Goal: Transaction & Acquisition: Obtain resource

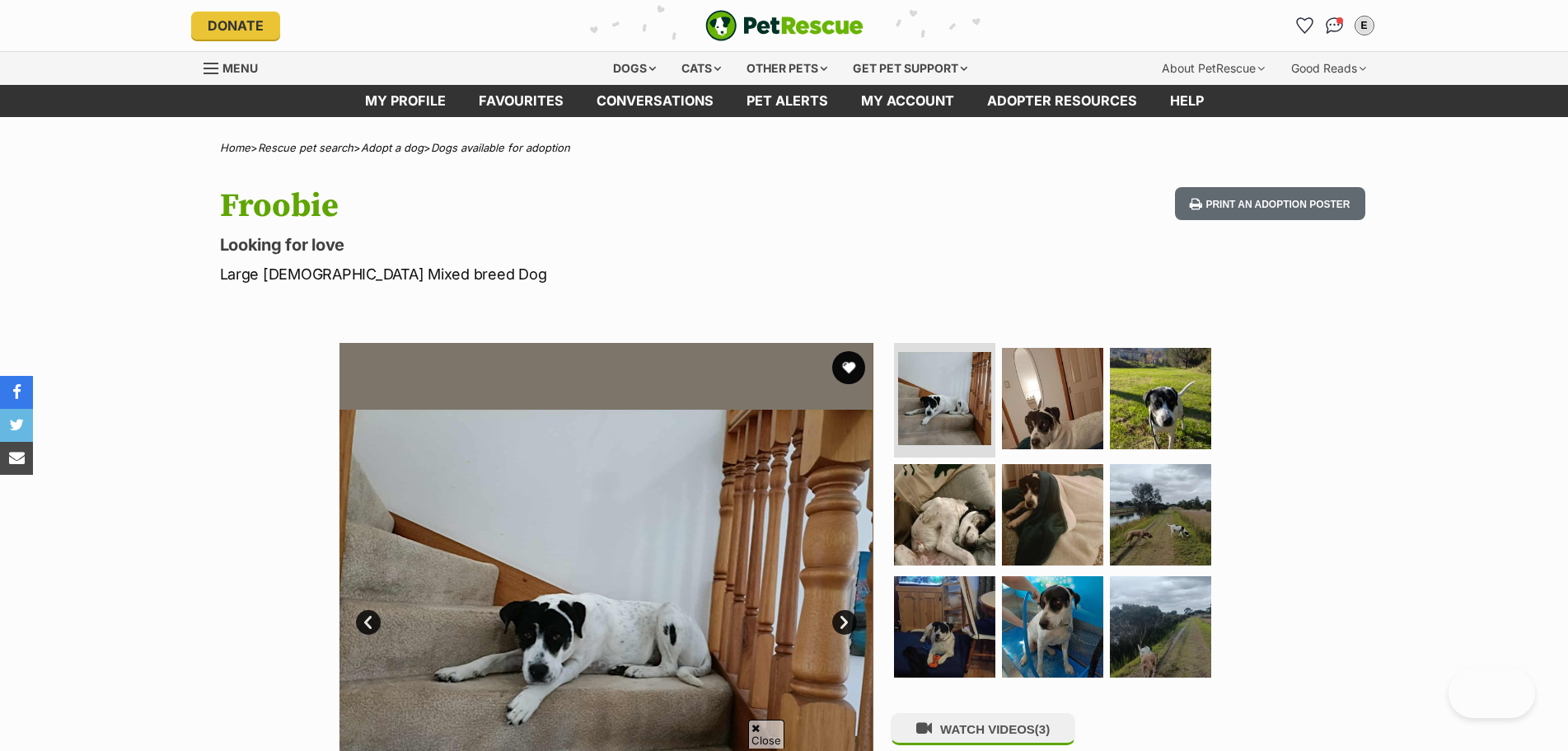
scroll to position [412, 0]
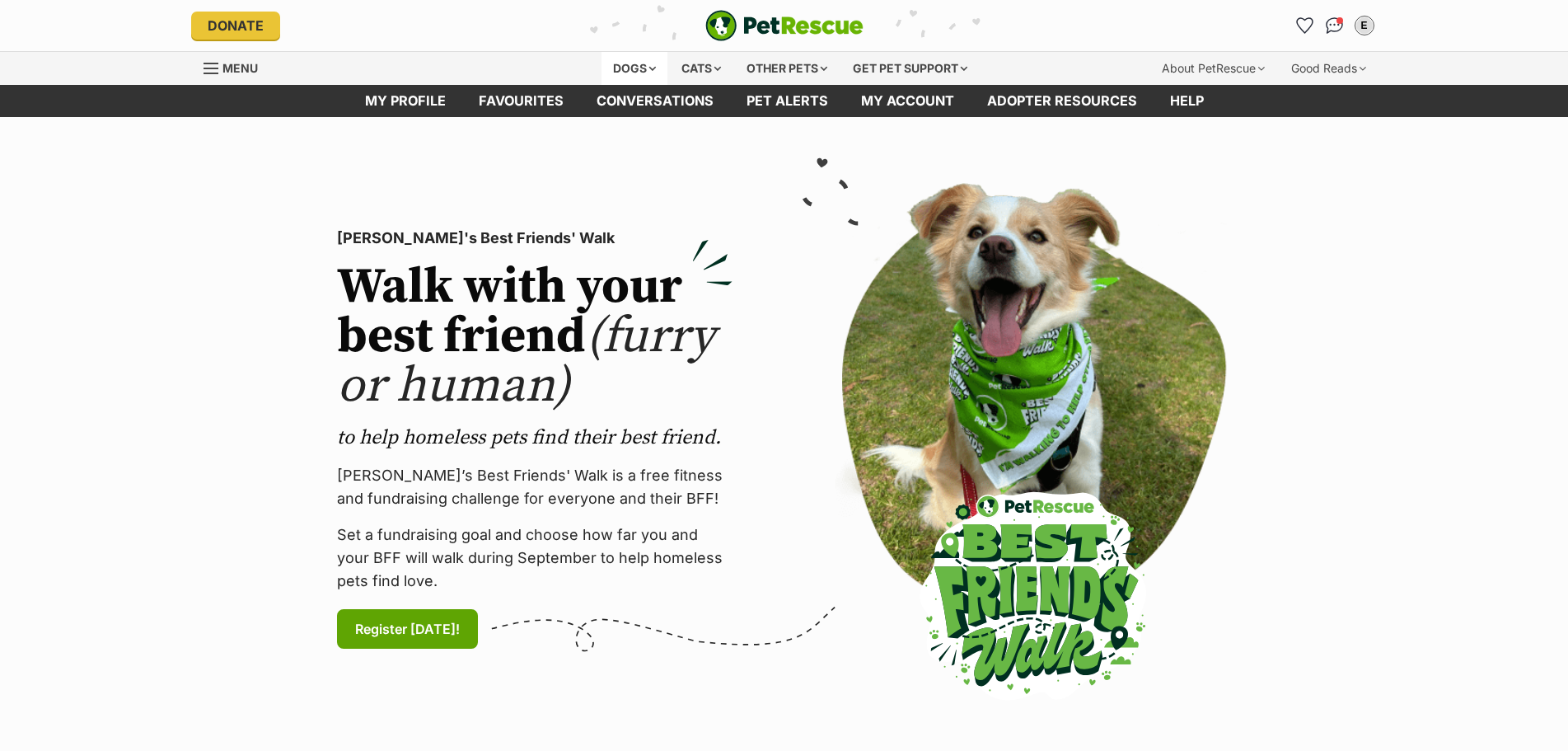
click at [649, 71] on div "Dogs" at bounding box center [634, 68] width 66 height 33
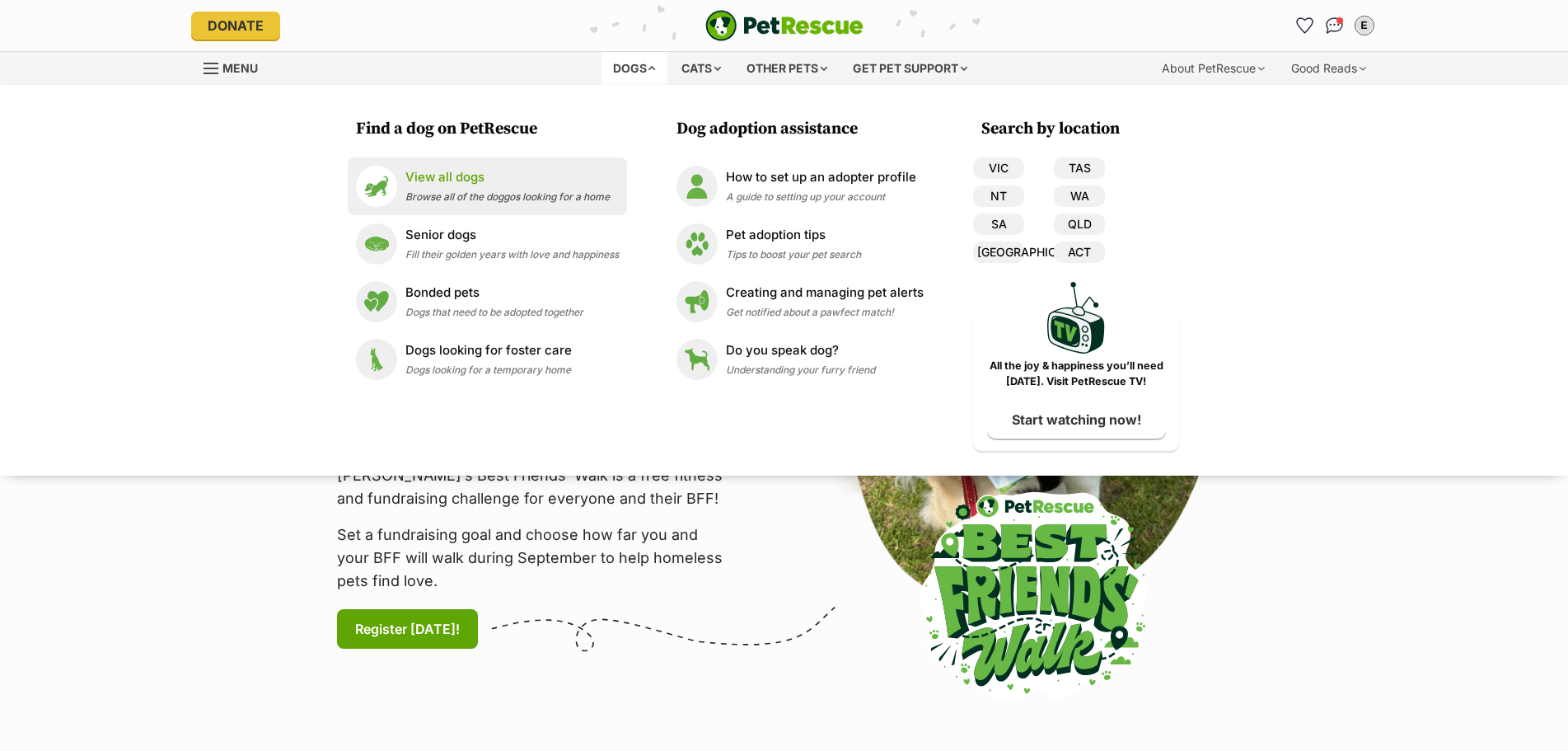
click at [462, 186] on div "View all dogs Browse all of the doggos looking for a home" at bounding box center [508, 185] width 205 height 35
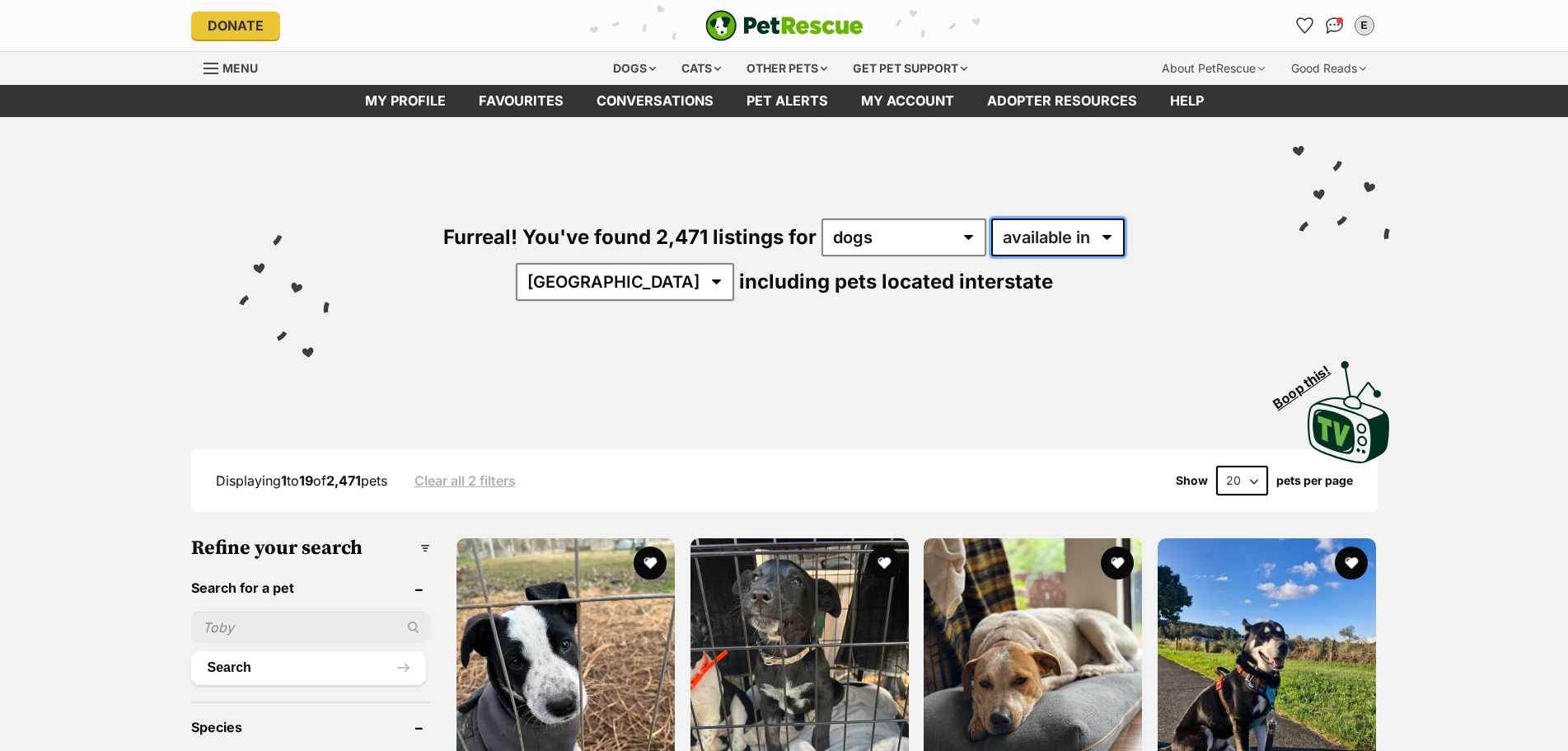
click at [992, 231] on select "available in located in" at bounding box center [1058, 237] width 133 height 38
select select "disabled"
click at [992, 218] on select "available in located in" at bounding box center [1058, 237] width 133 height 38
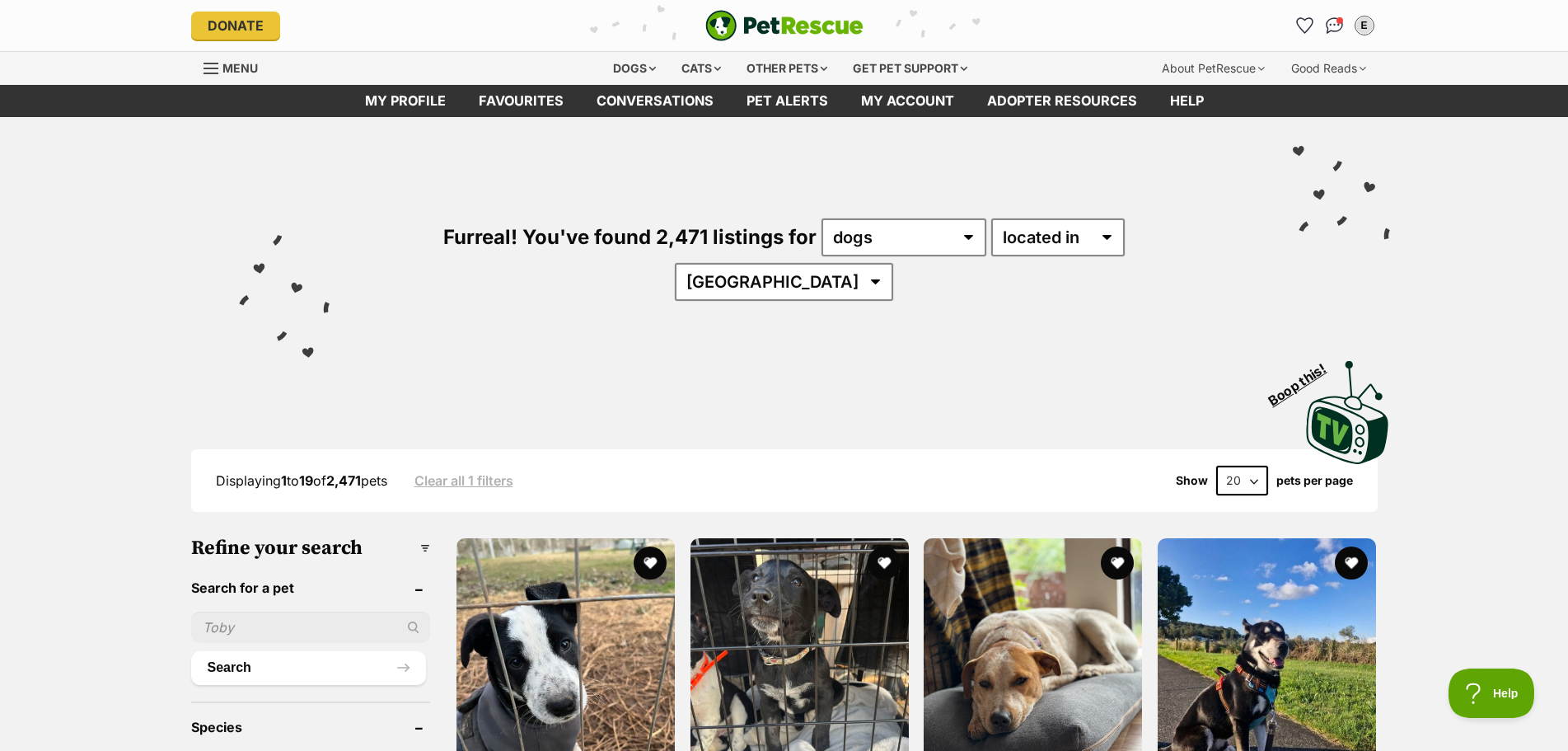
click at [698, 347] on div "Visit PetRescue TV (external site) Boop this!" at bounding box center [784, 406] width 1211 height 120
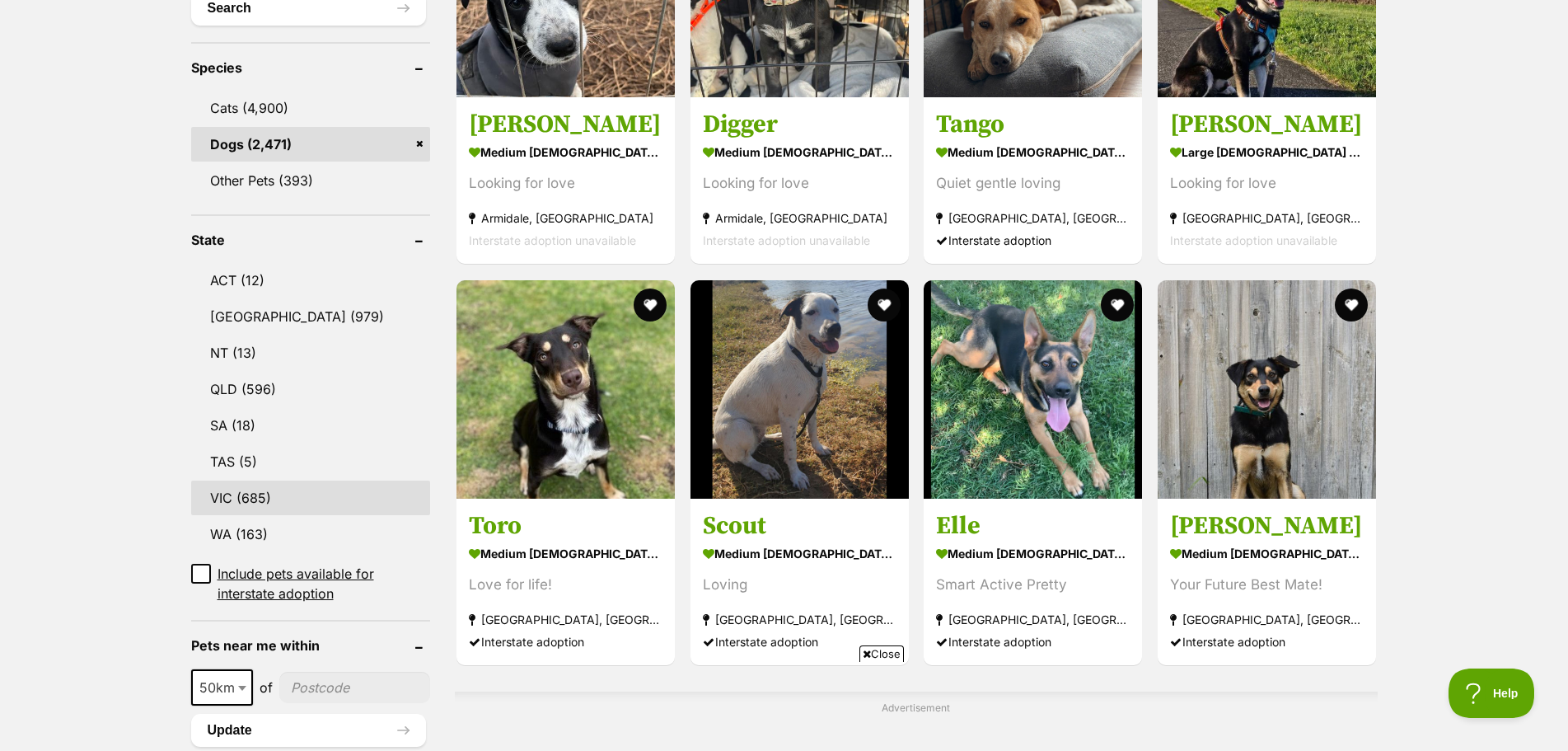
click at [289, 481] on link "VIC (685)" at bounding box center [310, 498] width 239 height 34
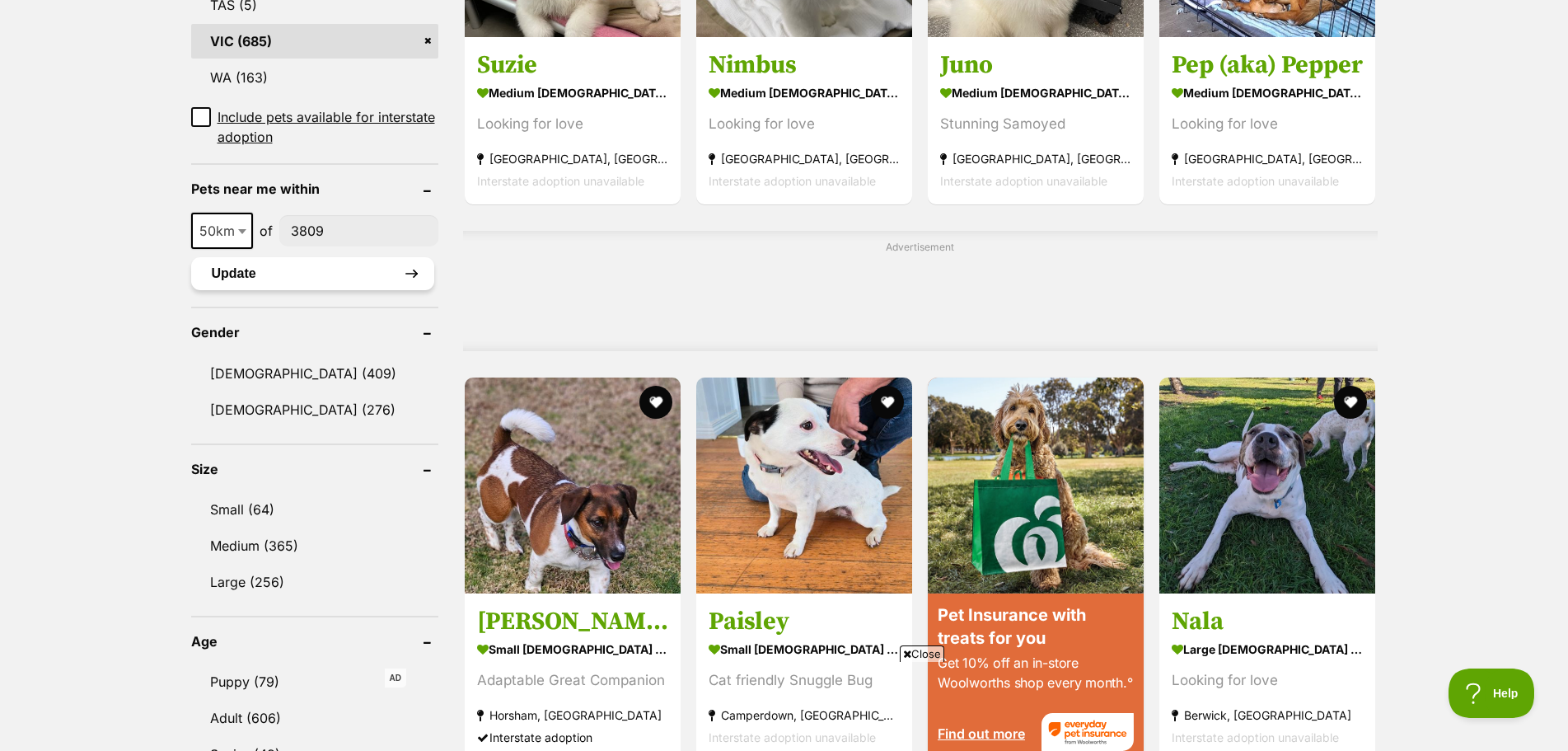
type input"] "3809"
click at [314, 274] on button "Update" at bounding box center [313, 273] width 243 height 33
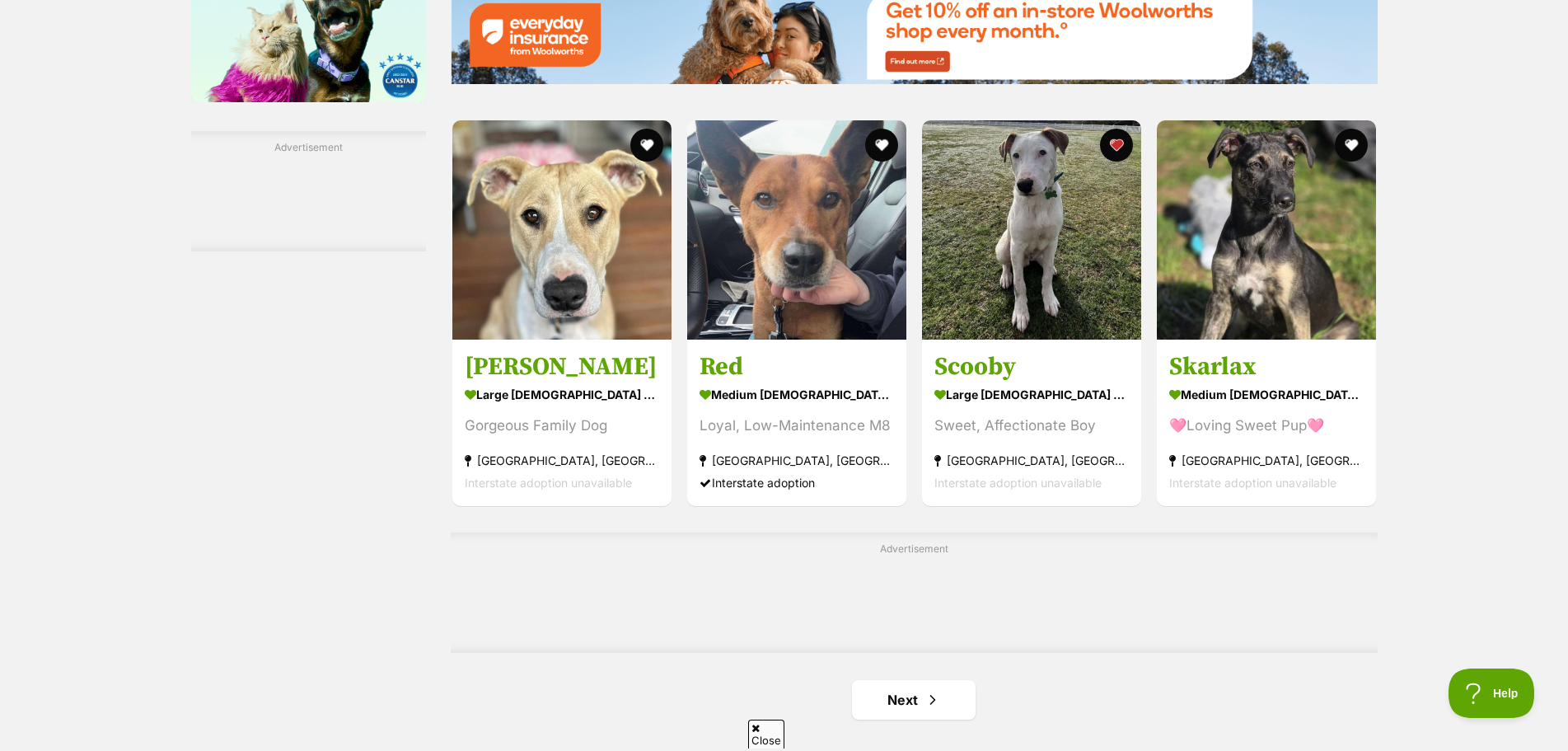
scroll to position [2391, 0]
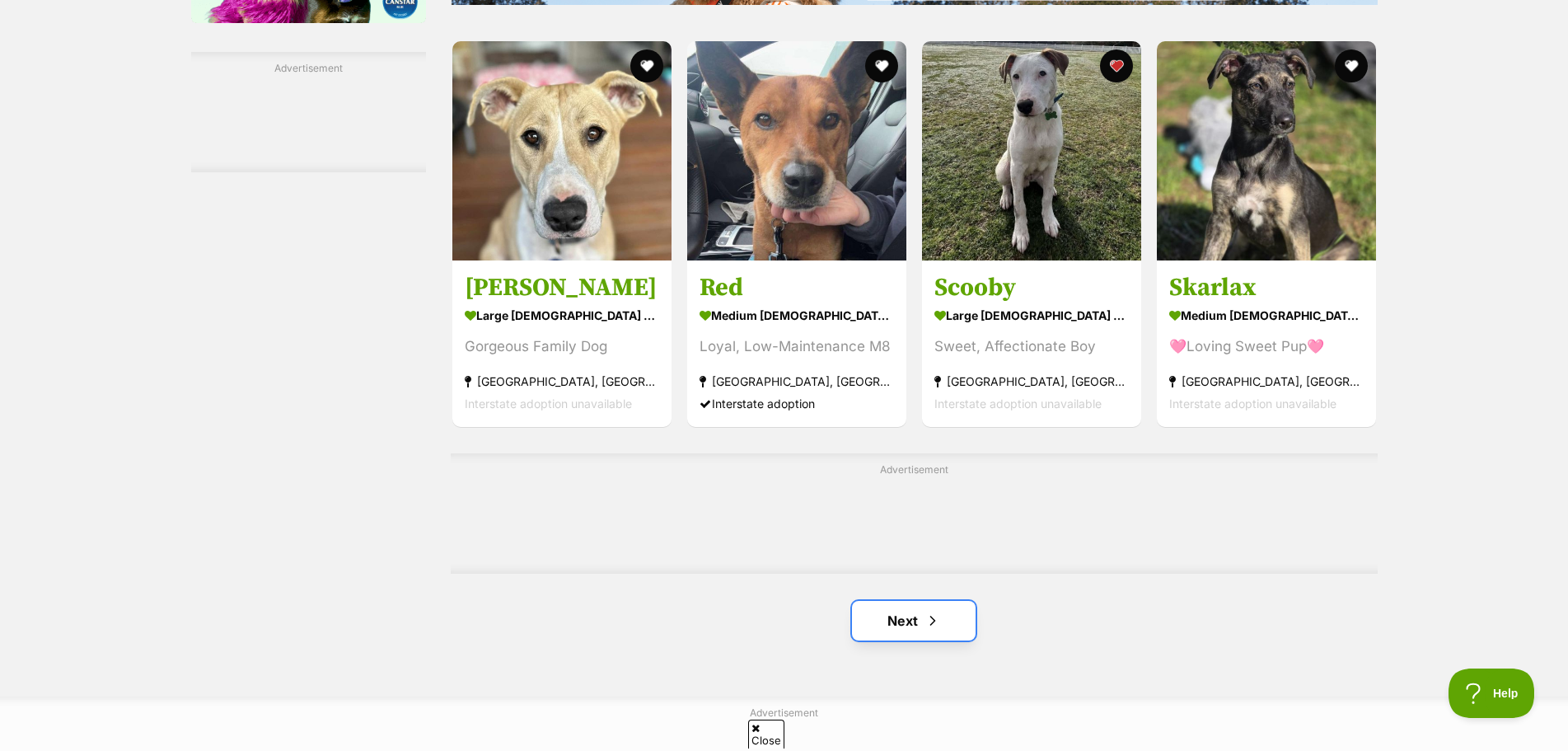
click at [930, 637] on link "Next" at bounding box center [914, 620] width 123 height 39
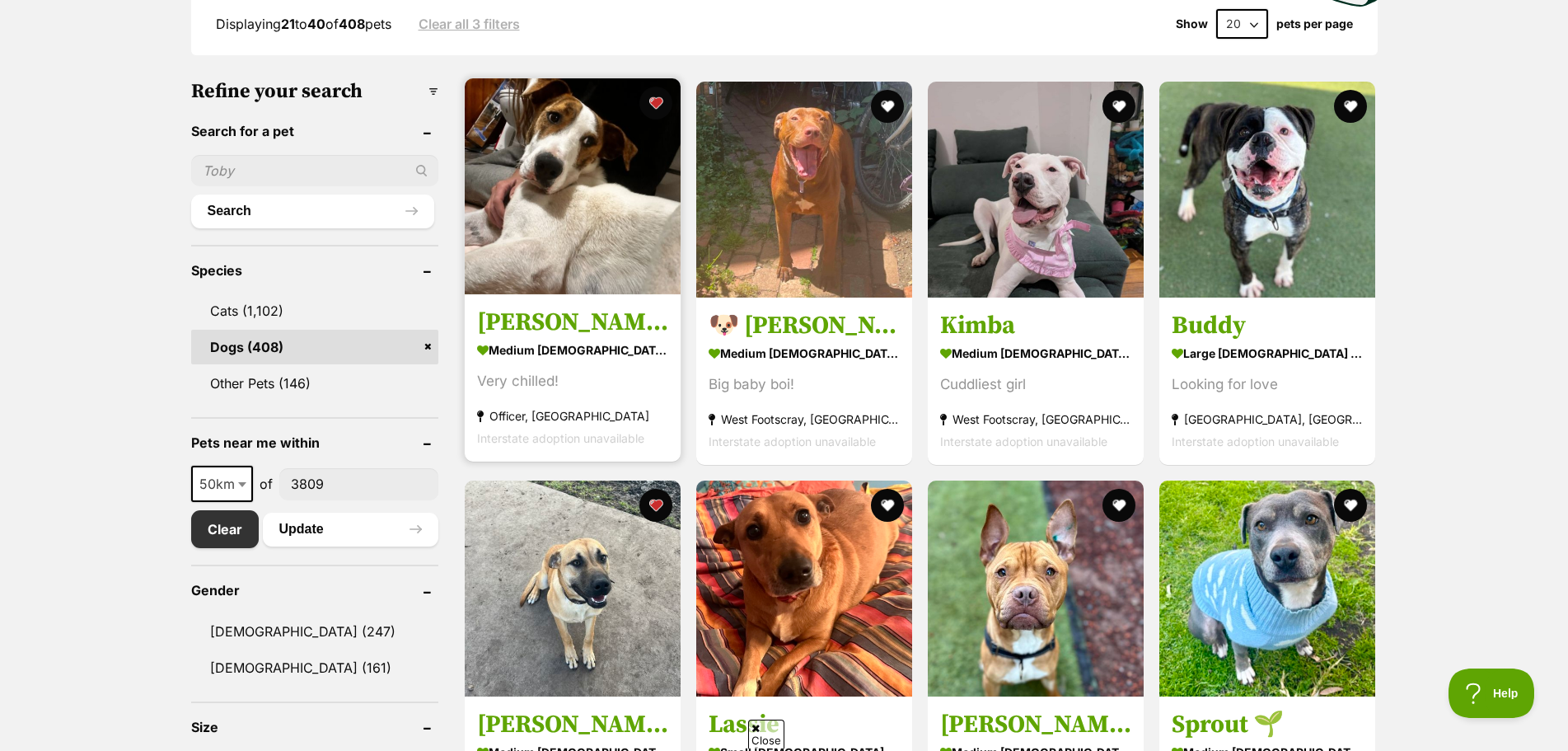
click at [580, 328] on h3 "[PERSON_NAME]" at bounding box center [573, 321] width 191 height 31
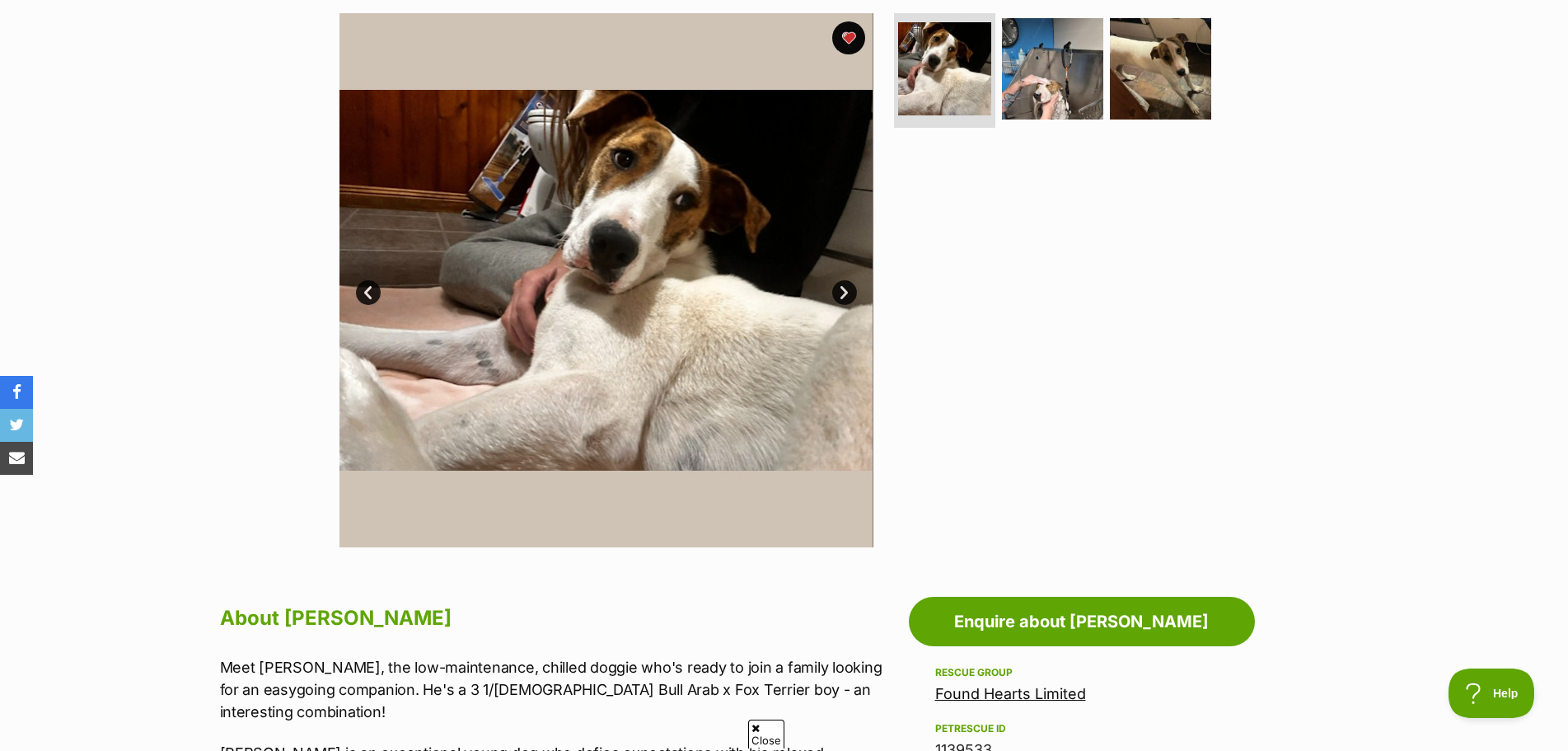
click at [851, 294] on link "Next" at bounding box center [844, 292] width 24 height 24
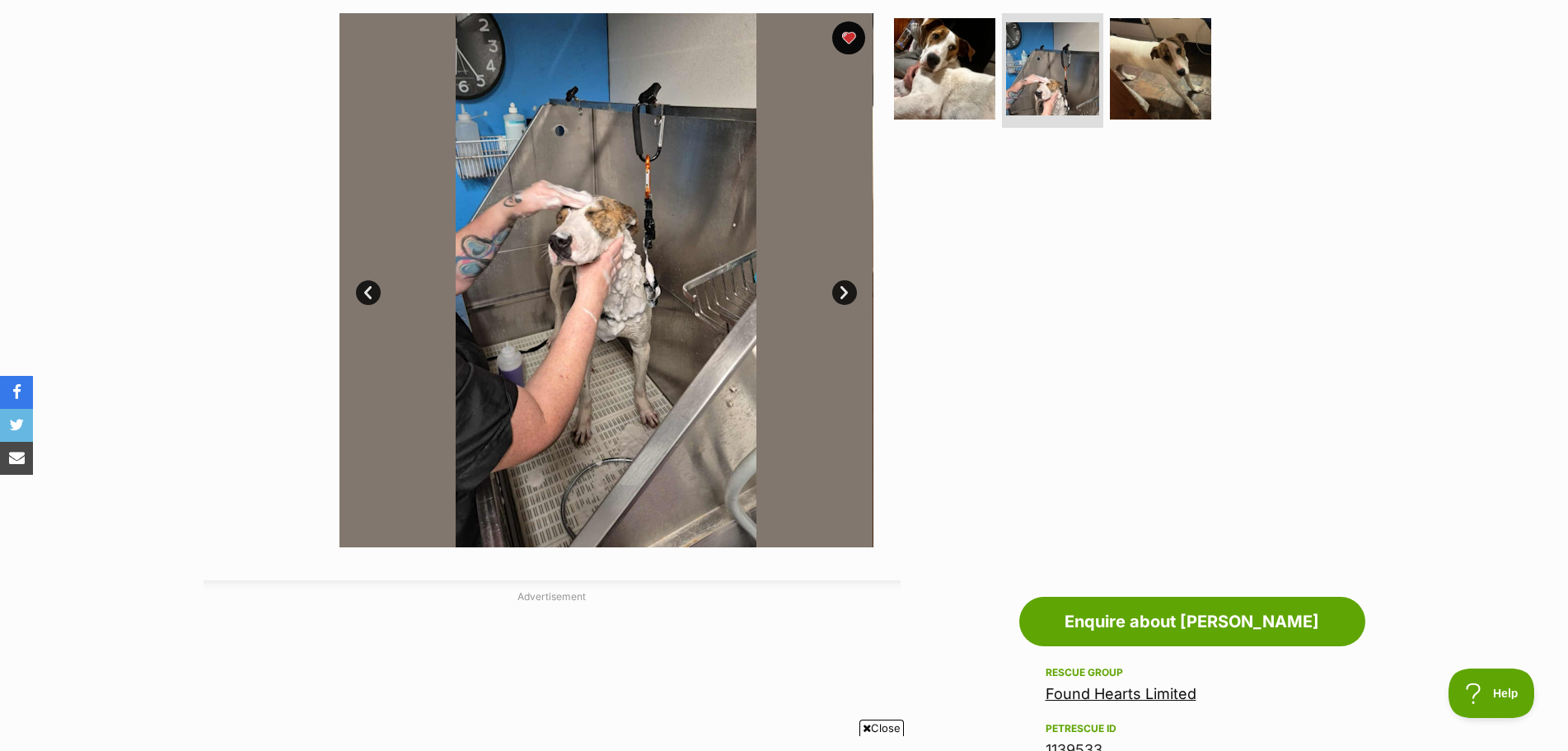
click at [850, 294] on link "Next" at bounding box center [844, 292] width 24 height 24
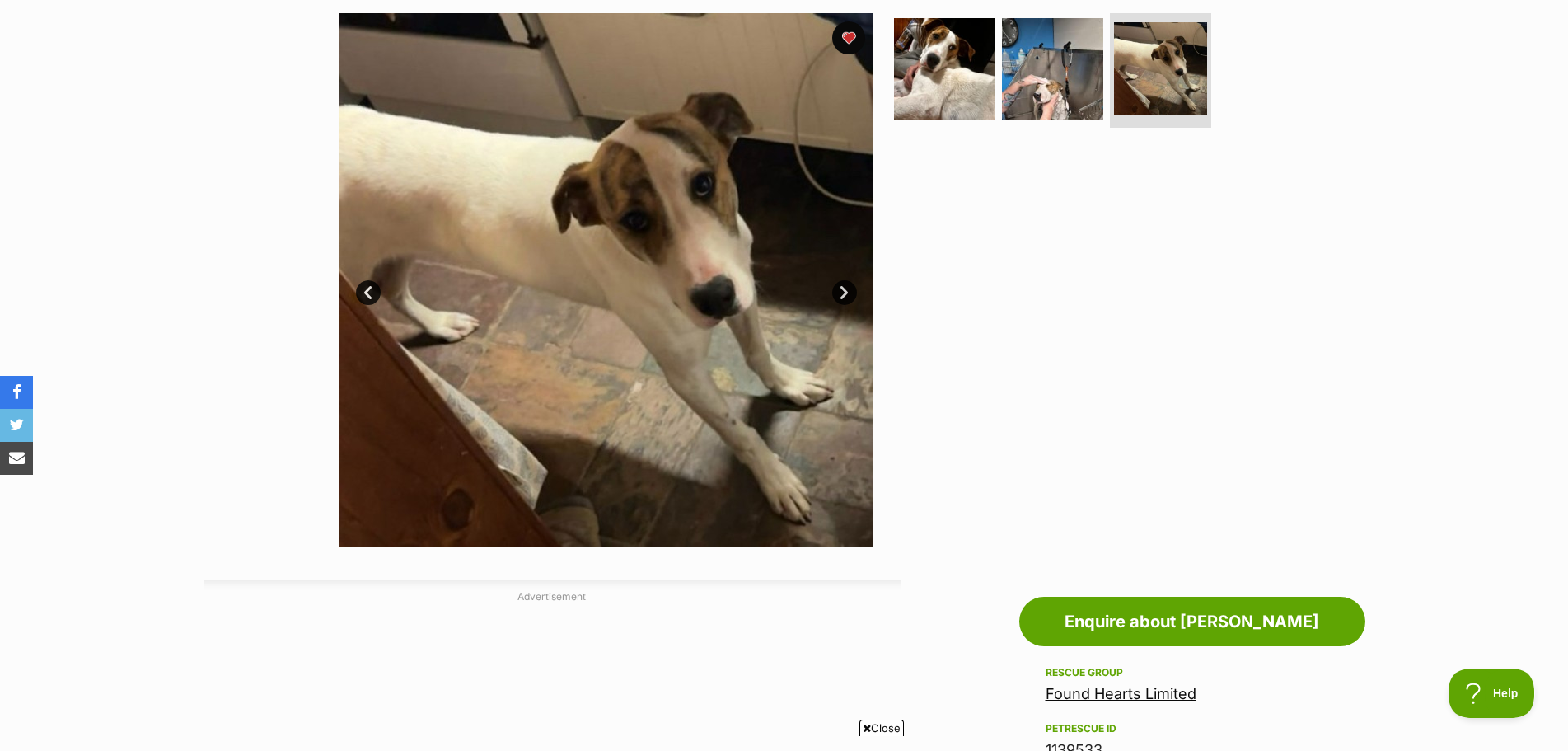
click at [848, 293] on link "Next" at bounding box center [844, 292] width 24 height 24
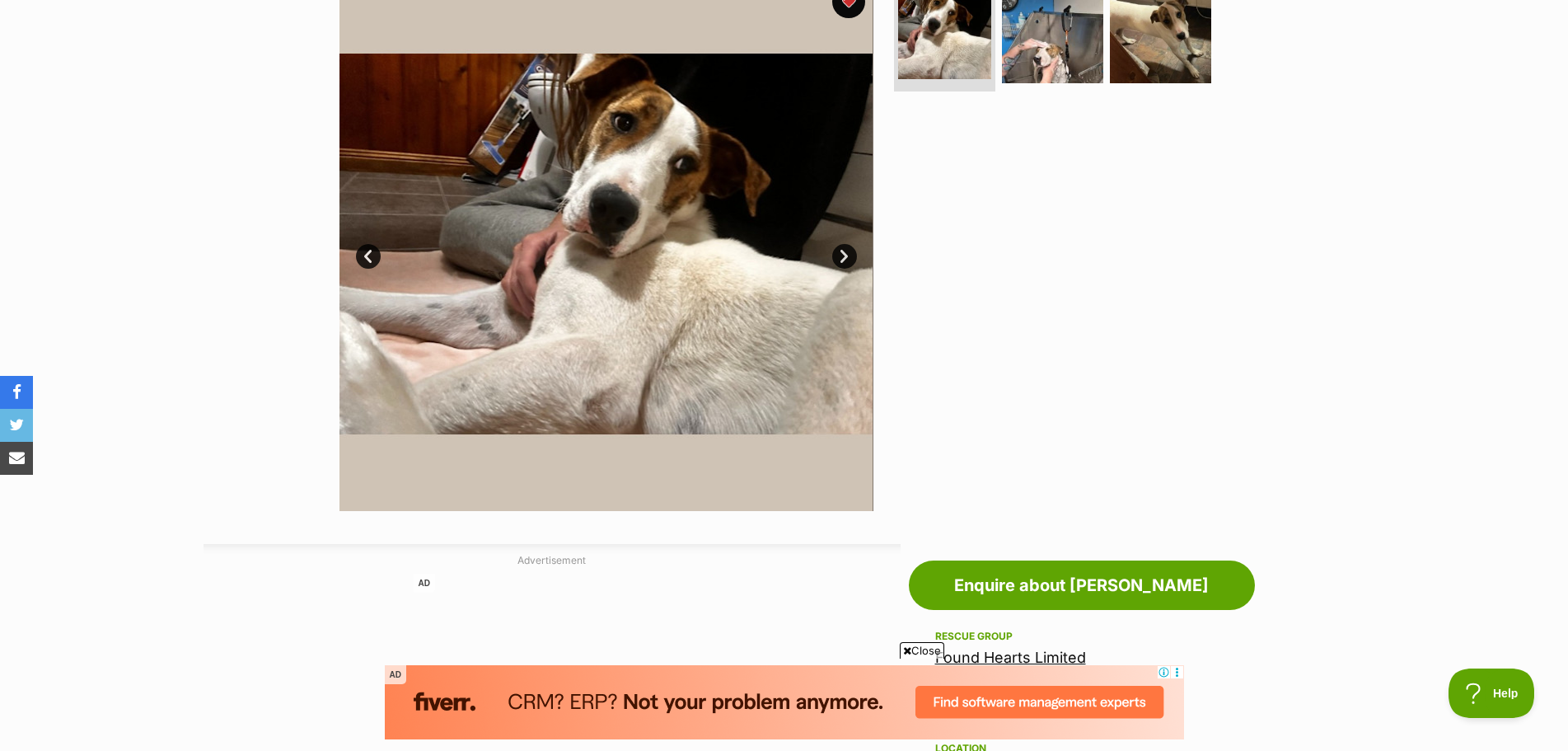
scroll to position [412, 0]
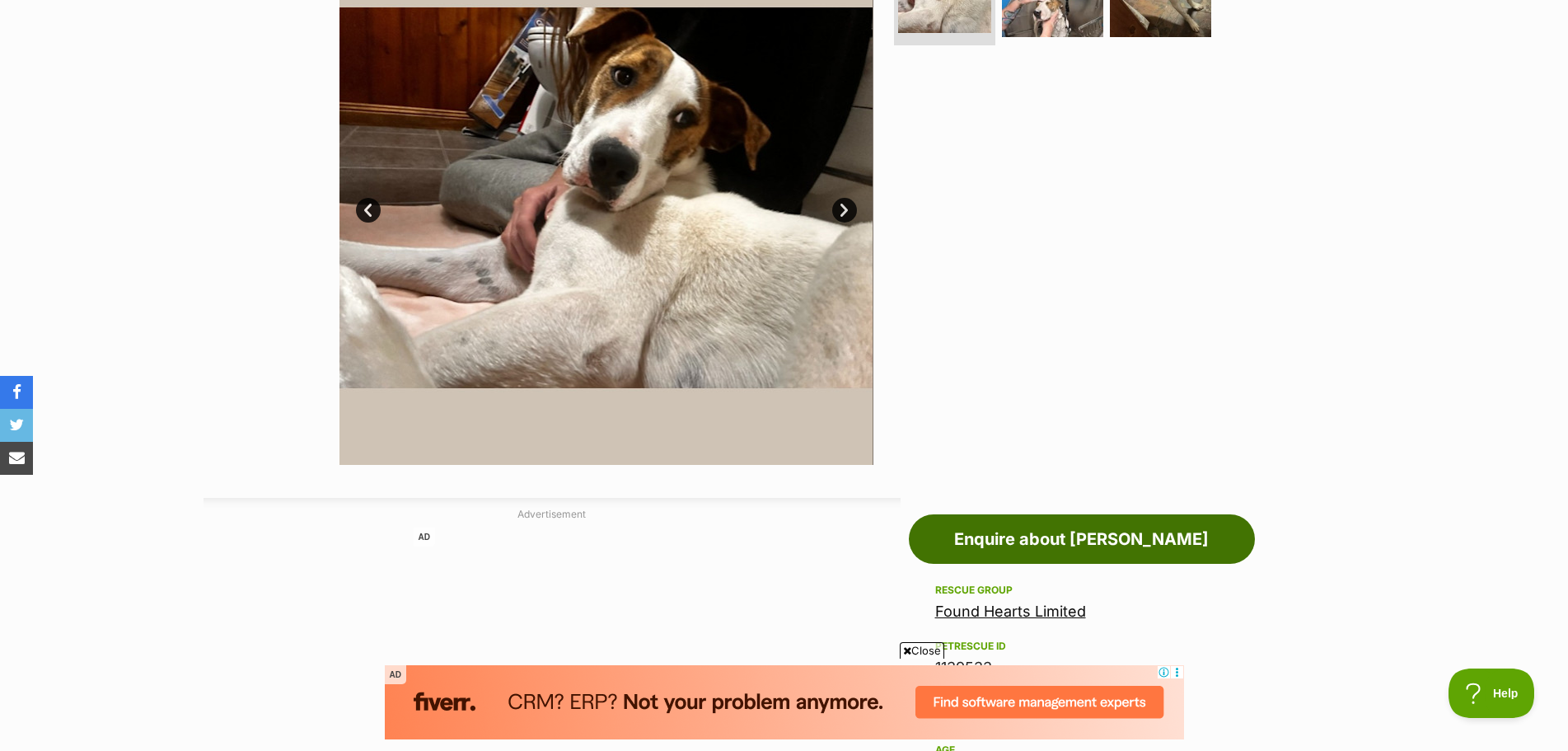
click at [1149, 535] on link "Enquire about Hank" at bounding box center [1082, 539] width 346 height 50
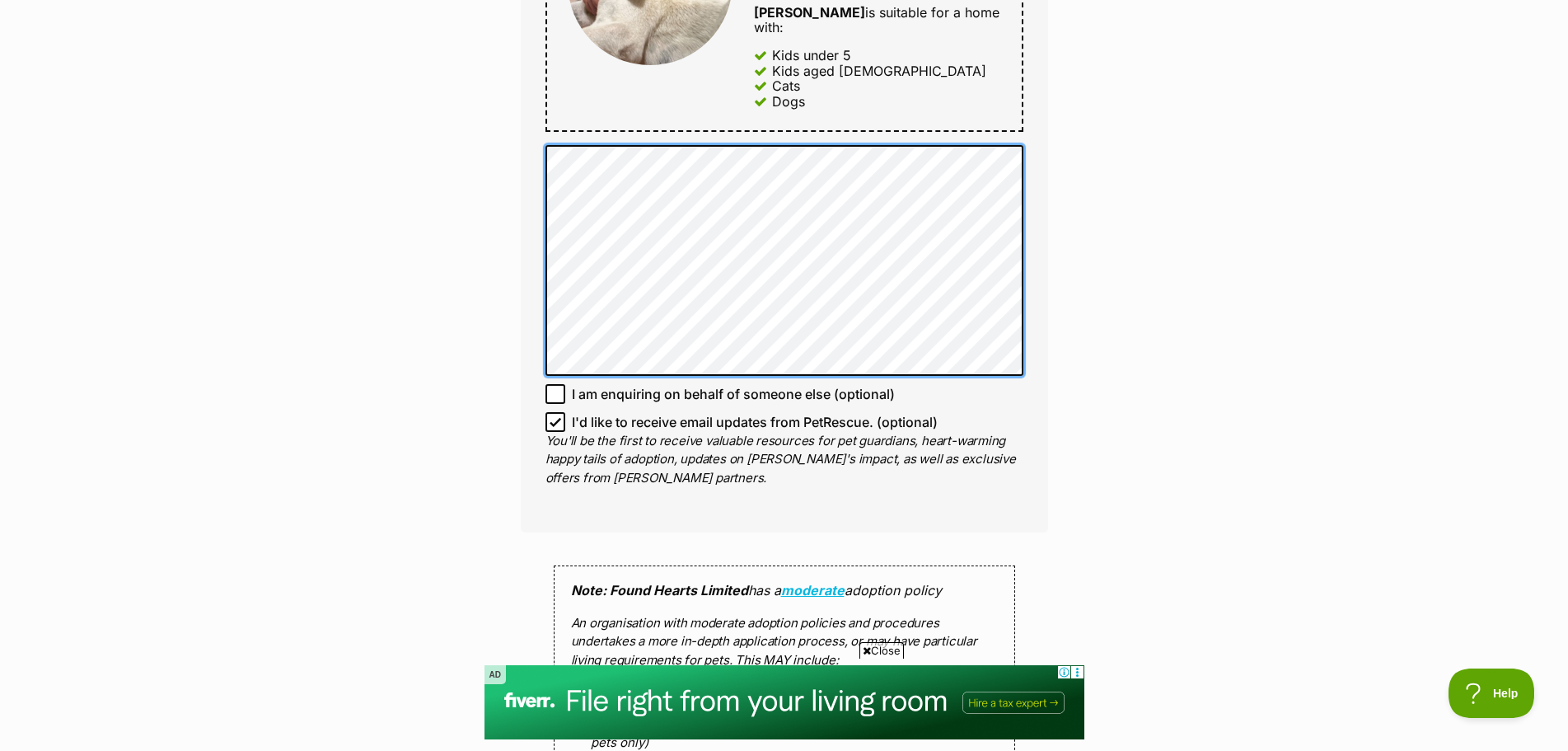
scroll to position [1072, 0]
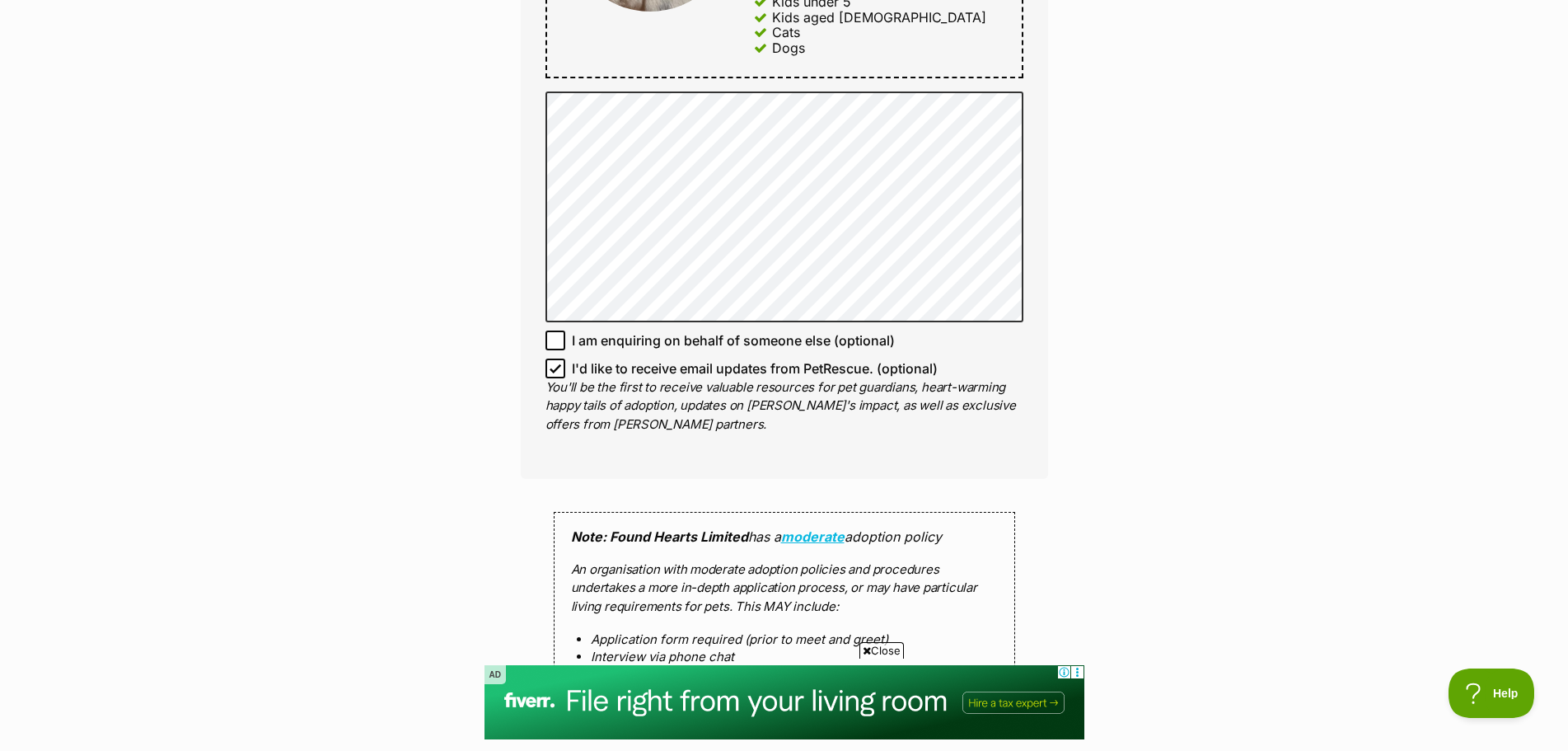
click at [558, 336] on icon at bounding box center [555, 340] width 10 height 8
click at [558, 331] on input "I am enquiring on behalf of someone else (optional)" at bounding box center [555, 341] width 20 height 20
click at [550, 335] on icon at bounding box center [555, 341] width 12 height 12
click at [550, 331] on input "I am enquiring on behalf of someone else (optional)" at bounding box center [555, 341] width 20 height 20
checkbox input "false"
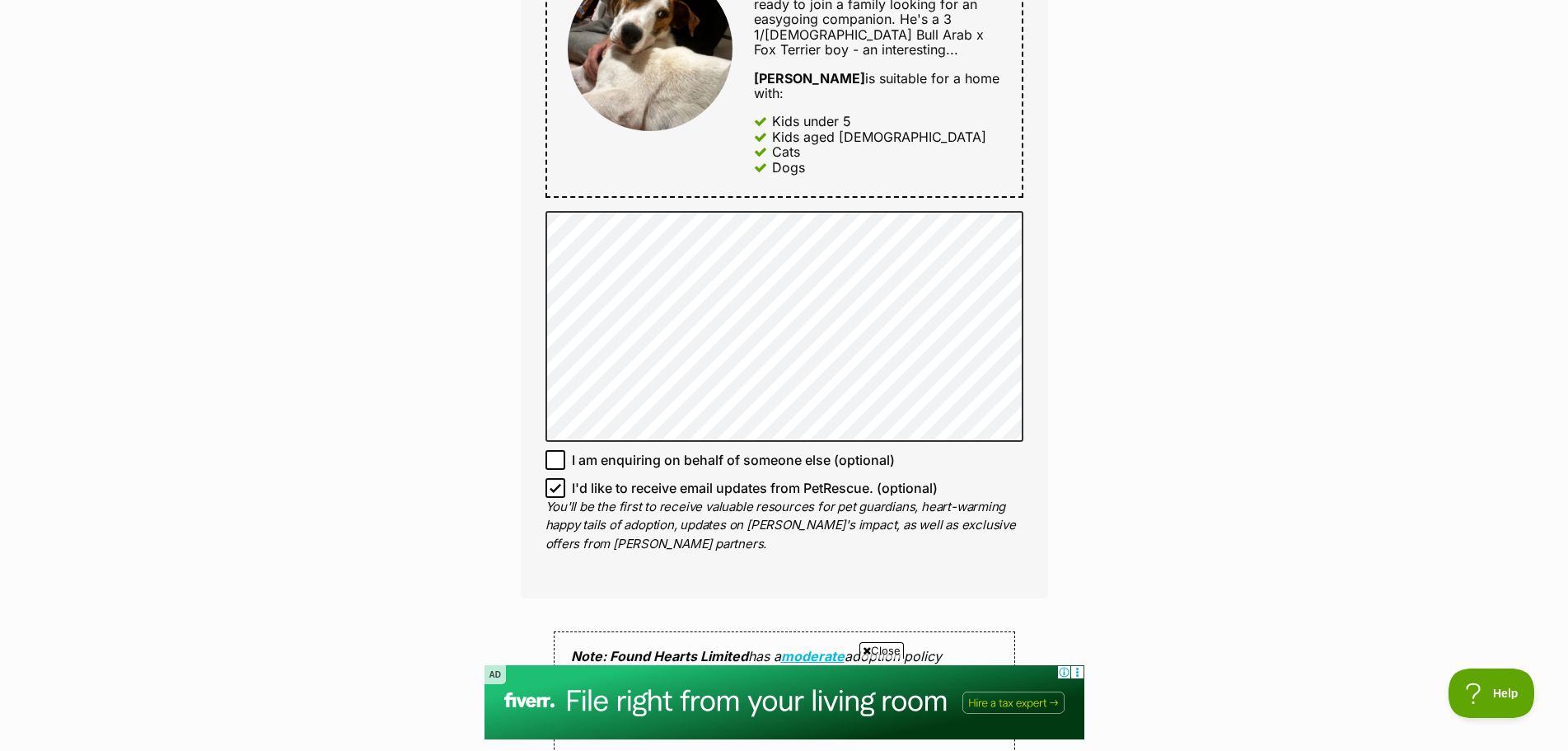
scroll to position [1237, 0]
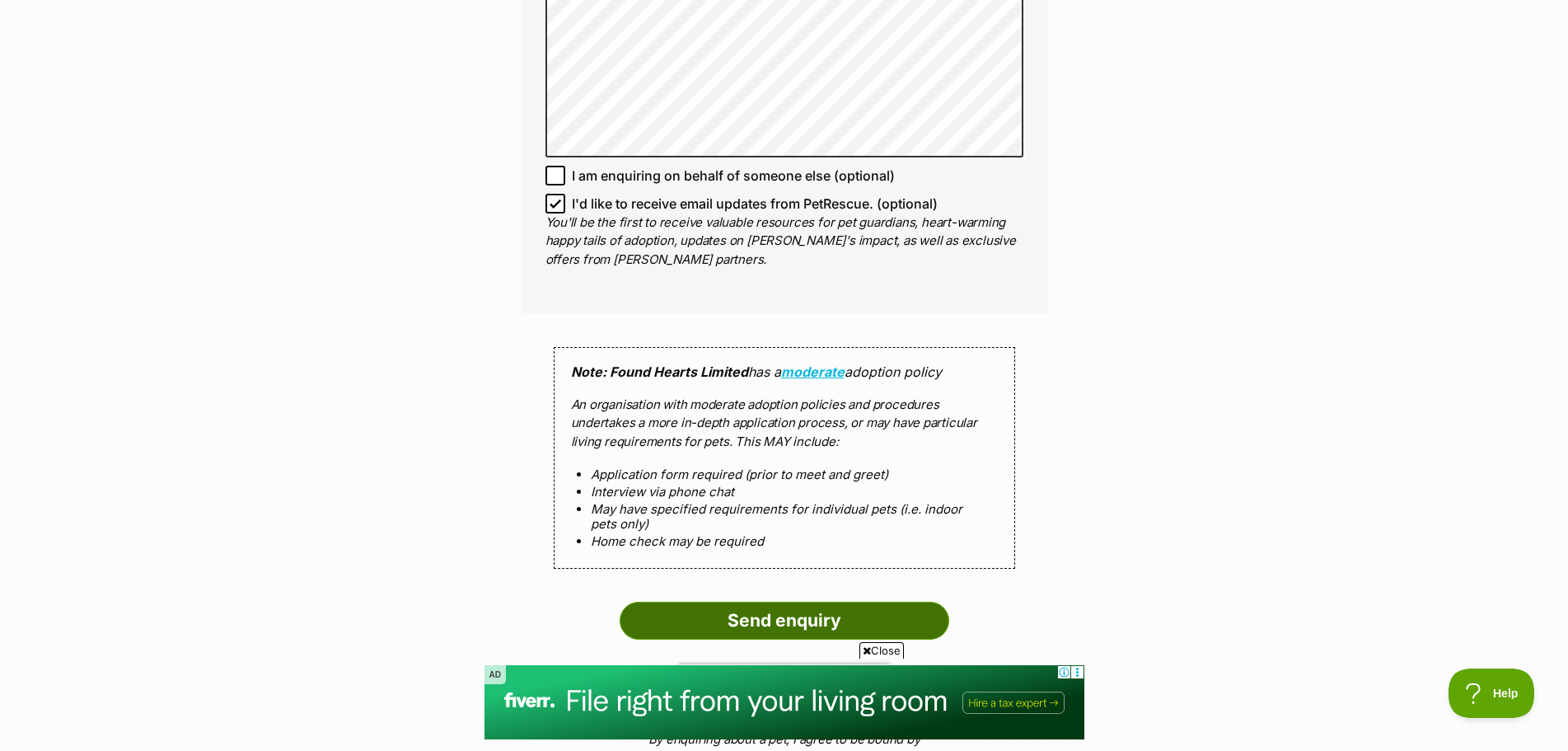
click at [841, 609] on input "Send enquiry" at bounding box center [784, 620] width 330 height 38
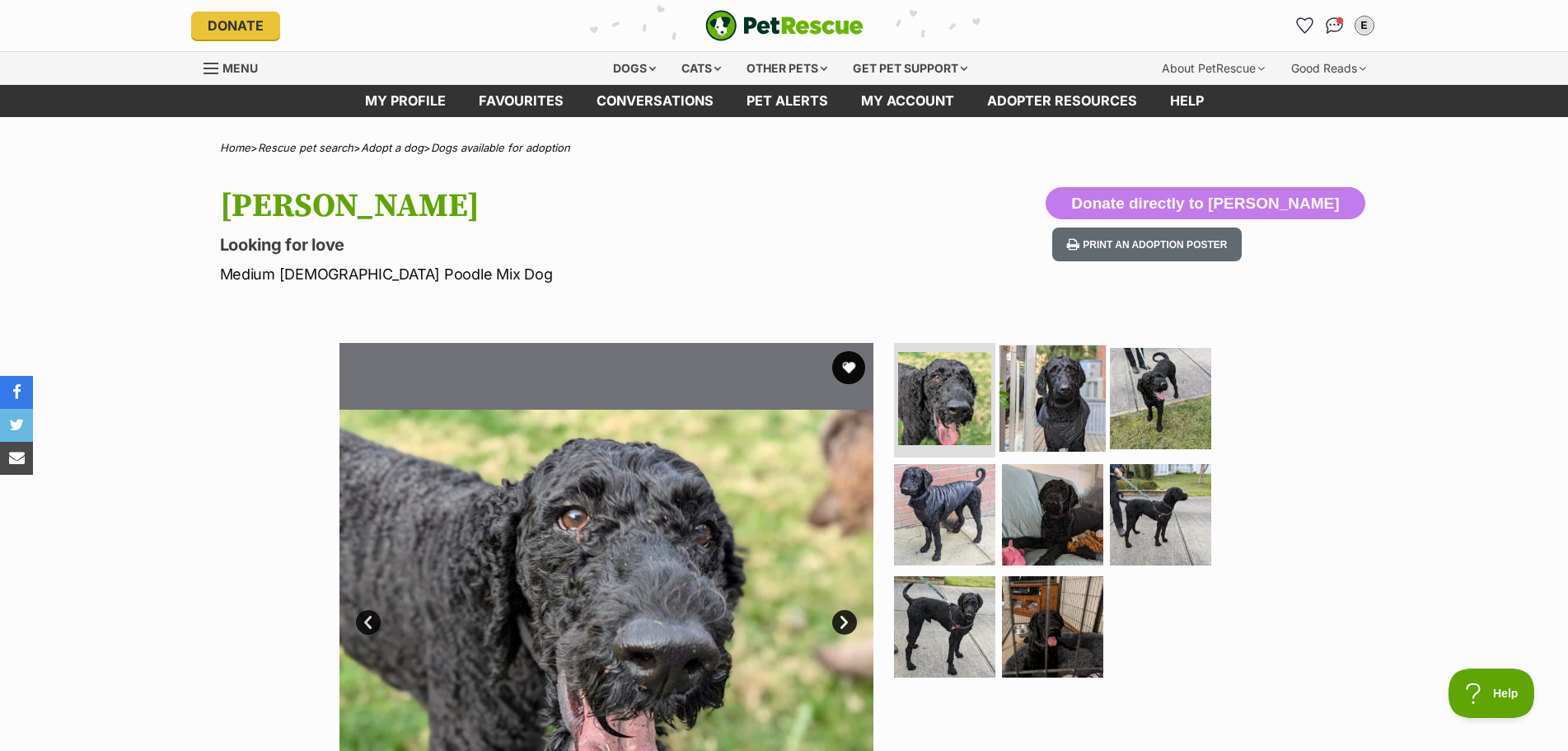
click at [1044, 399] on img at bounding box center [1053, 398] width 107 height 107
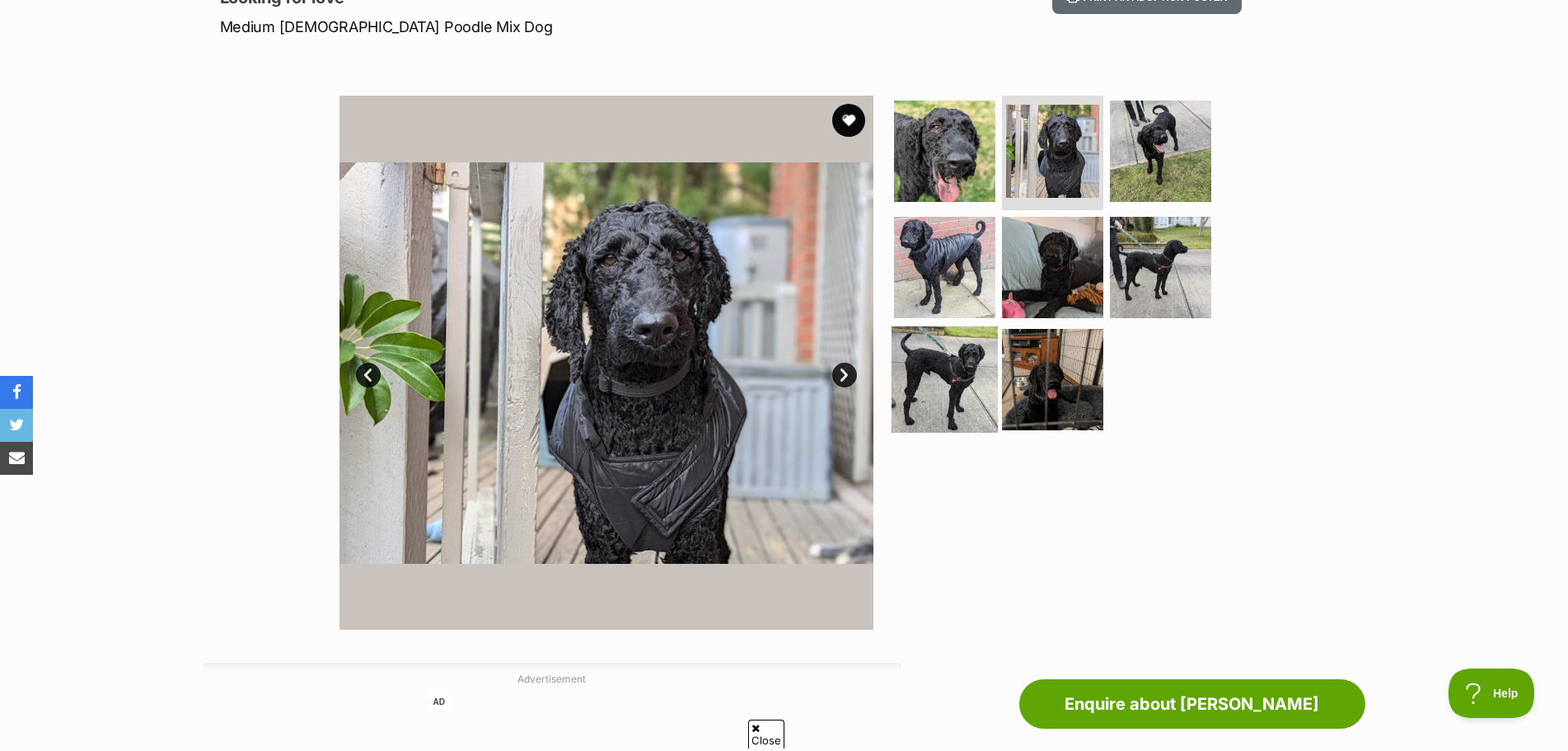
click at [974, 381] on img at bounding box center [945, 379] width 107 height 107
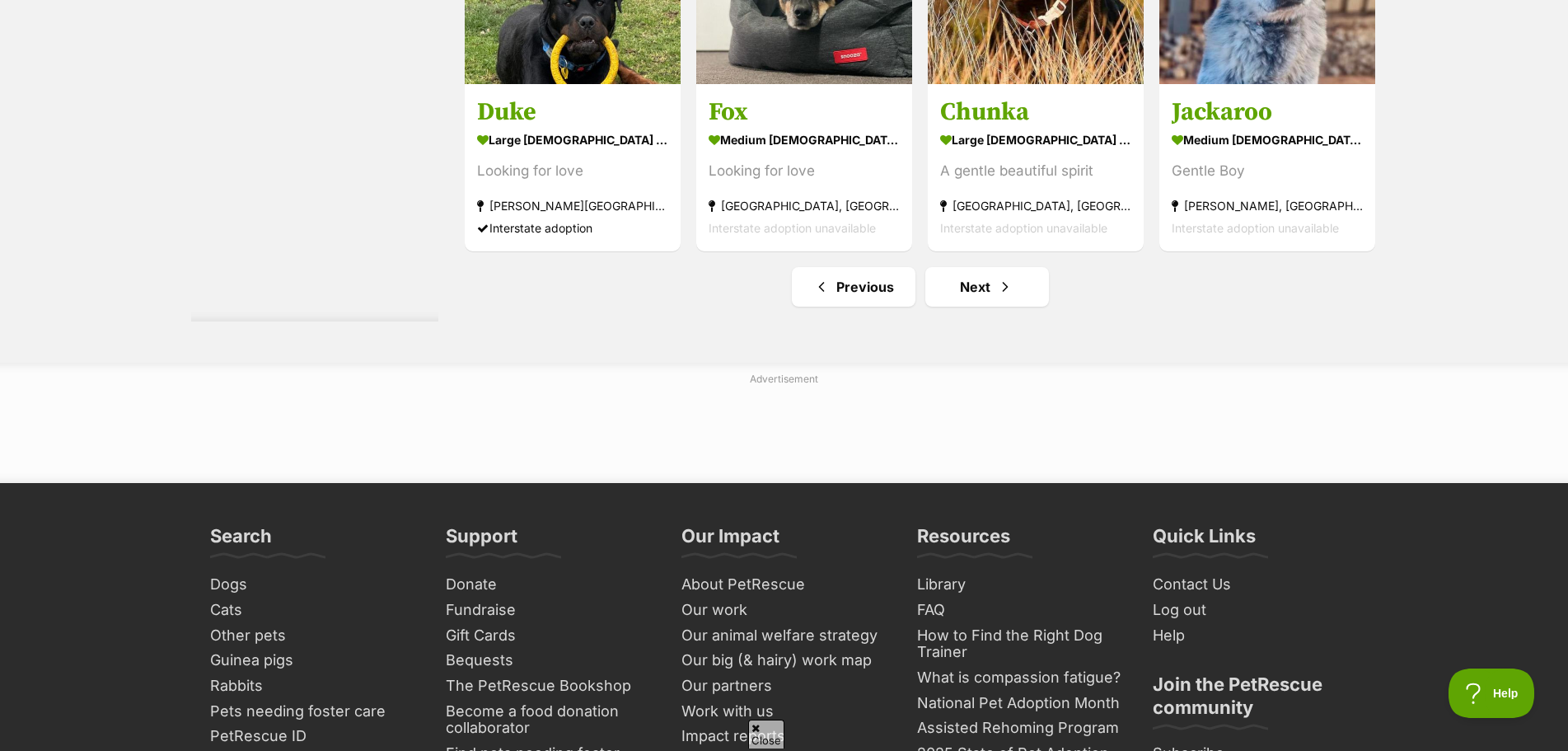
scroll to position [7616, 0]
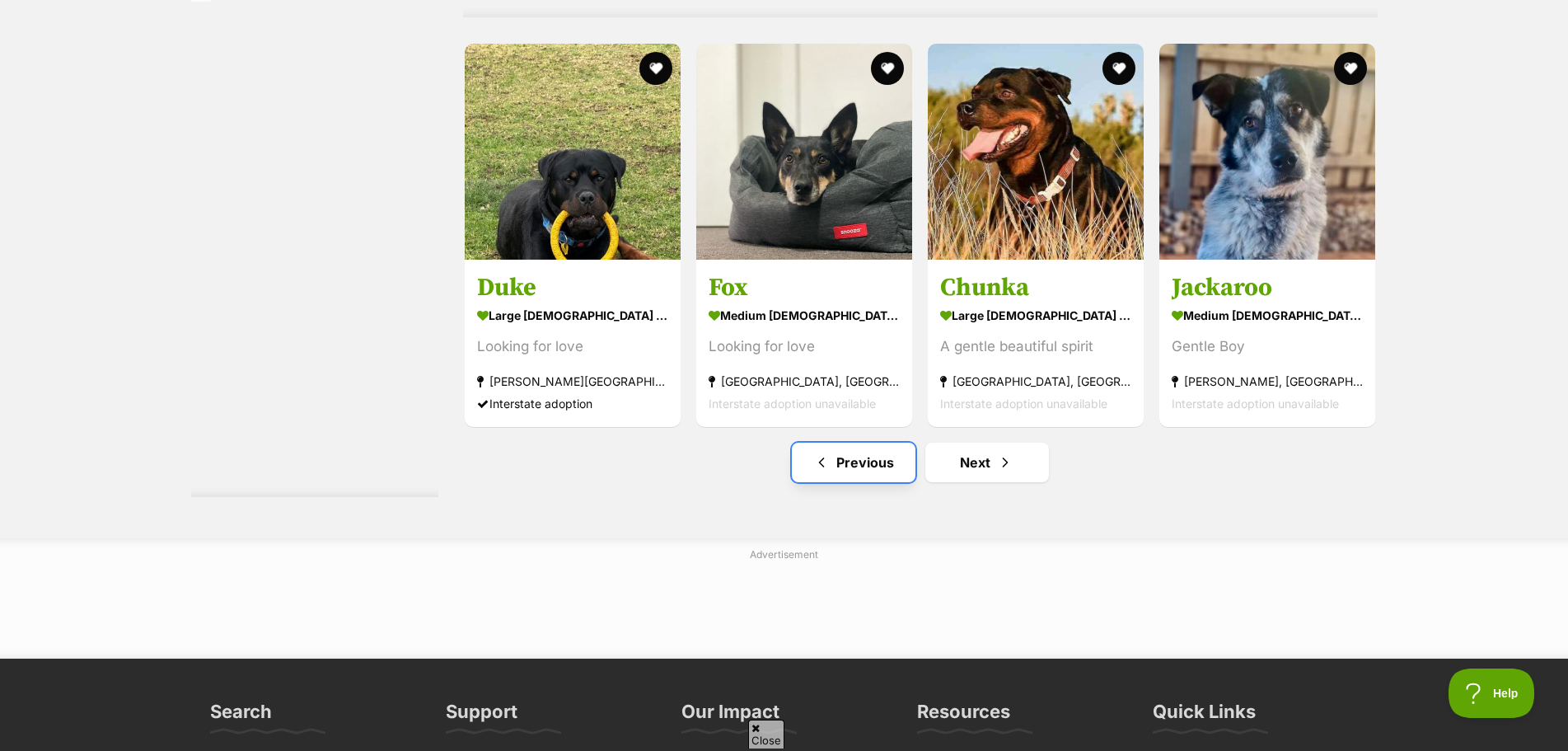
click at [826, 467] on span "Previous page" at bounding box center [822, 462] width 17 height 20
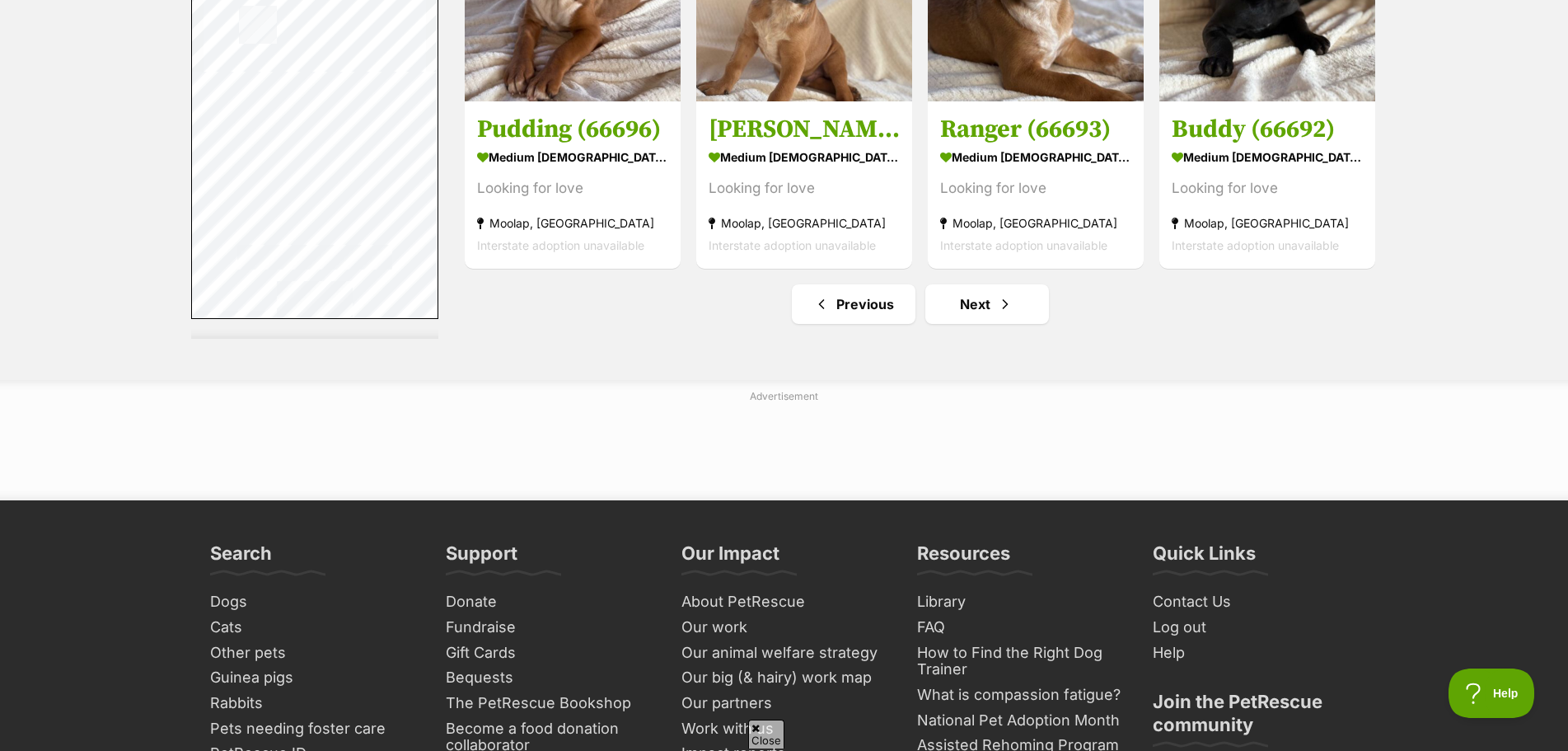
scroll to position [7501, 0]
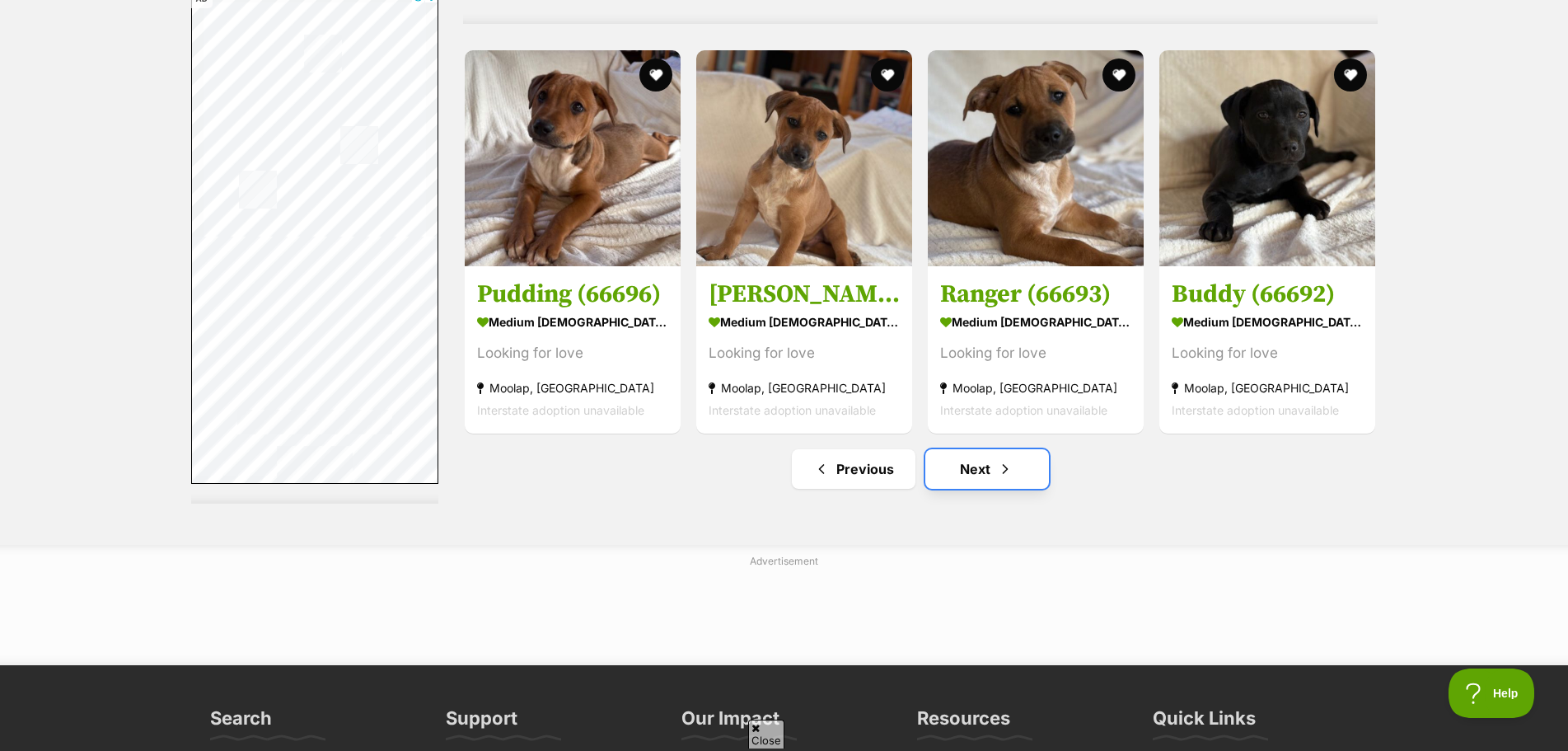
click at [999, 473] on span "Next page" at bounding box center [1006, 469] width 17 height 20
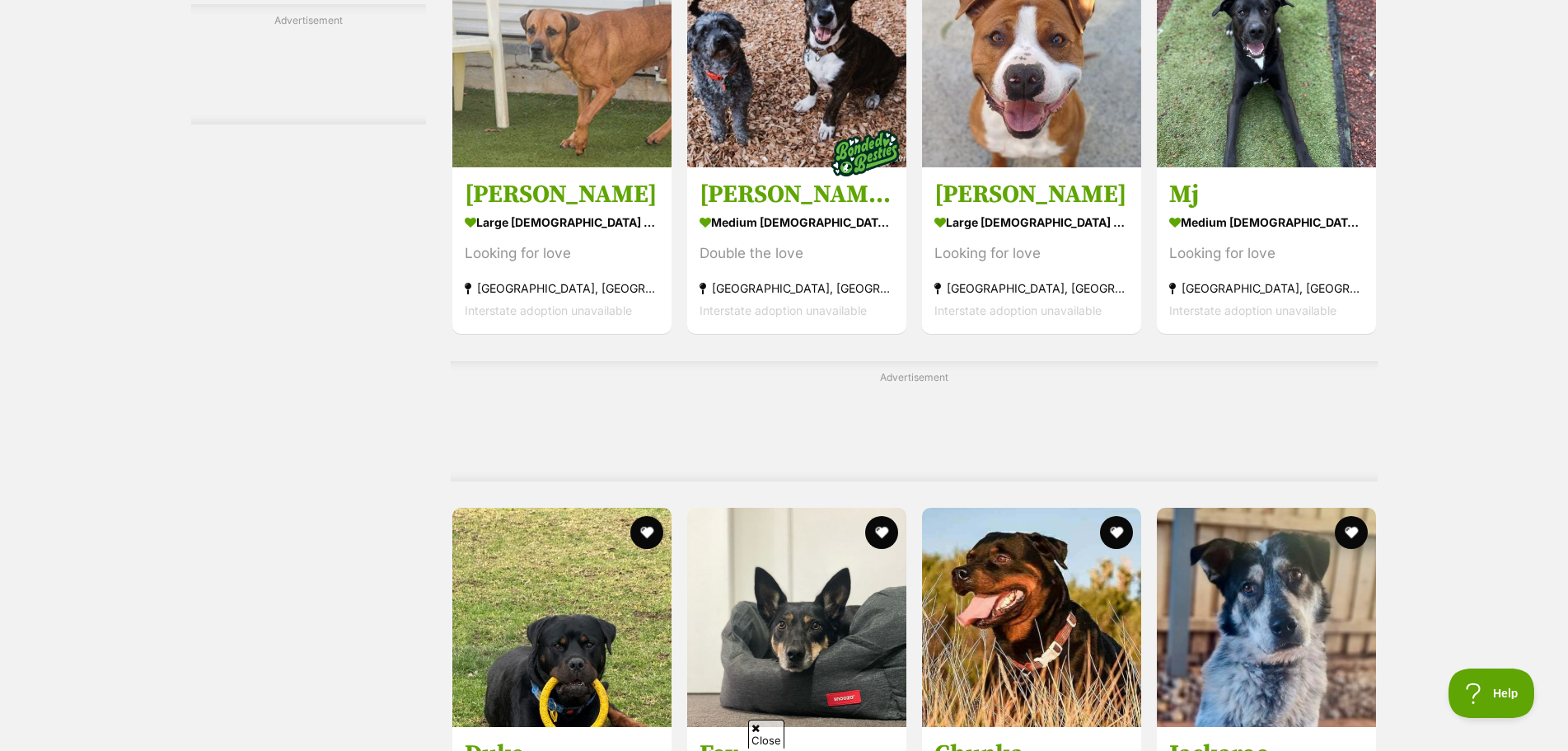
scroll to position [7501, 0]
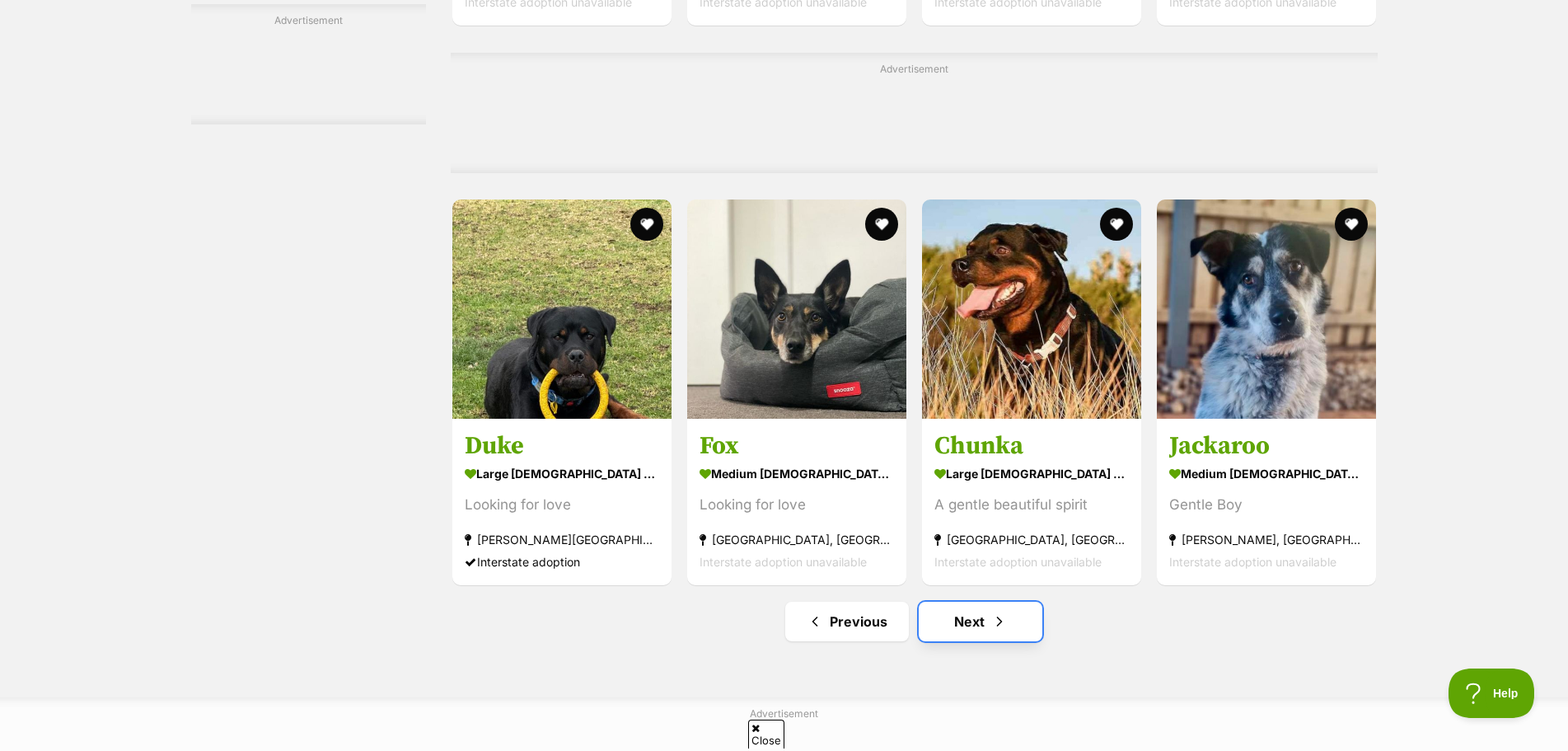
click at [985, 634] on link "Next" at bounding box center [980, 621] width 123 height 39
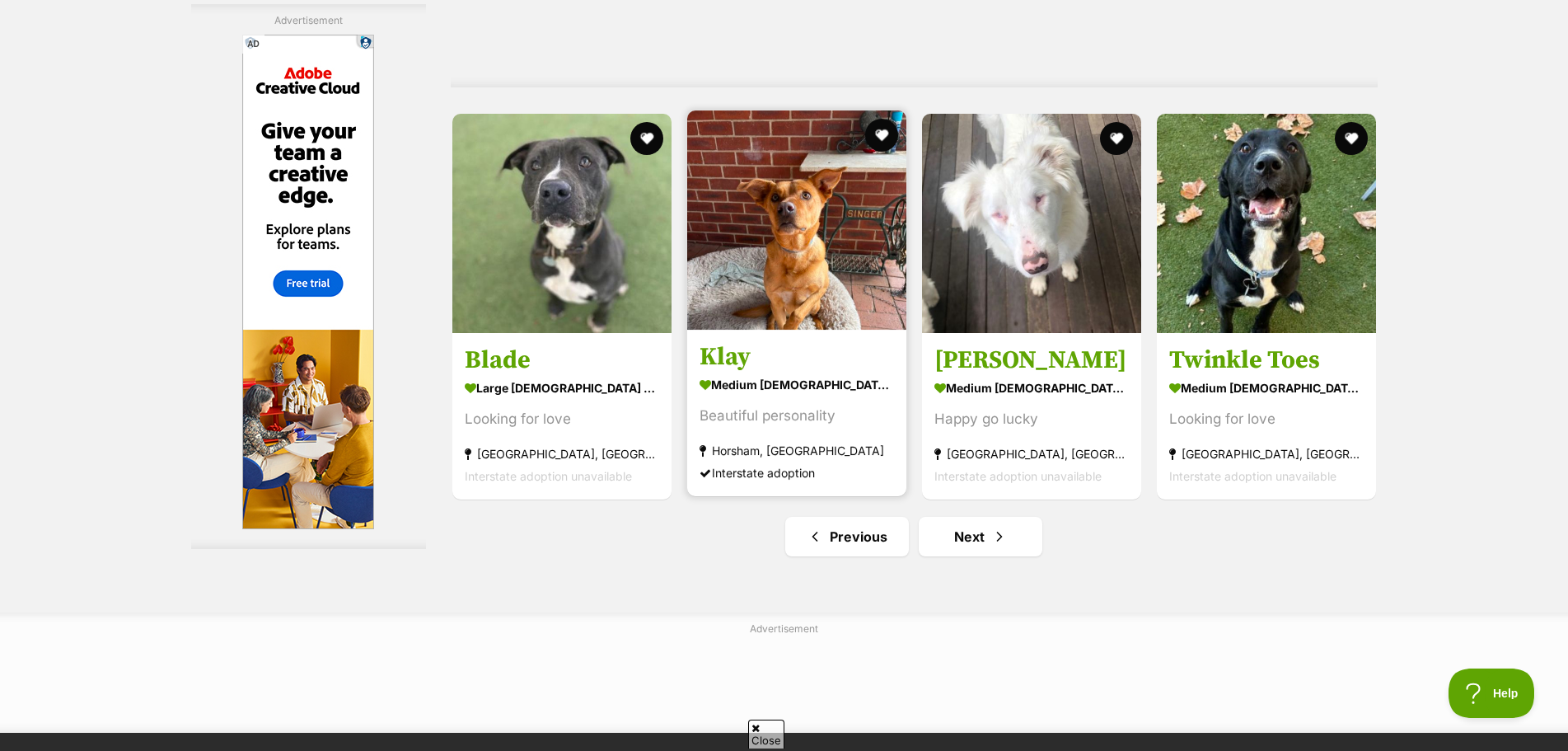
scroll to position [7501, 0]
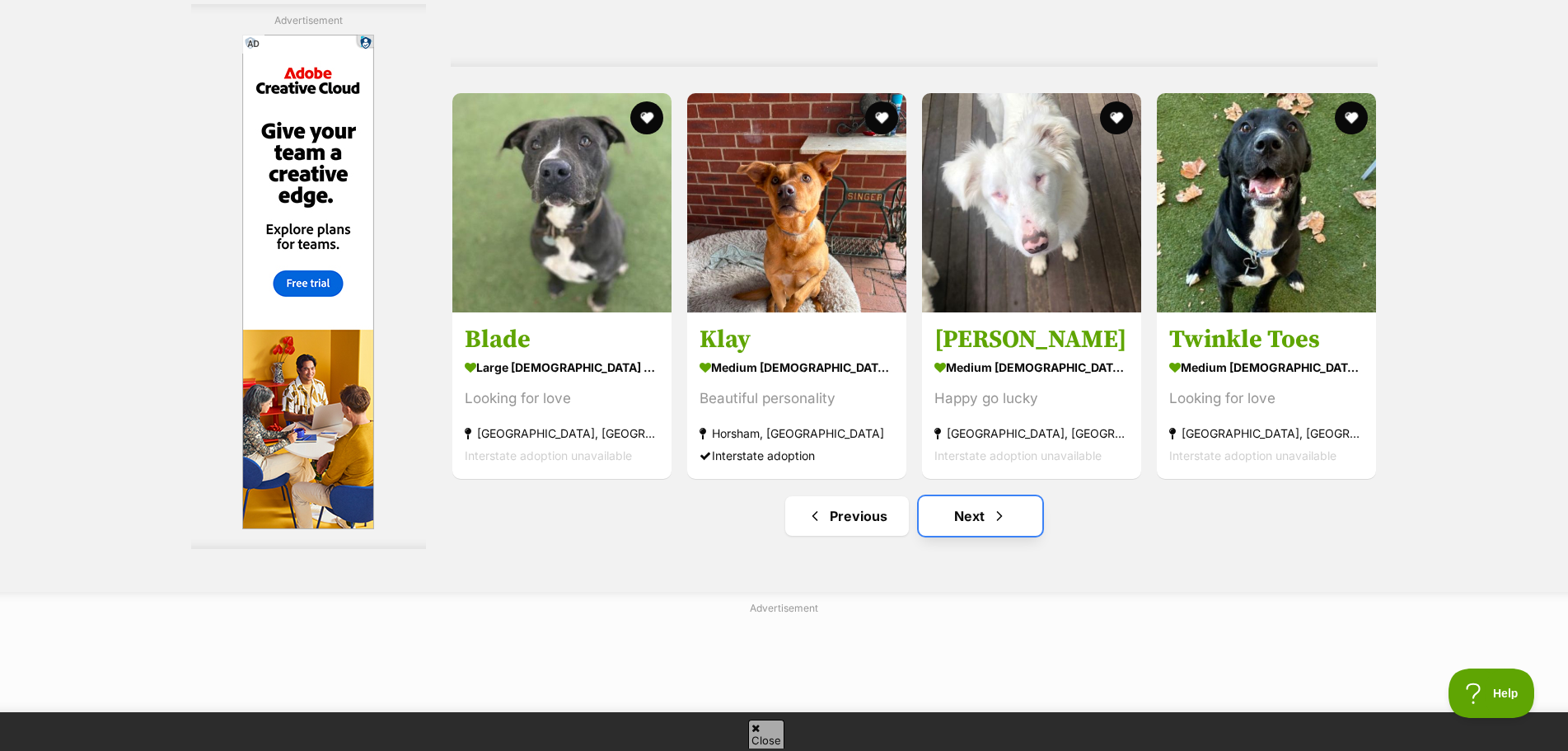
click at [1013, 534] on link "Next" at bounding box center [980, 515] width 123 height 39
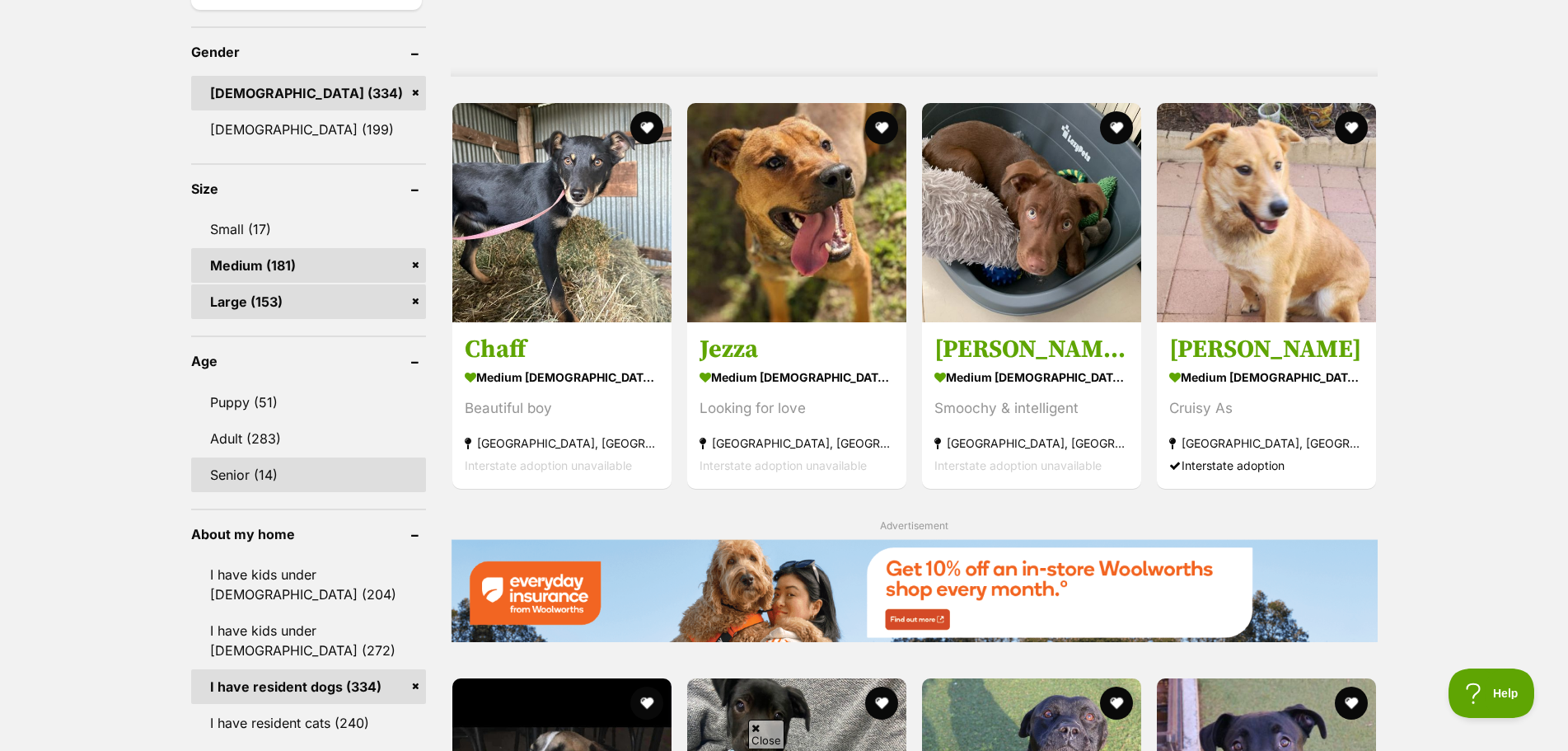
scroll to position [1401, 0]
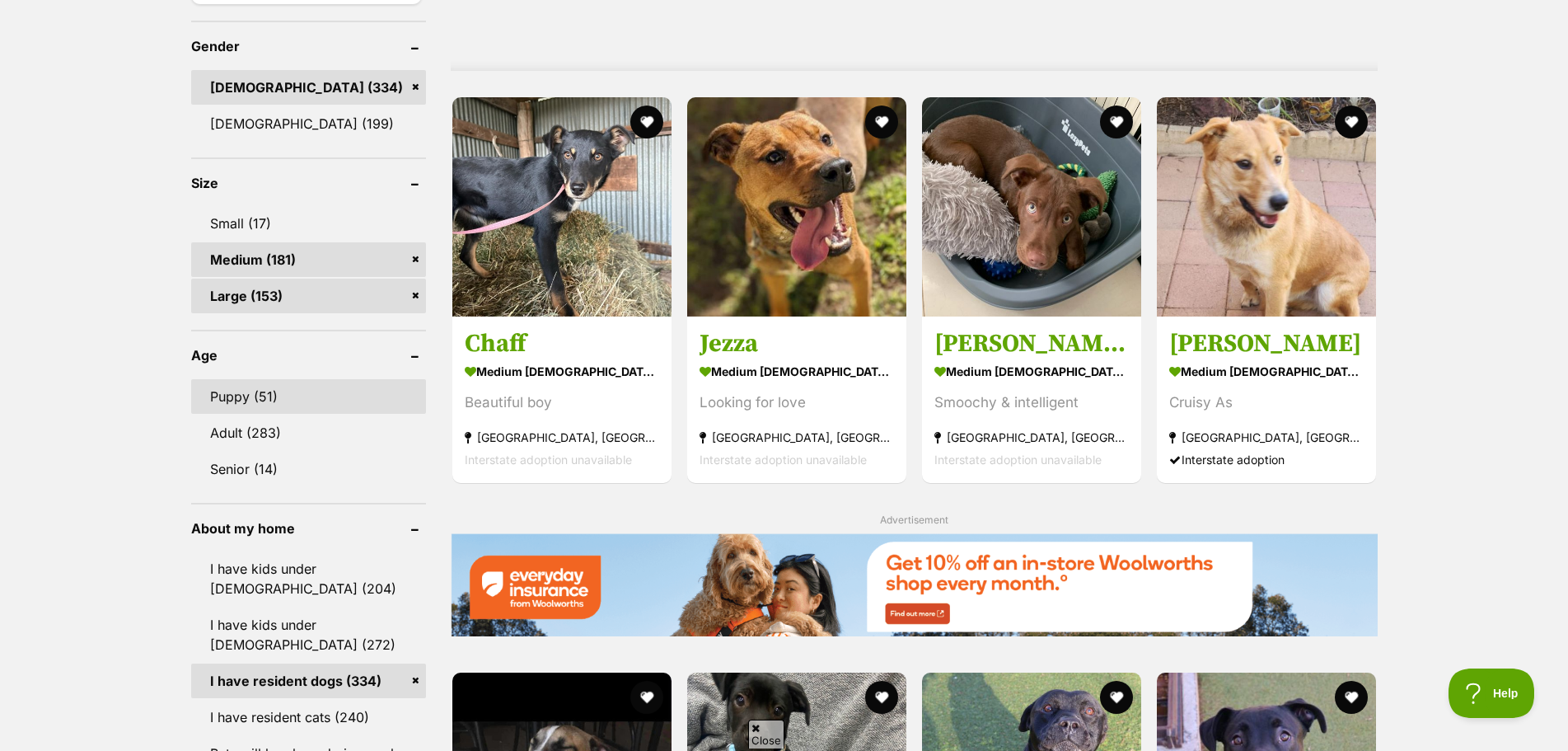
click at [333, 400] on link "Puppy (51)" at bounding box center [309, 396] width 235 height 34
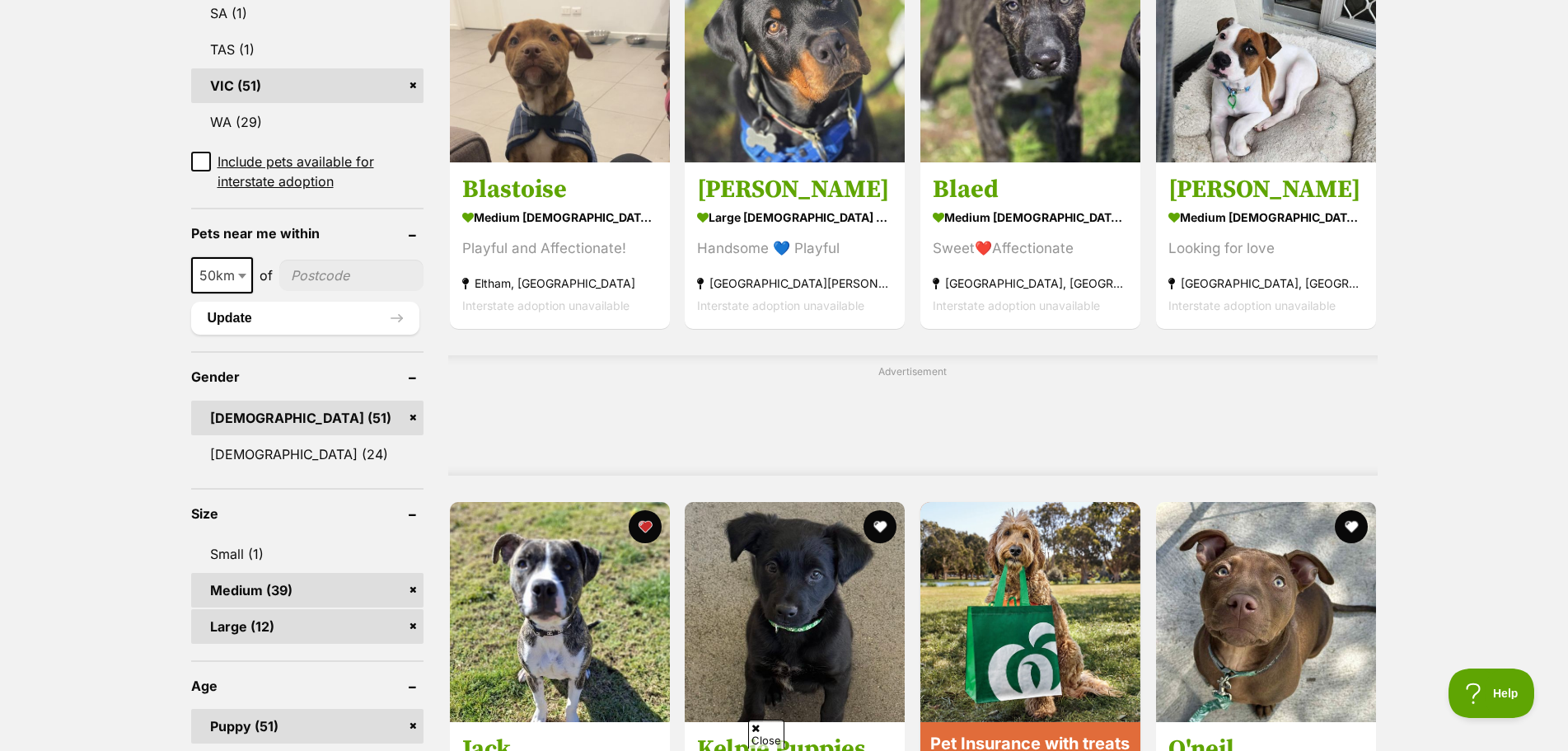
scroll to position [1237, 0]
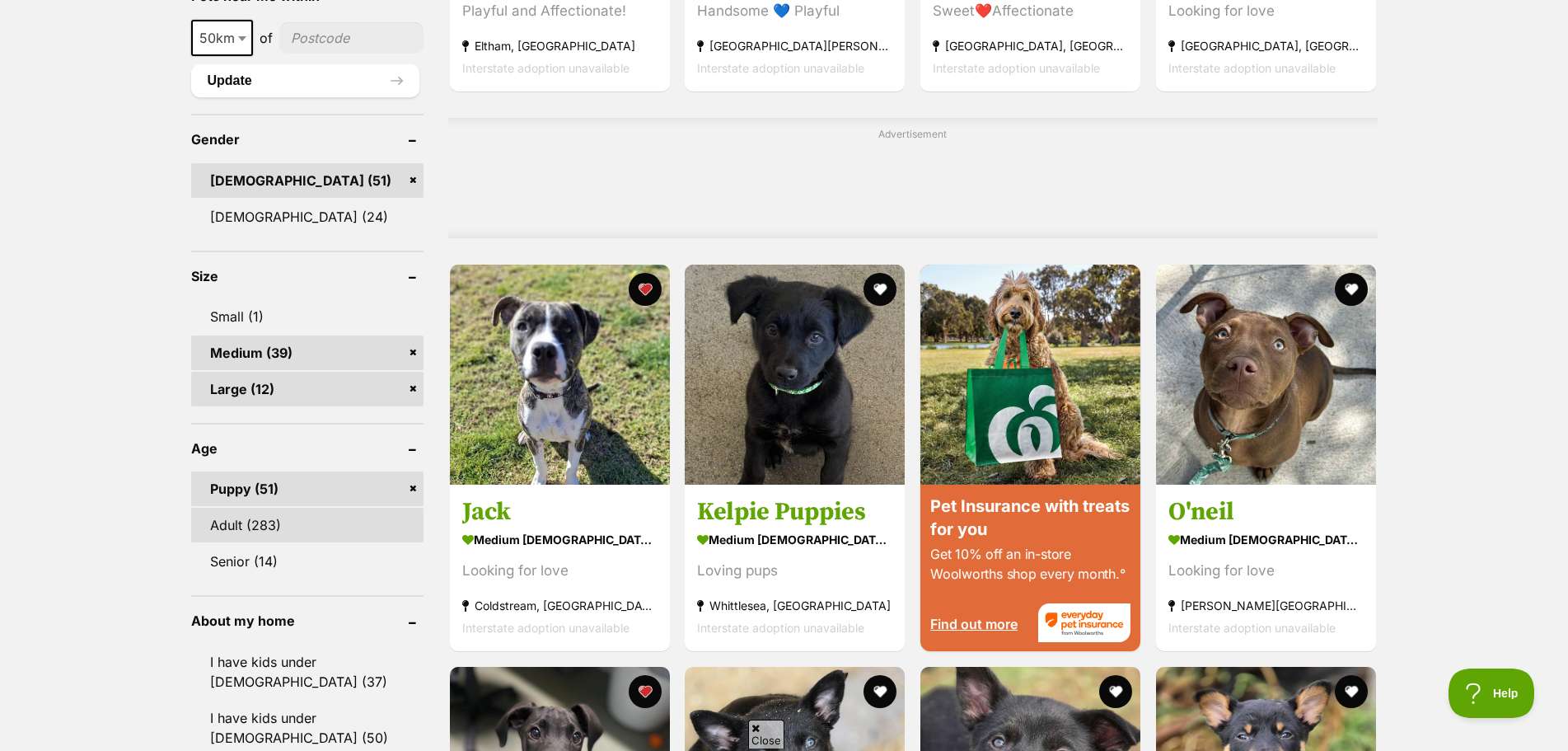
click at [322, 520] on link "Adult (283)" at bounding box center [307, 524] width 232 height 34
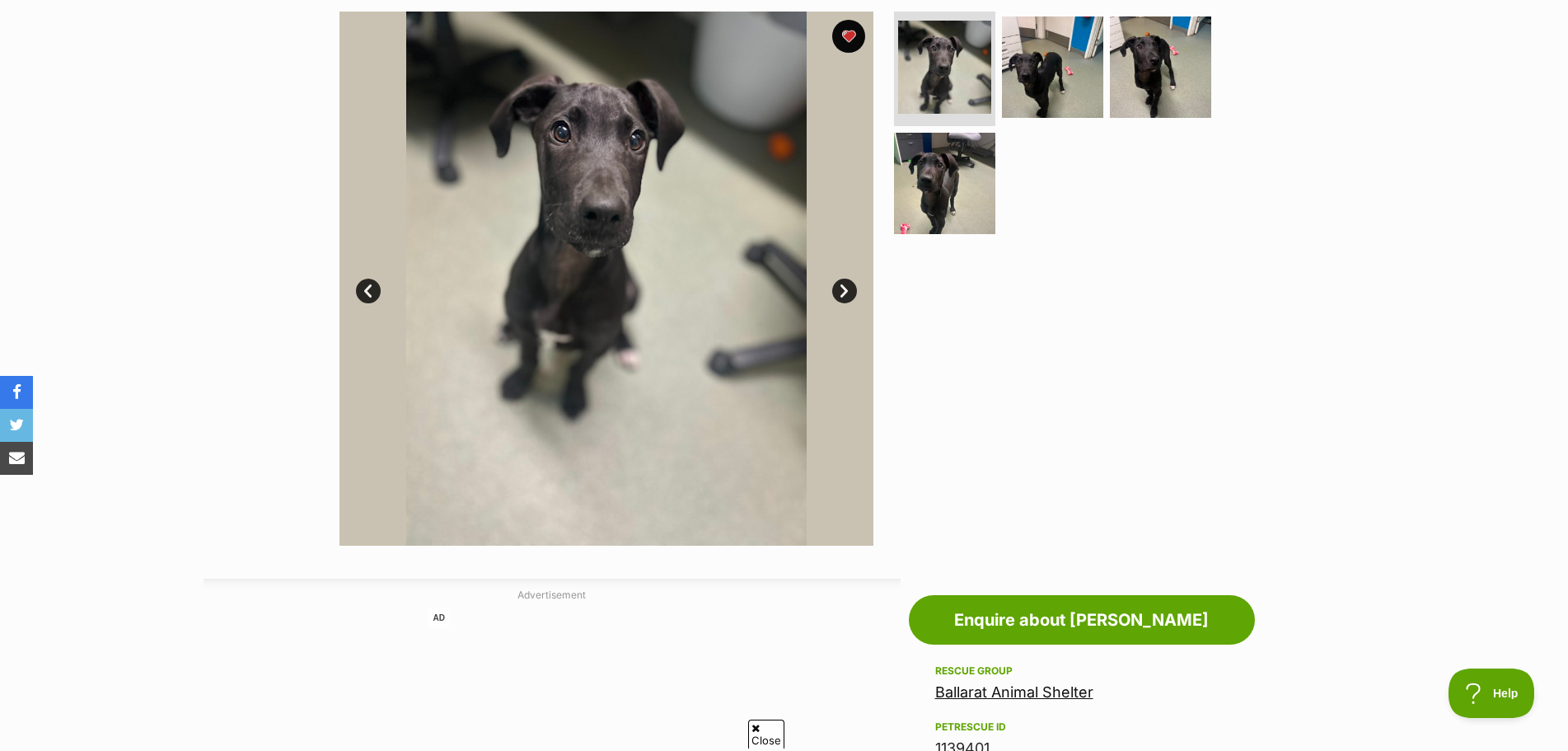
scroll to position [330, 0]
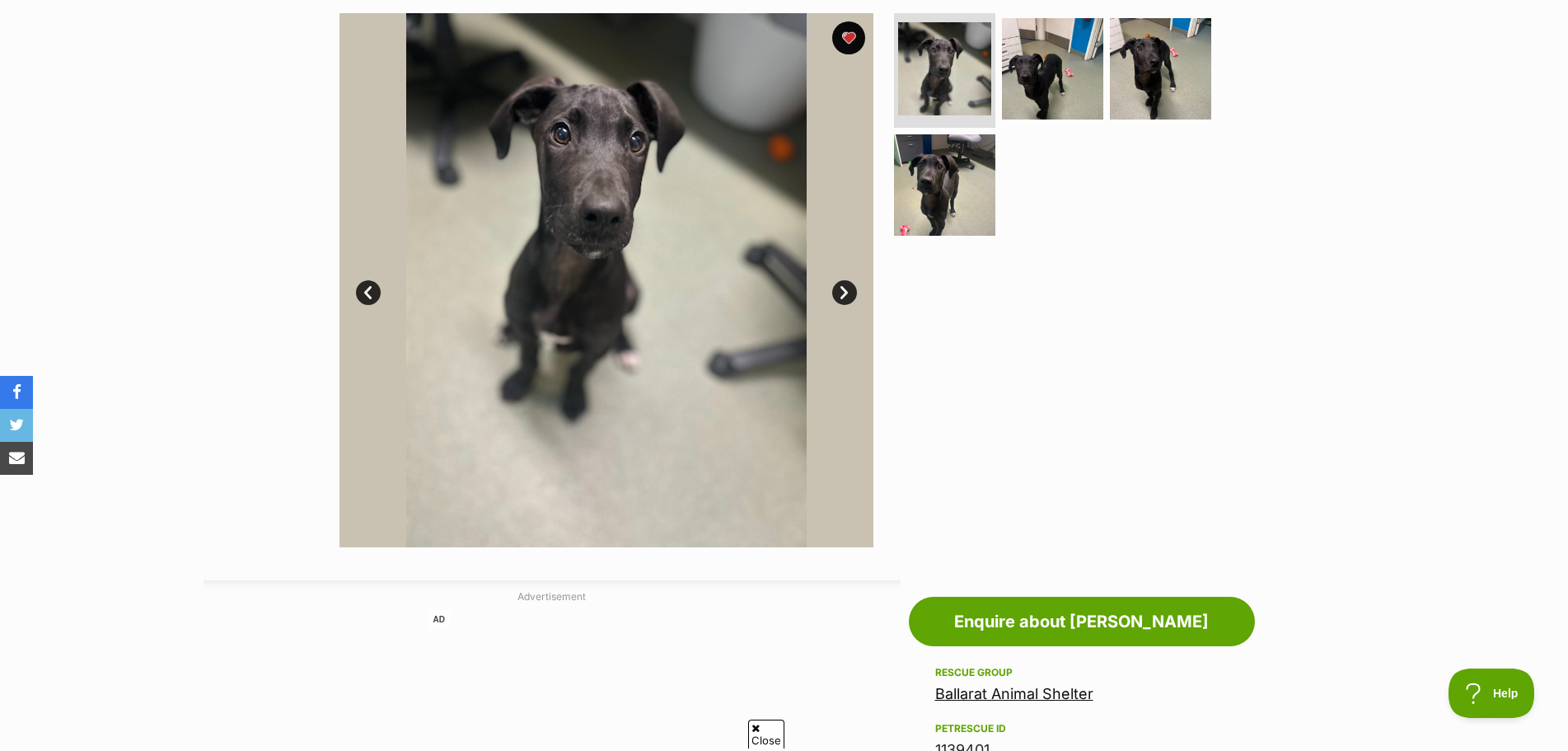
click at [838, 286] on link "Next" at bounding box center [844, 292] width 24 height 24
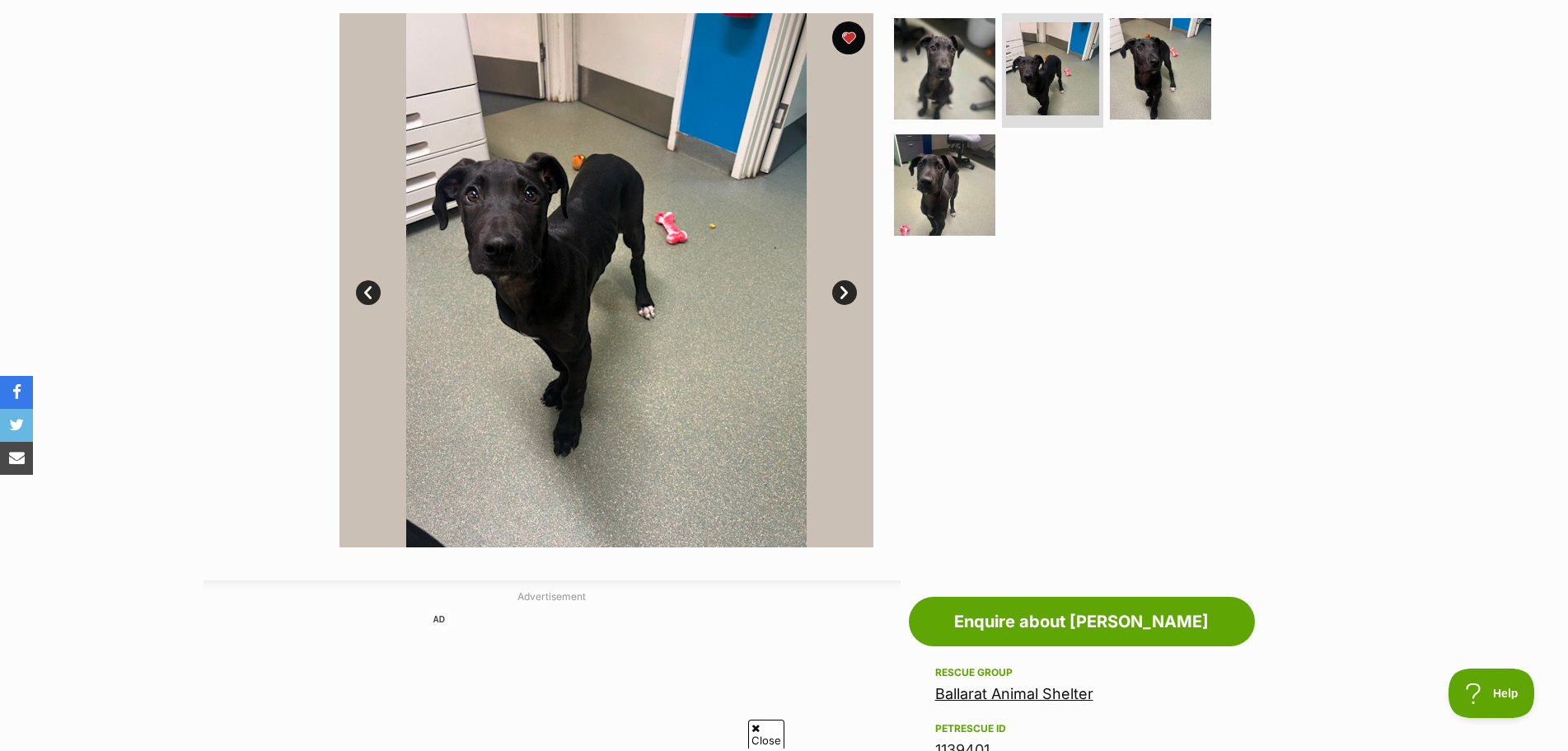
click at [838, 286] on link "Next" at bounding box center [844, 292] width 24 height 24
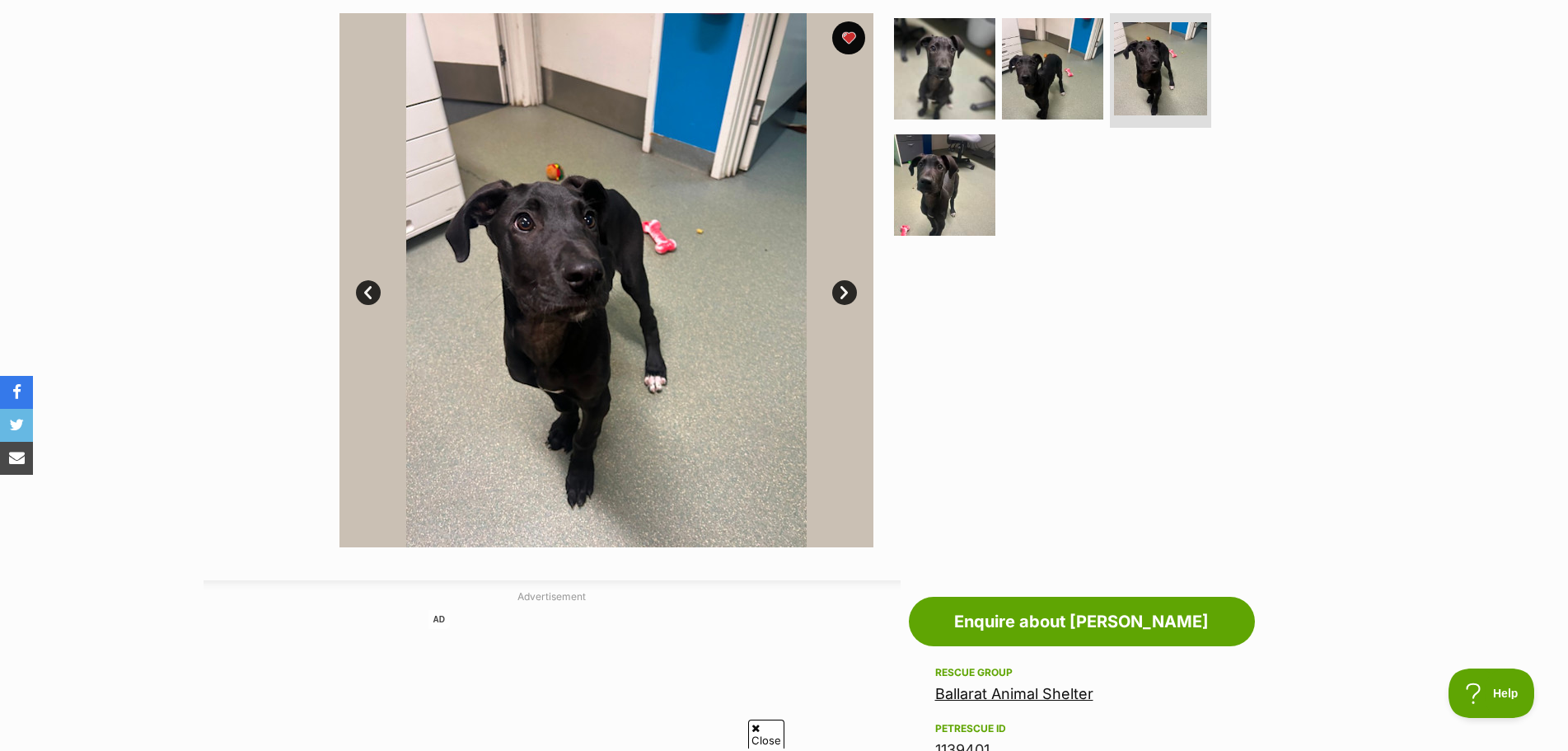
click at [838, 286] on link "Next" at bounding box center [844, 292] width 24 height 24
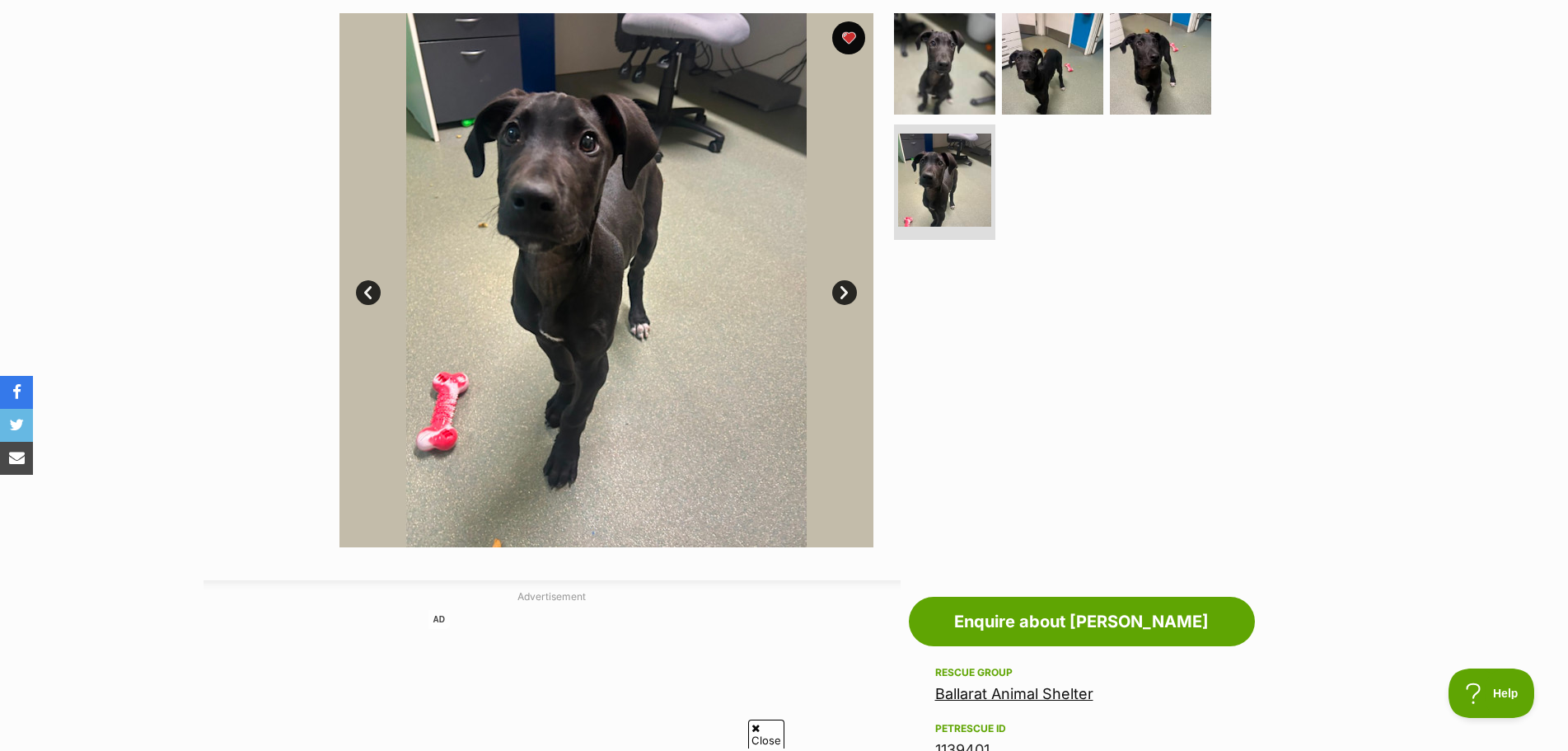
click at [838, 286] on link "Next" at bounding box center [844, 292] width 24 height 24
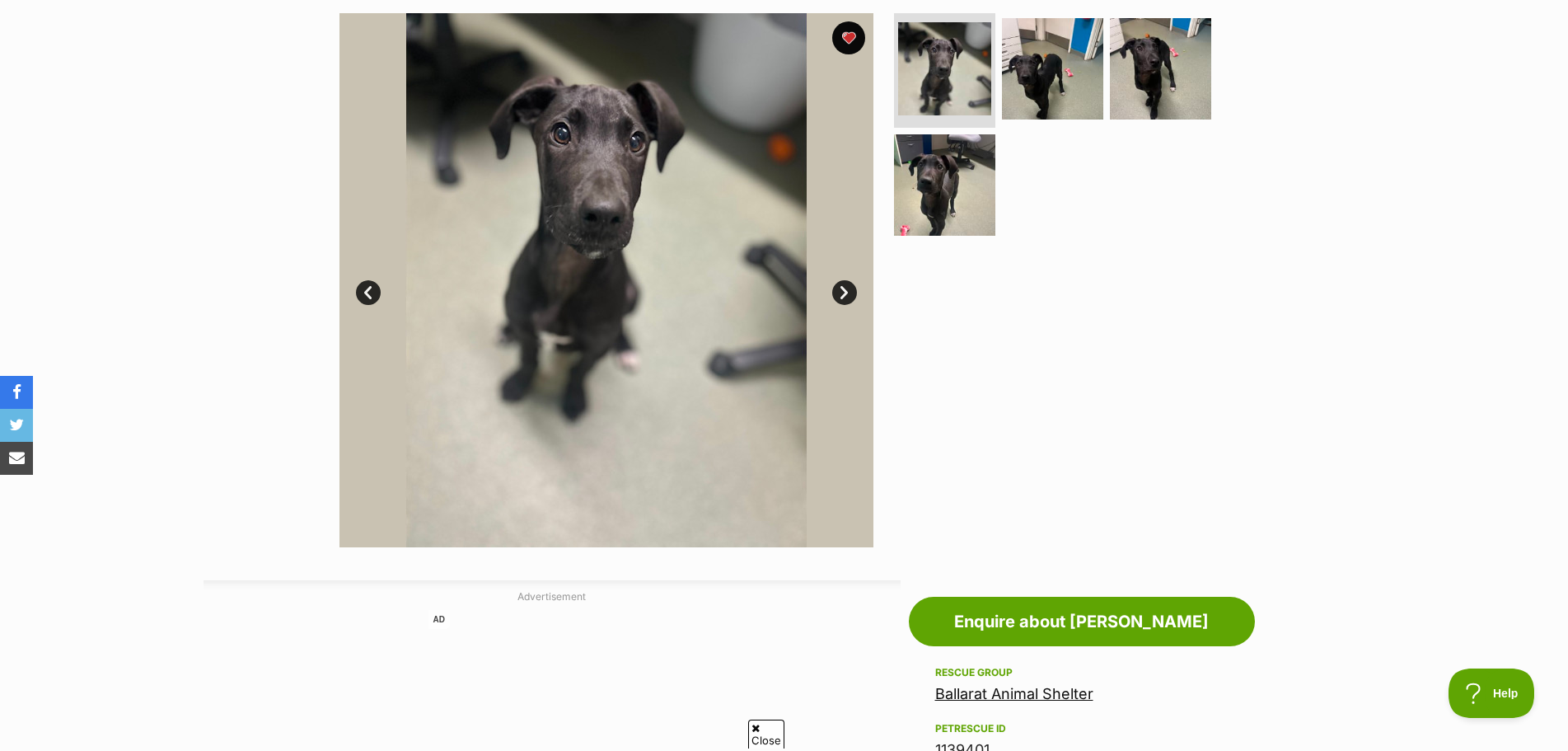
click at [838, 286] on link "Next" at bounding box center [844, 292] width 24 height 24
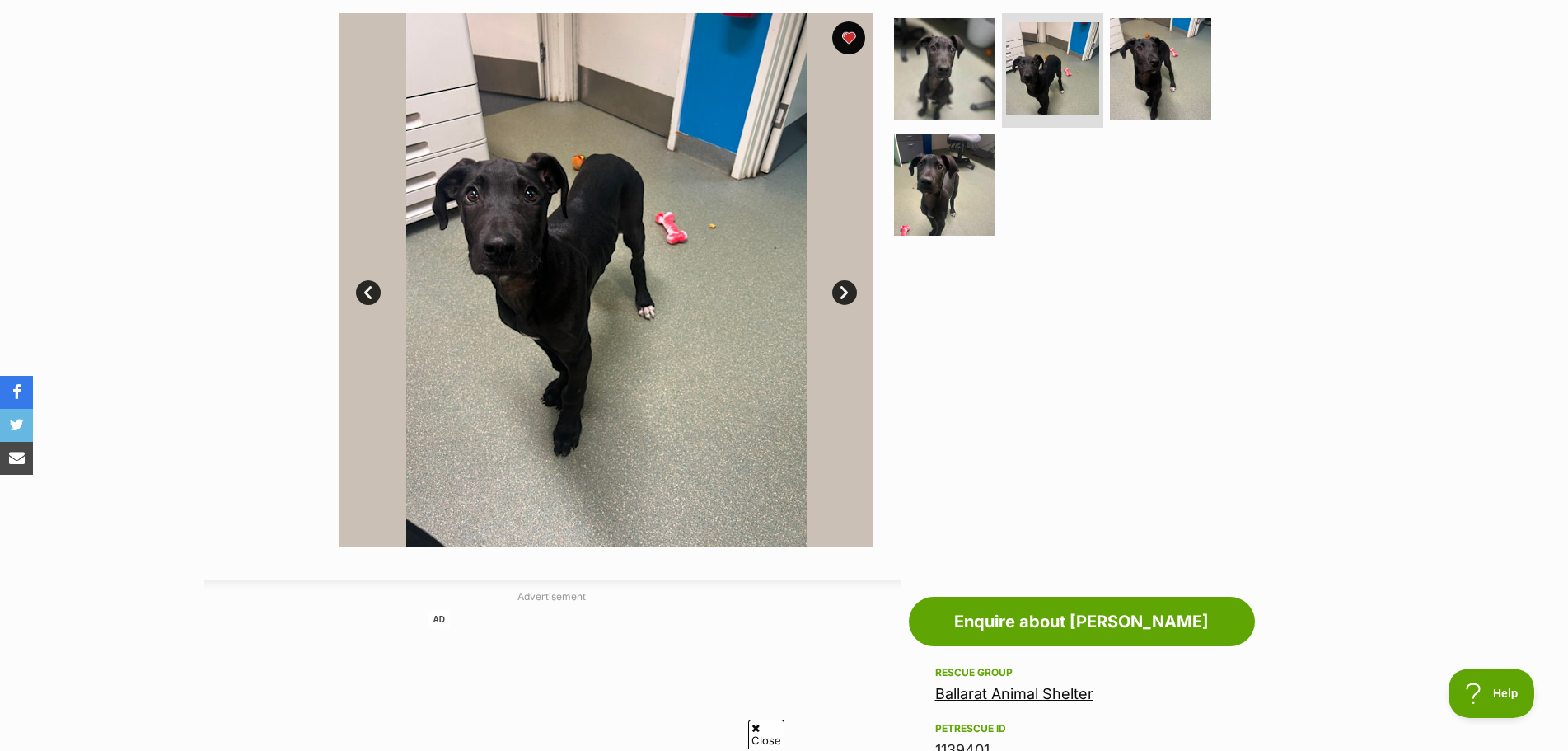
click at [838, 286] on link "Next" at bounding box center [844, 292] width 24 height 24
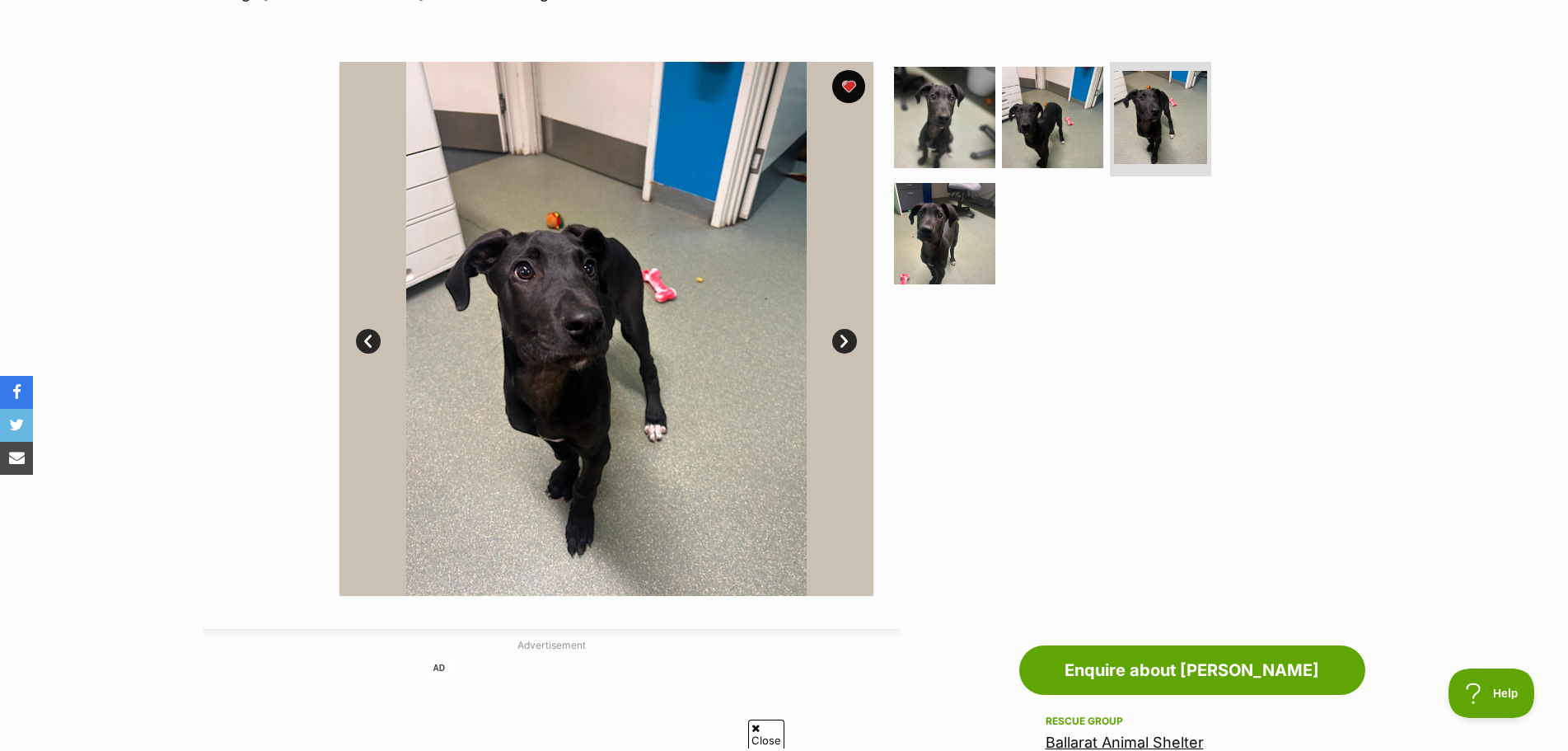
scroll to position [282, 0]
click at [847, 331] on link "Next" at bounding box center [844, 340] width 24 height 24
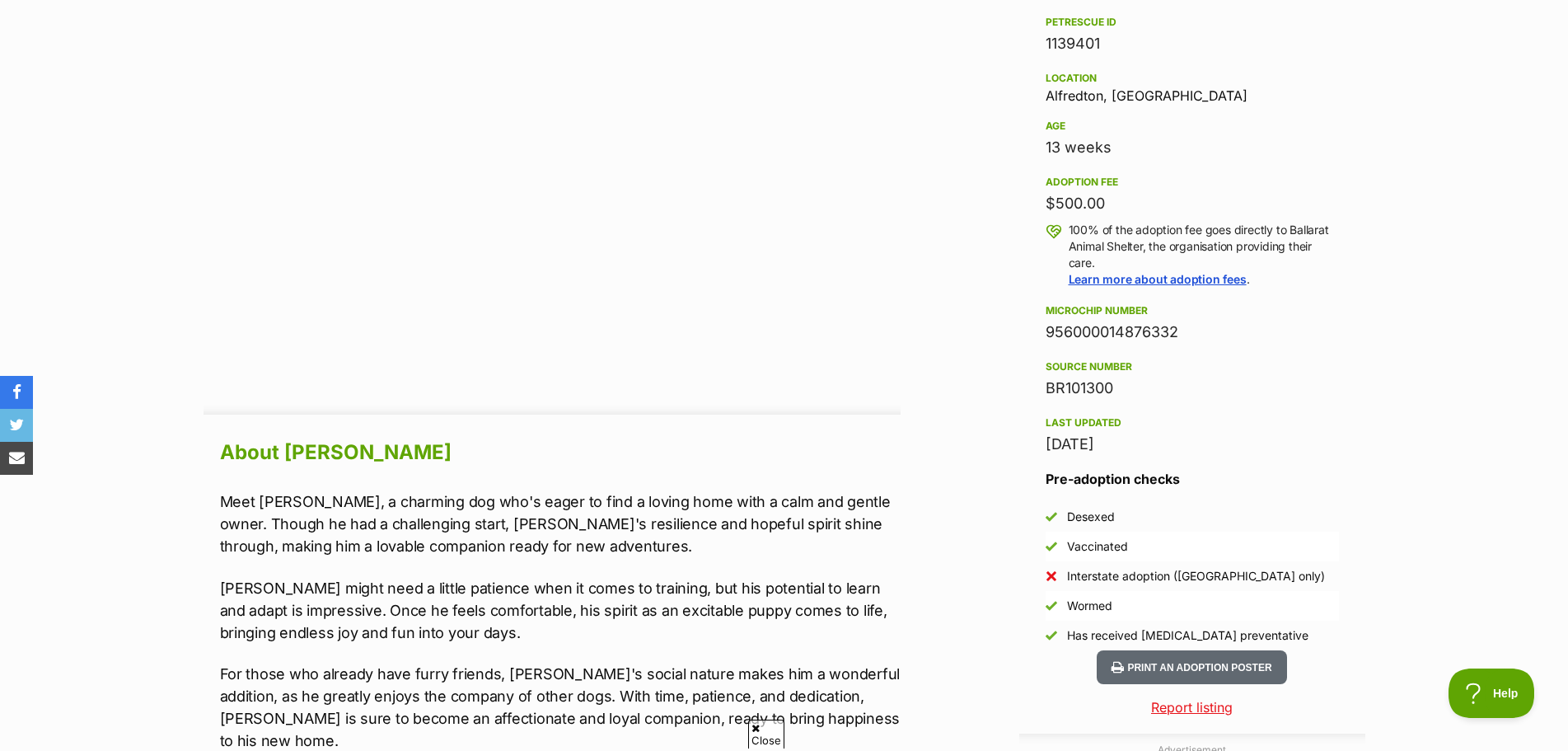
scroll to position [1189, 0]
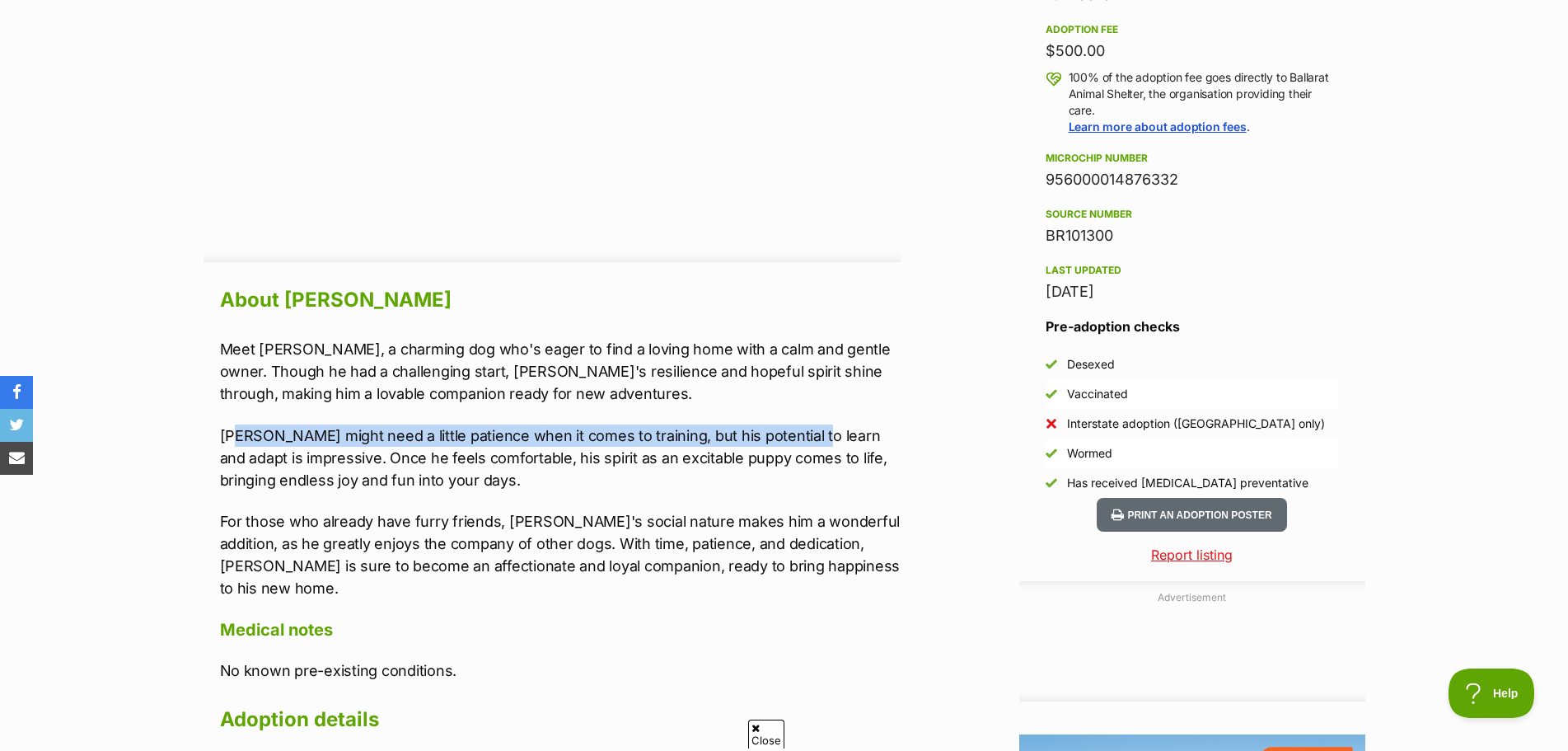
drag, startPoint x: 237, startPoint y: 438, endPoint x: 794, endPoint y: 440, distance: 557.0
click at [794, 440] on p "Arlo might need a little patience when it comes to training, but his potential …" at bounding box center [560, 458] width 680 height 67
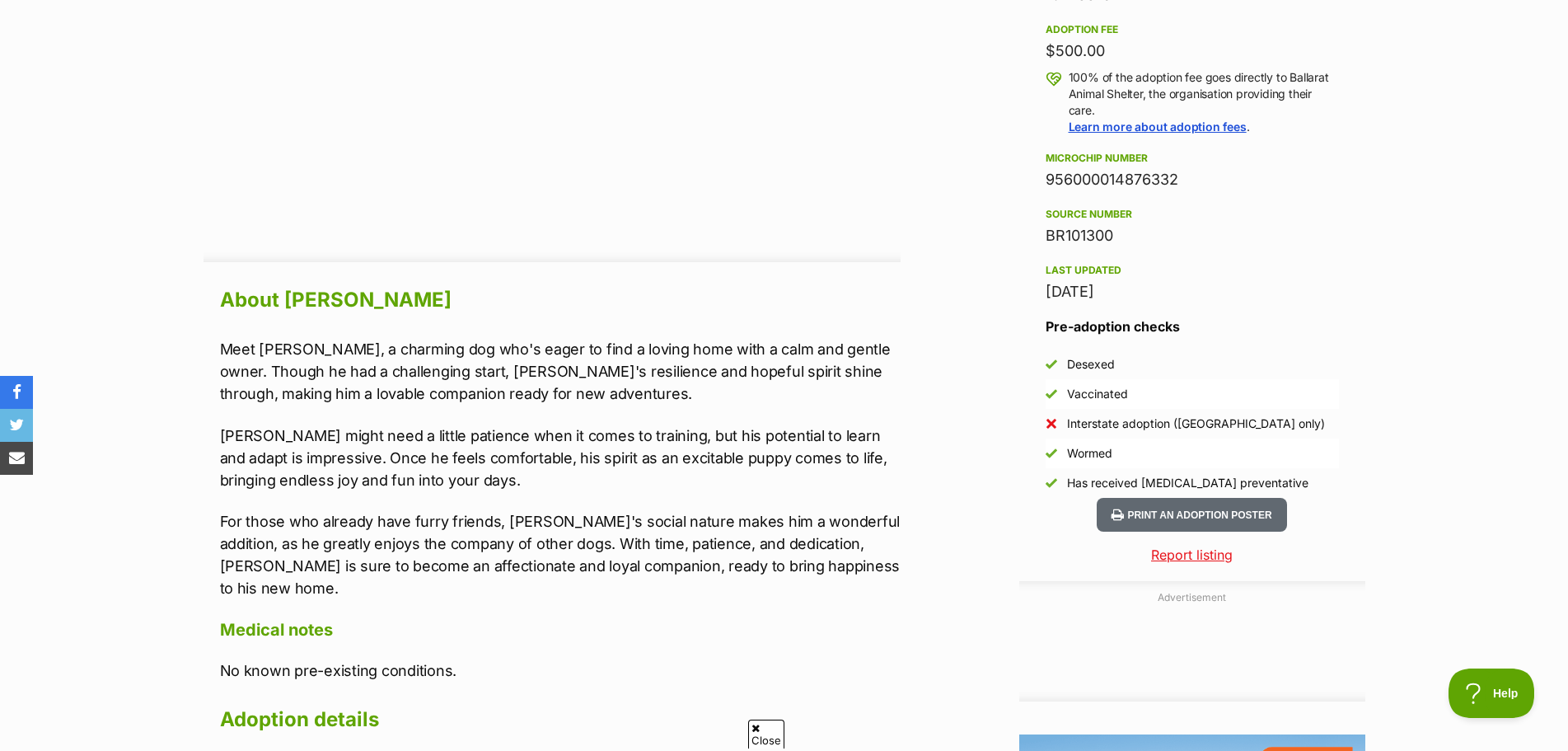
click at [451, 460] on p "Arlo might need a little patience when it comes to training, but his potential …" at bounding box center [560, 458] width 680 height 67
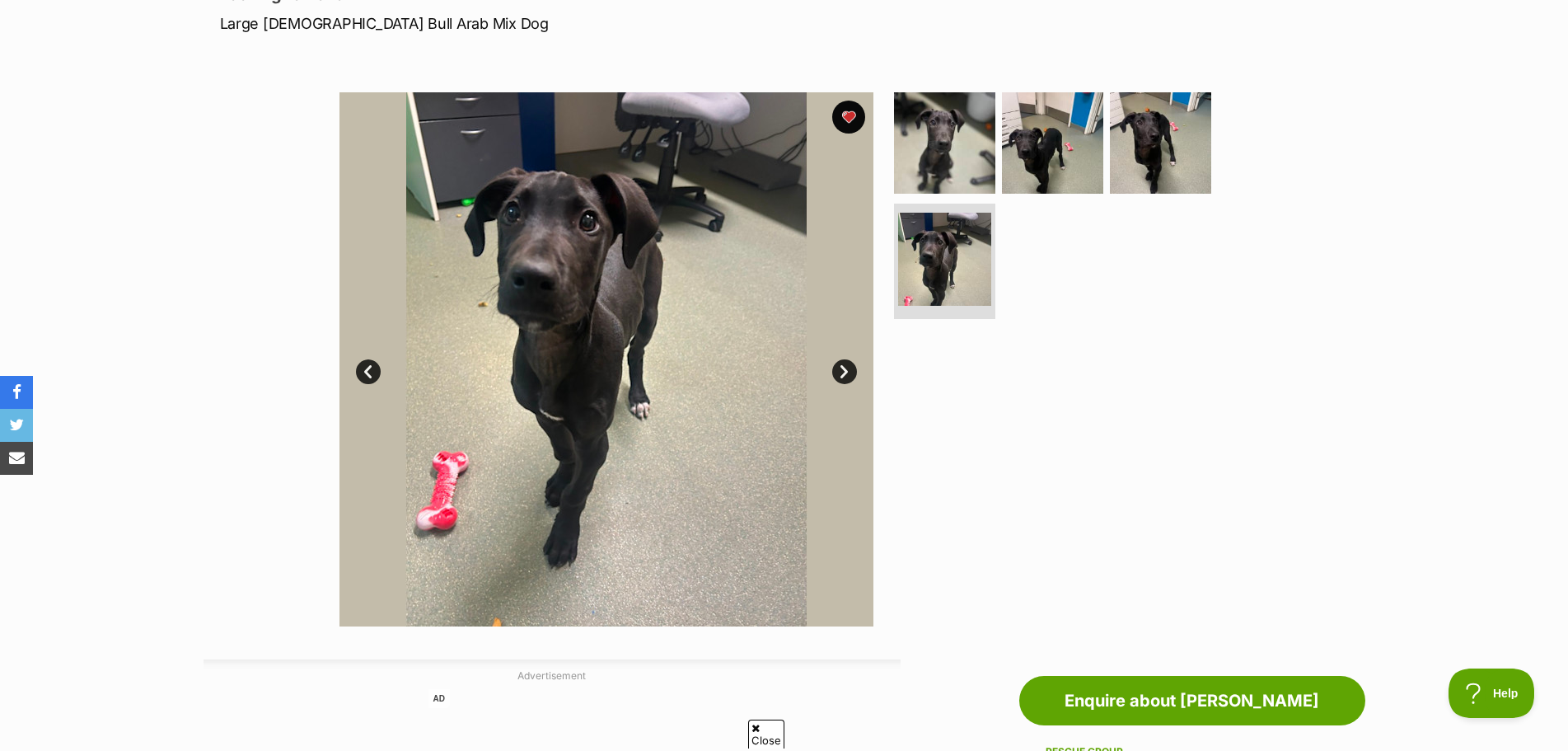
scroll to position [200, 0]
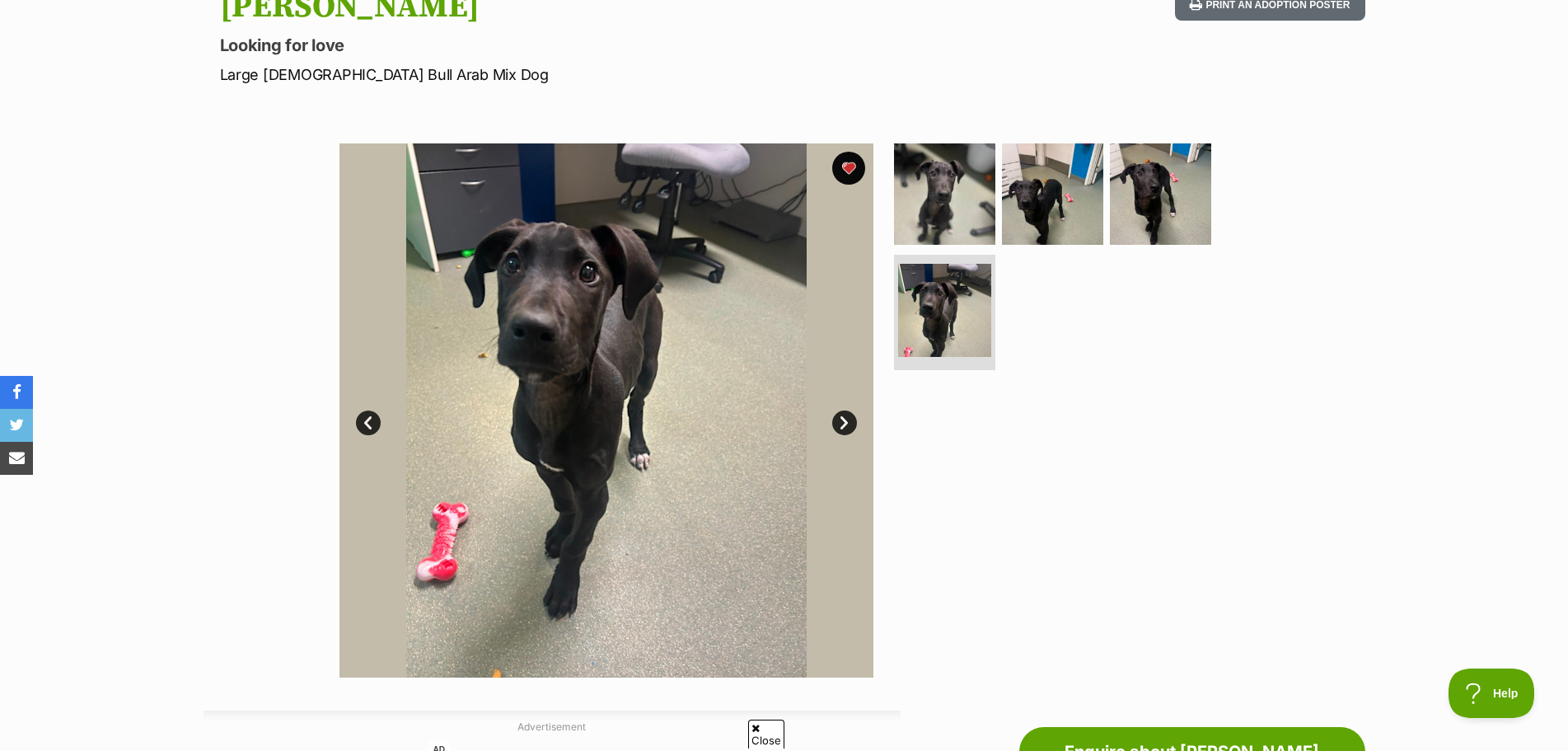
click at [843, 420] on link "Next" at bounding box center [844, 422] width 24 height 24
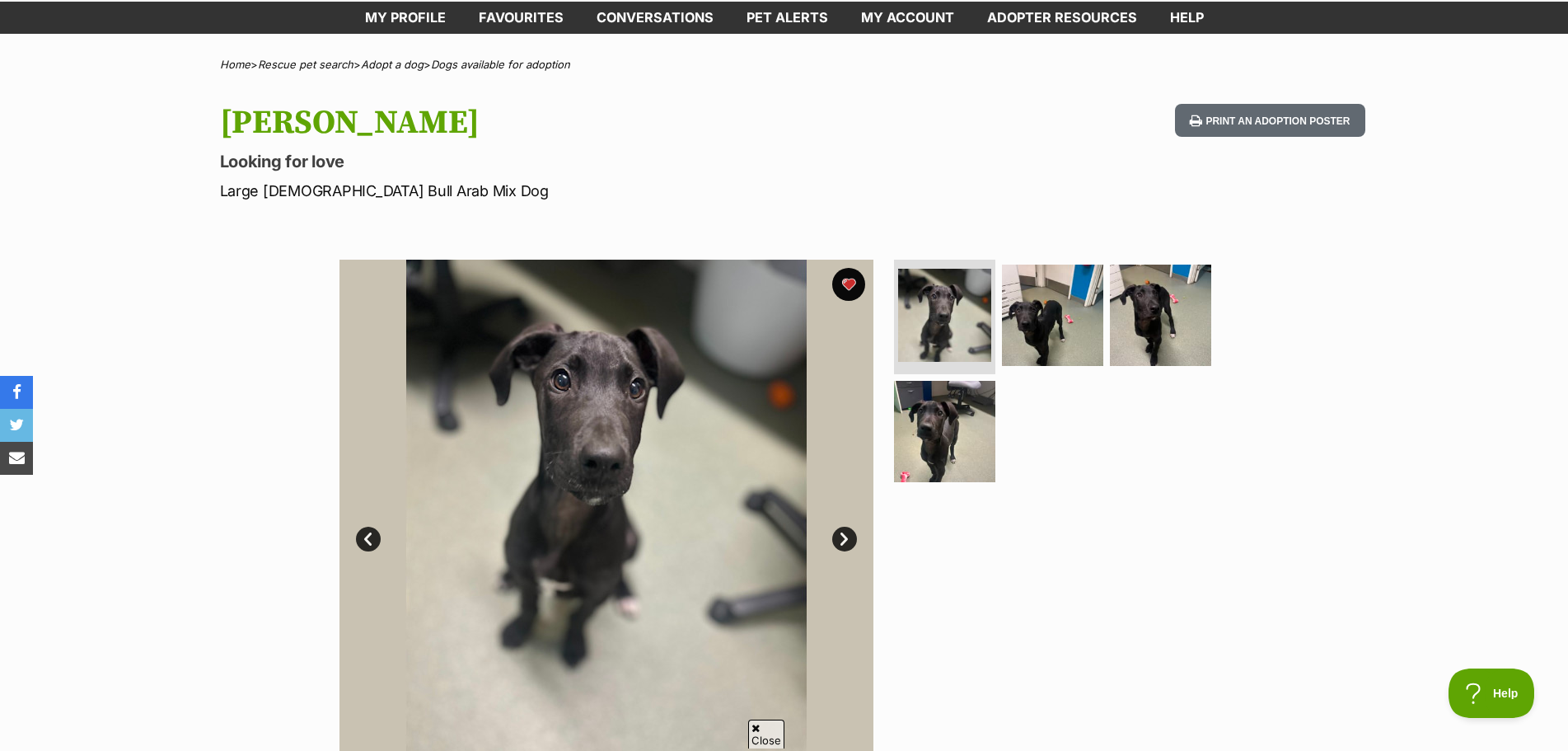
scroll to position [82, 0]
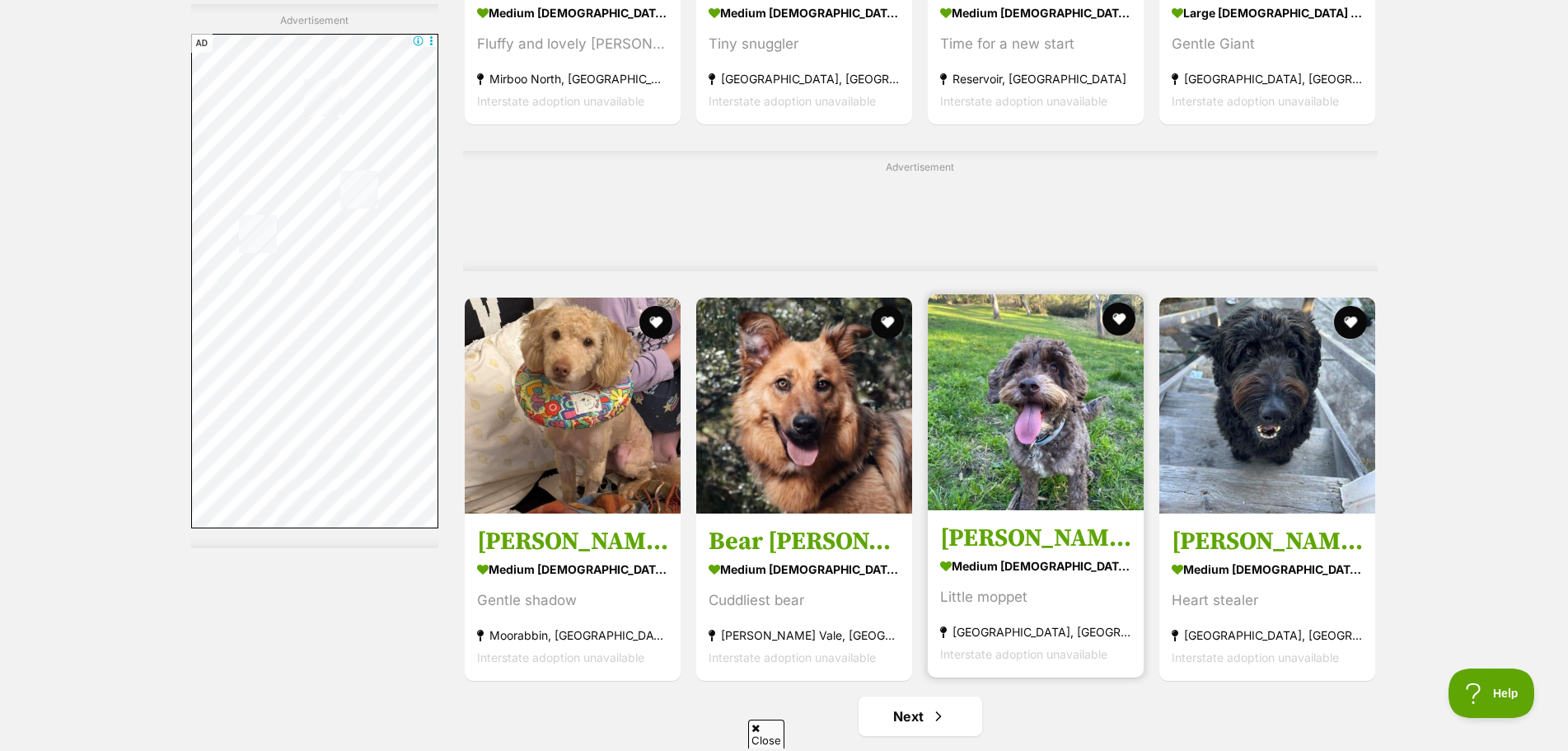
scroll to position [7748, 0]
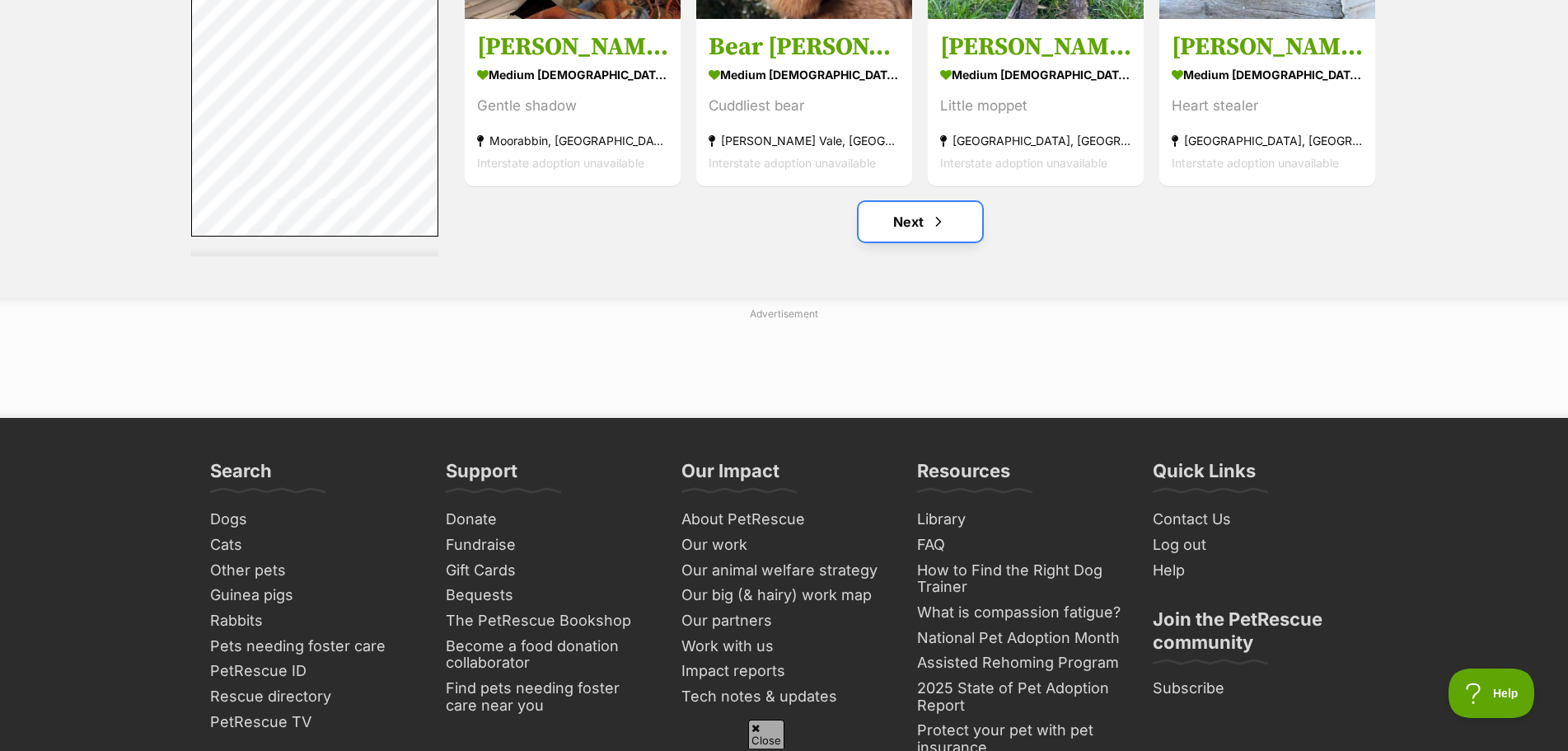
click at [925, 227] on link "Next" at bounding box center [920, 222] width 123 height 39
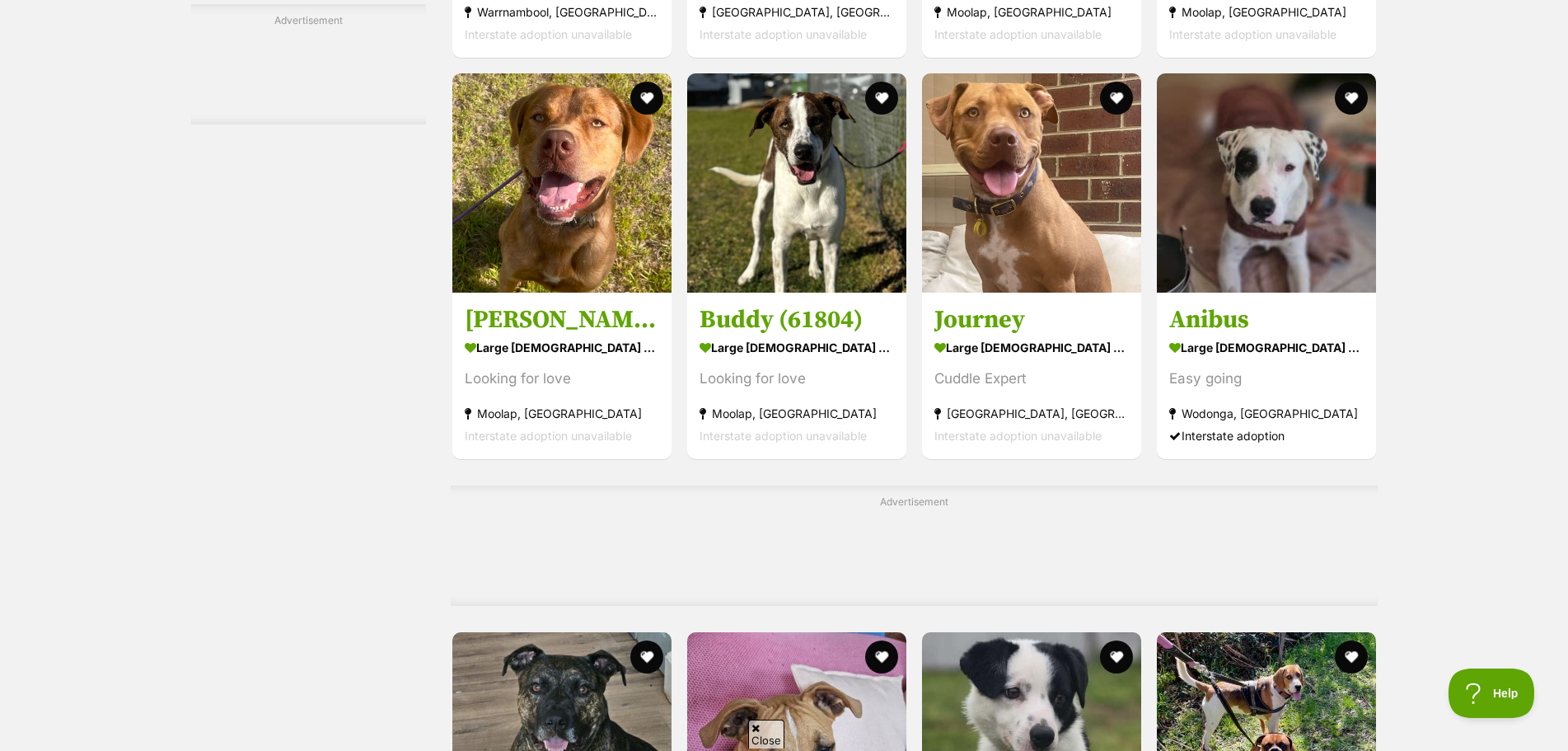
scroll to position [5440, 0]
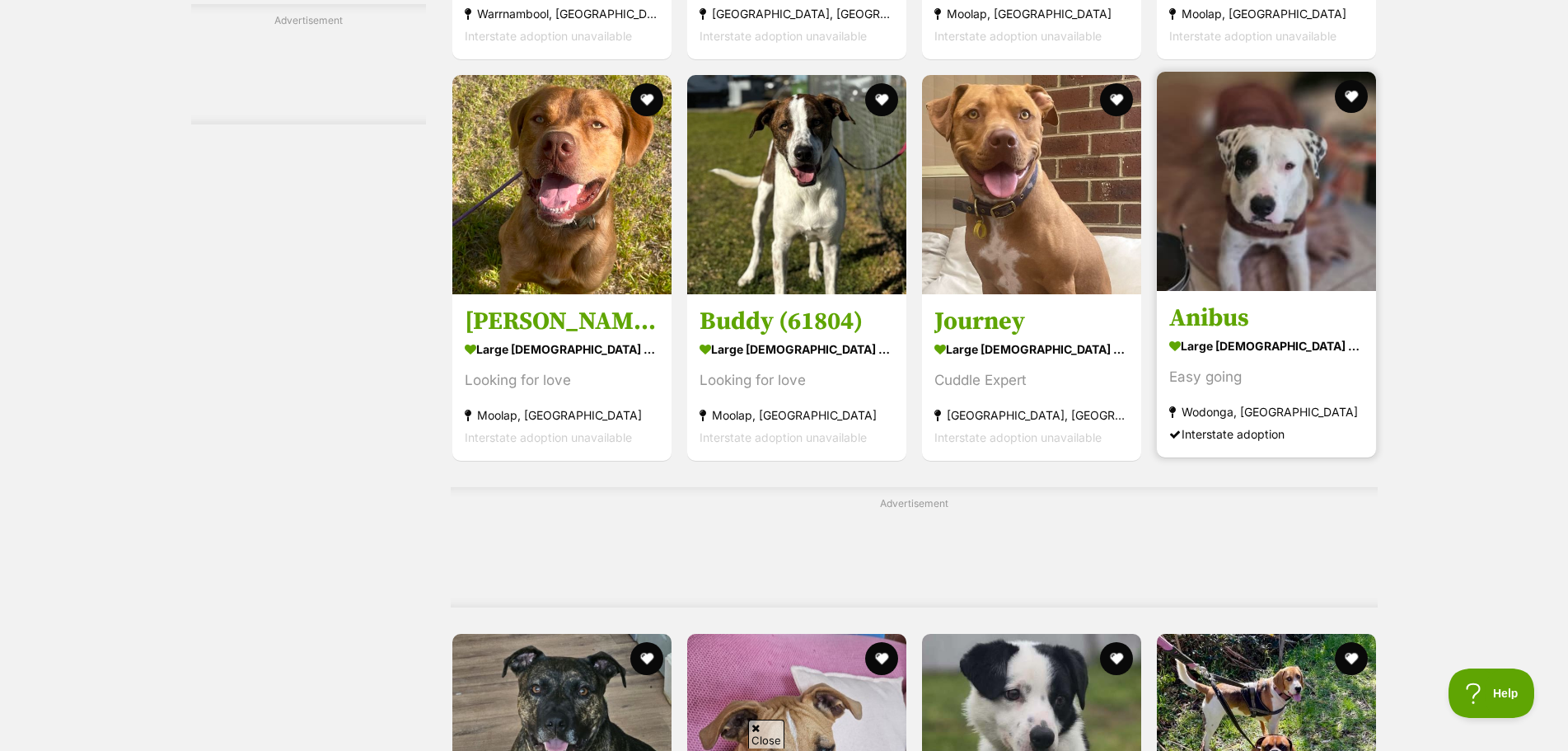
click at [1300, 243] on img at bounding box center [1266, 180] width 219 height 219
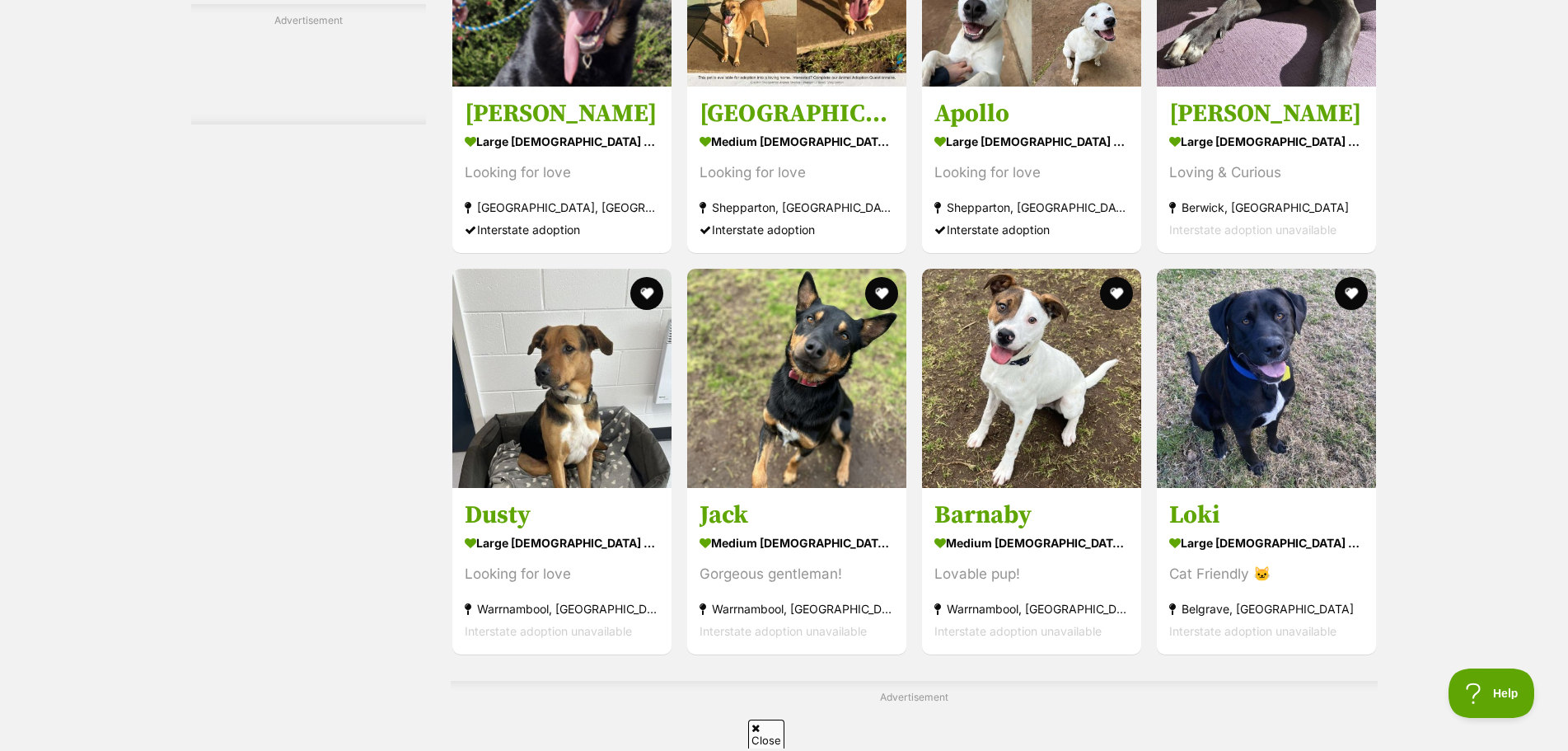
scroll to position [7007, 0]
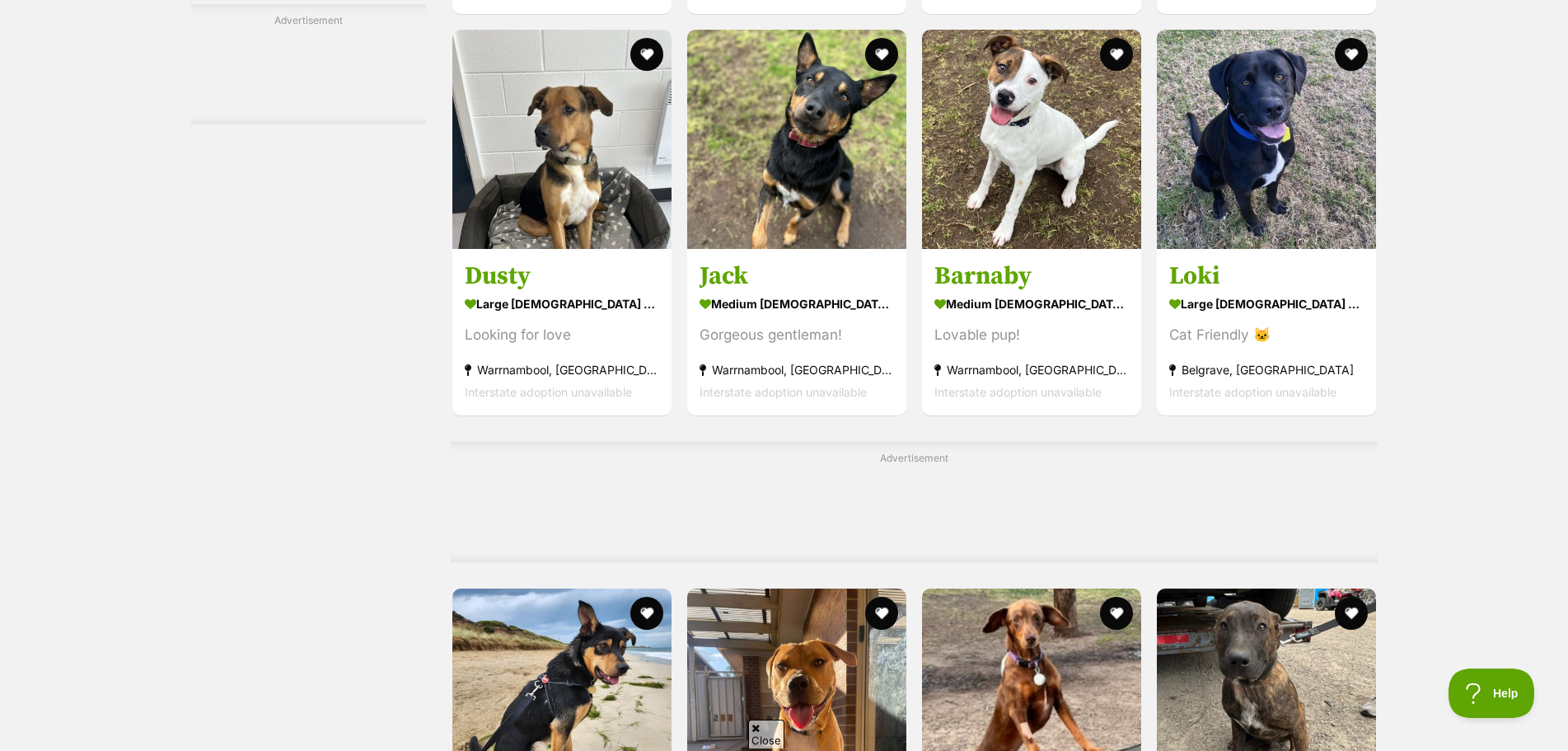
drag, startPoint x: 0, startPoint y: 434, endPoint x: 0, endPoint y: 382, distance: 52.0
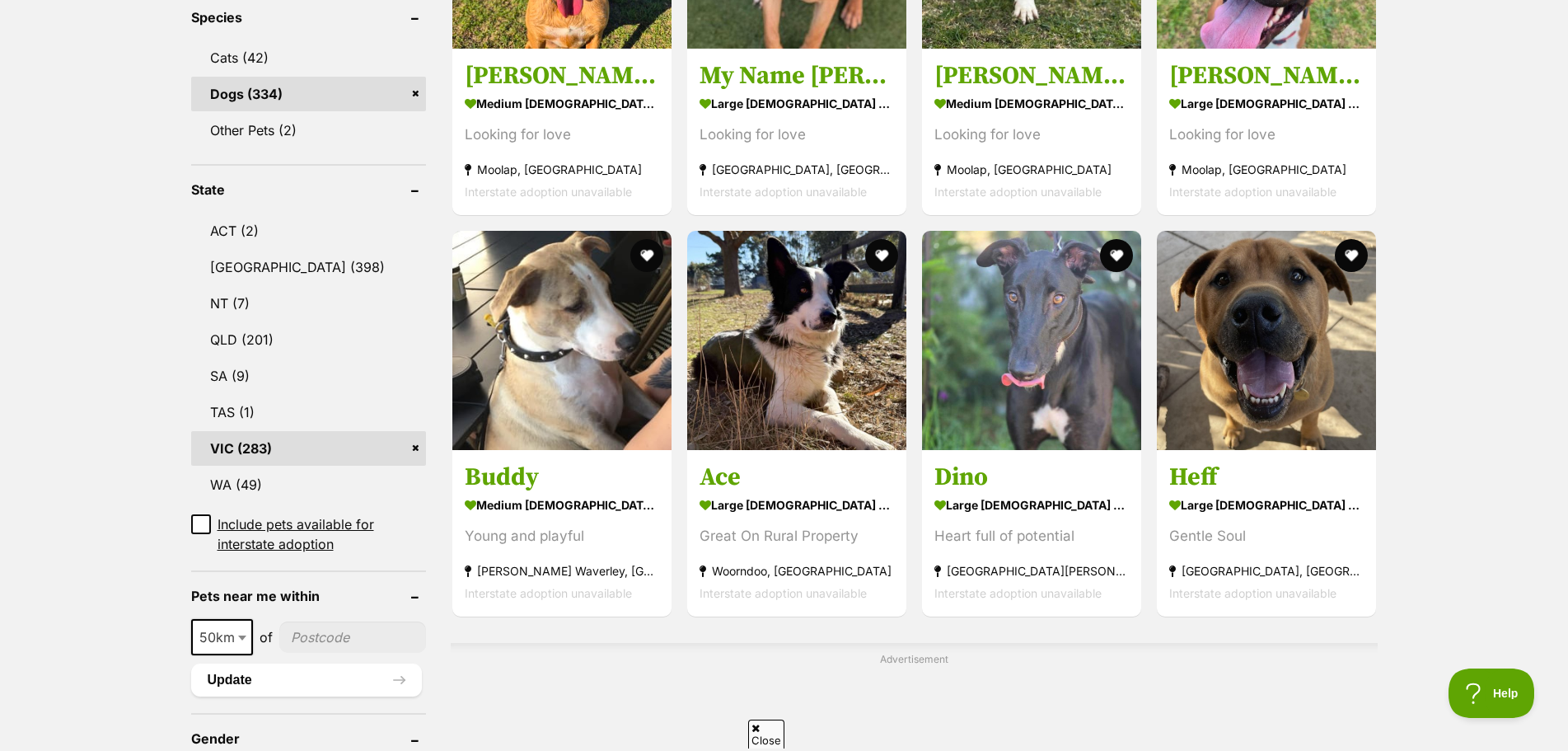
scroll to position [907, 0]
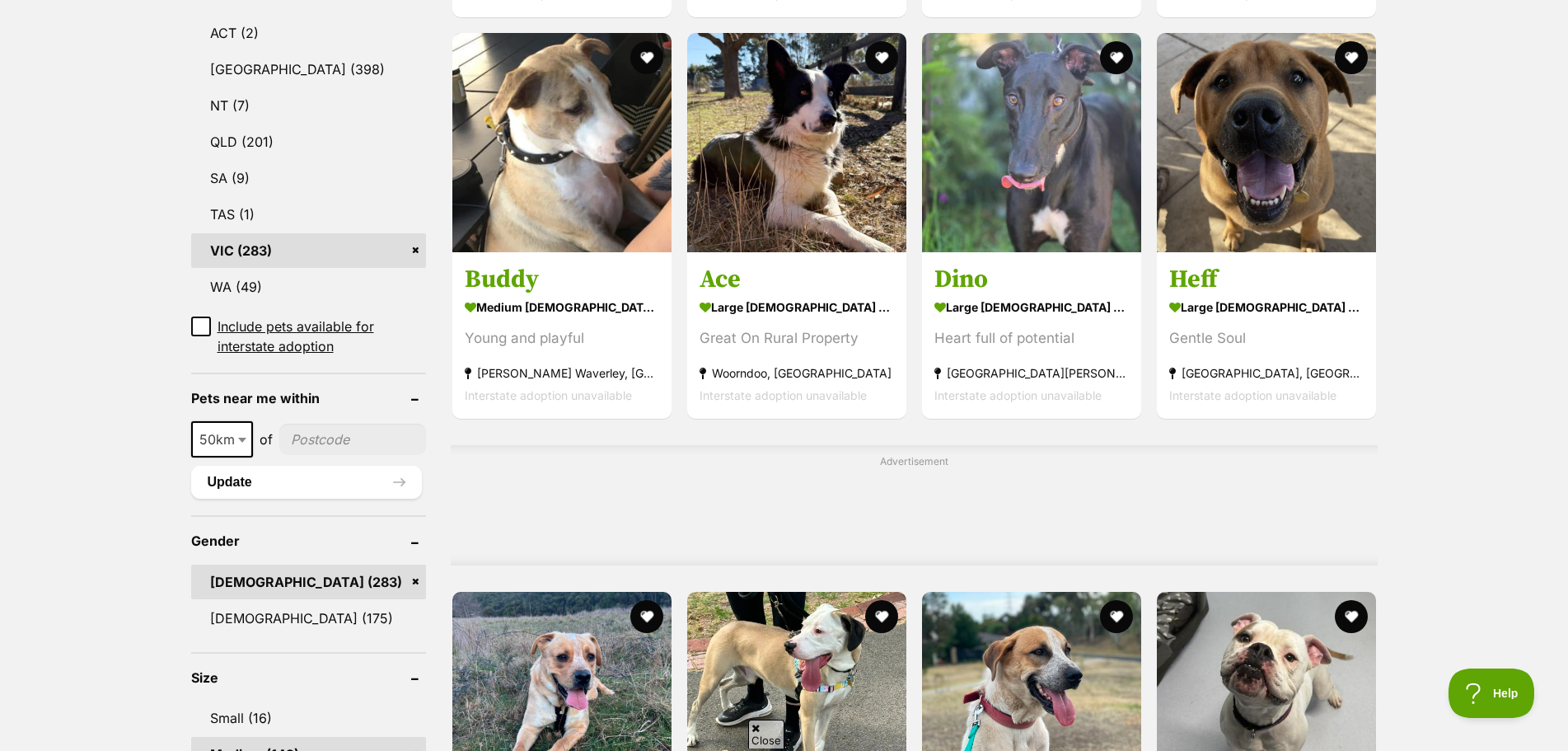
click at [378, 433] on input"] "postcode" at bounding box center [352, 439] width 147 height 31
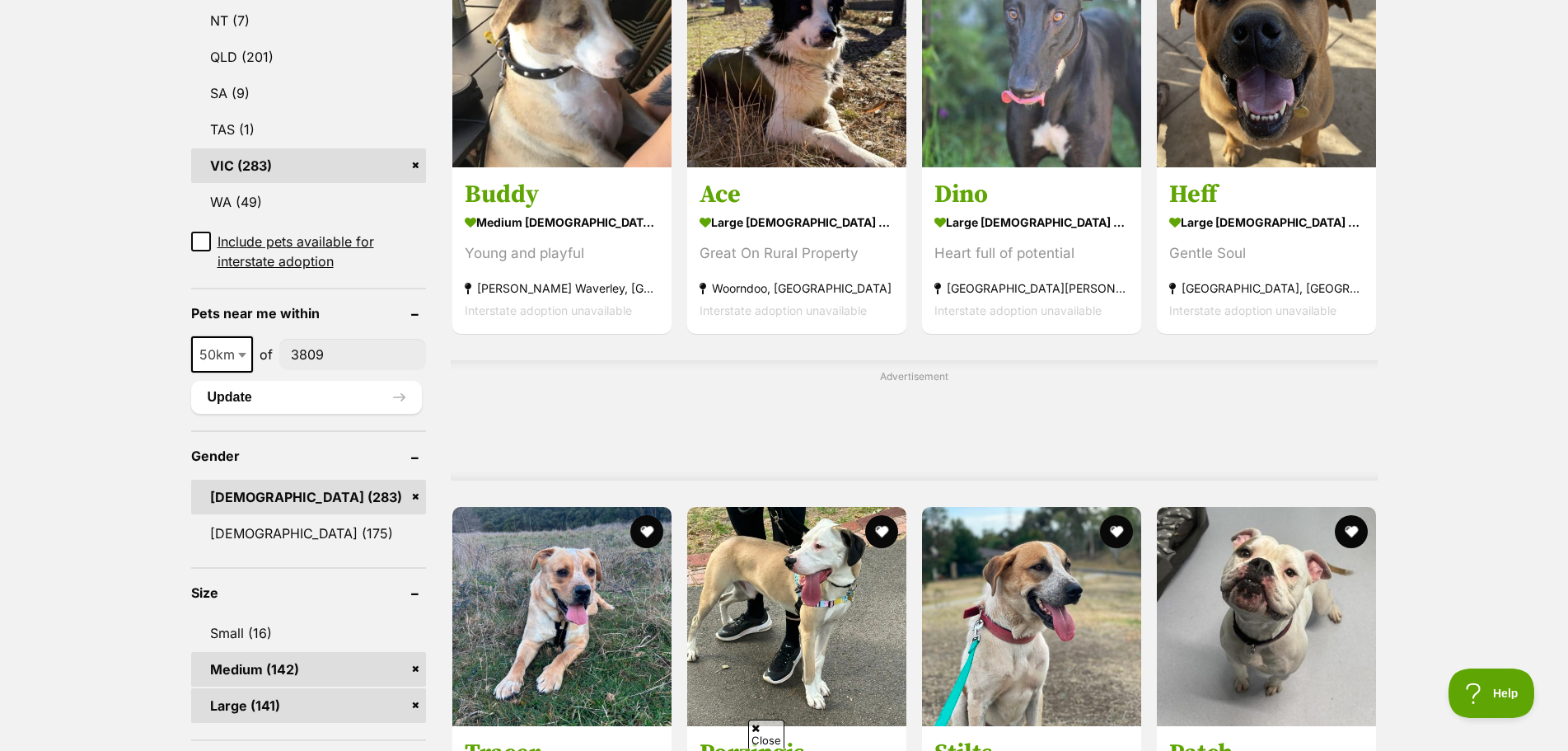
scroll to position [989, 0]
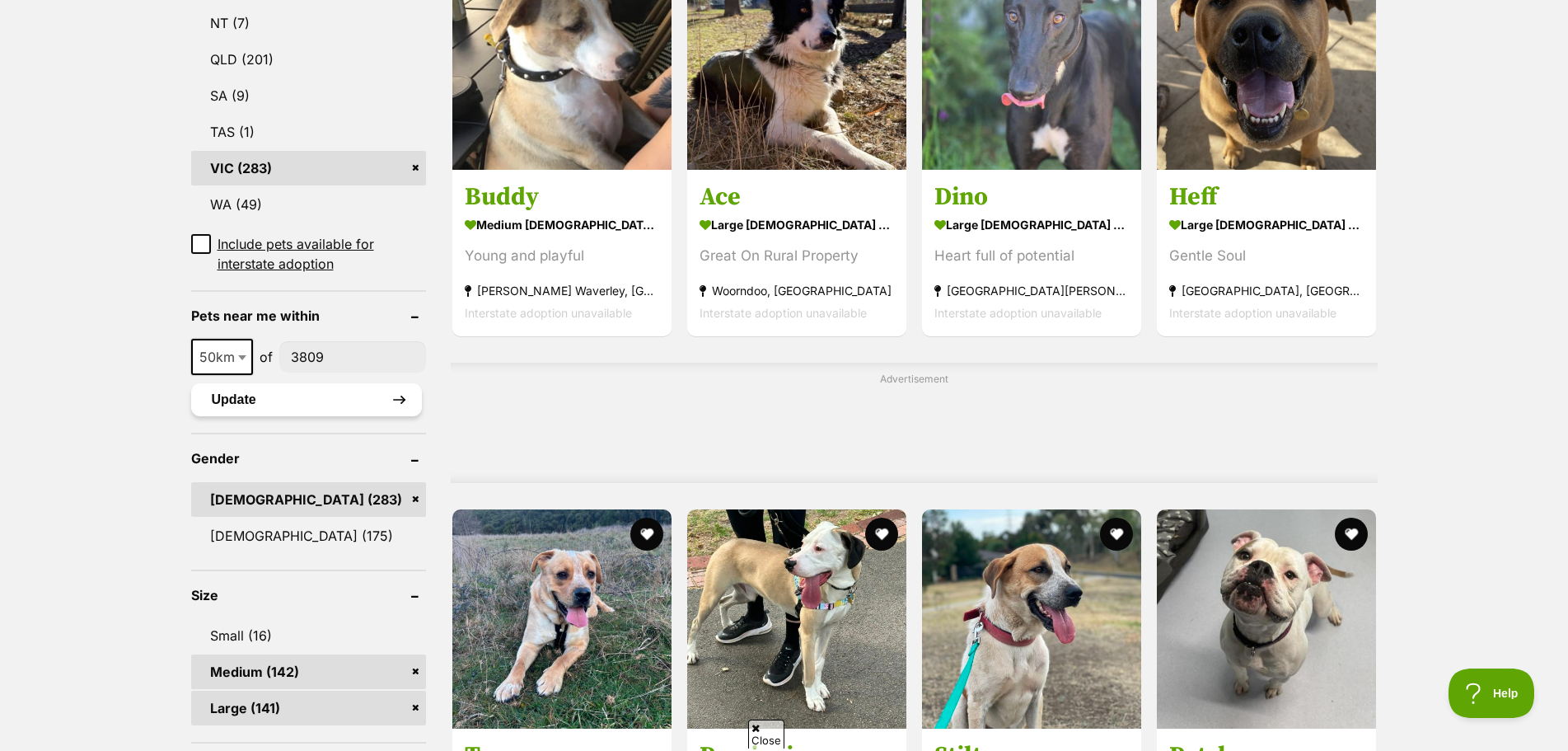
type input"] "3809"
click at [264, 394] on button "Update" at bounding box center [306, 399] width 231 height 33
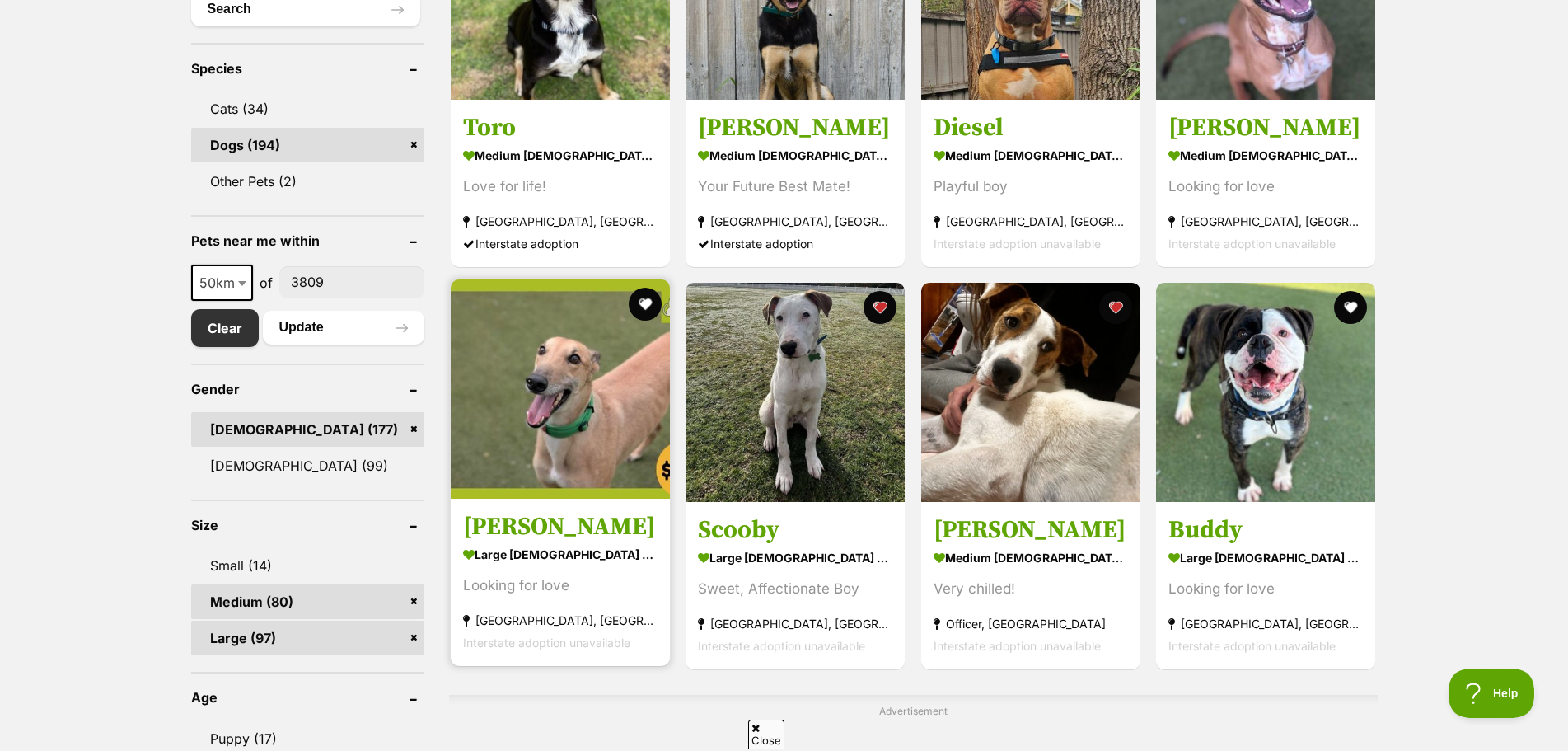
scroll to position [660, 0]
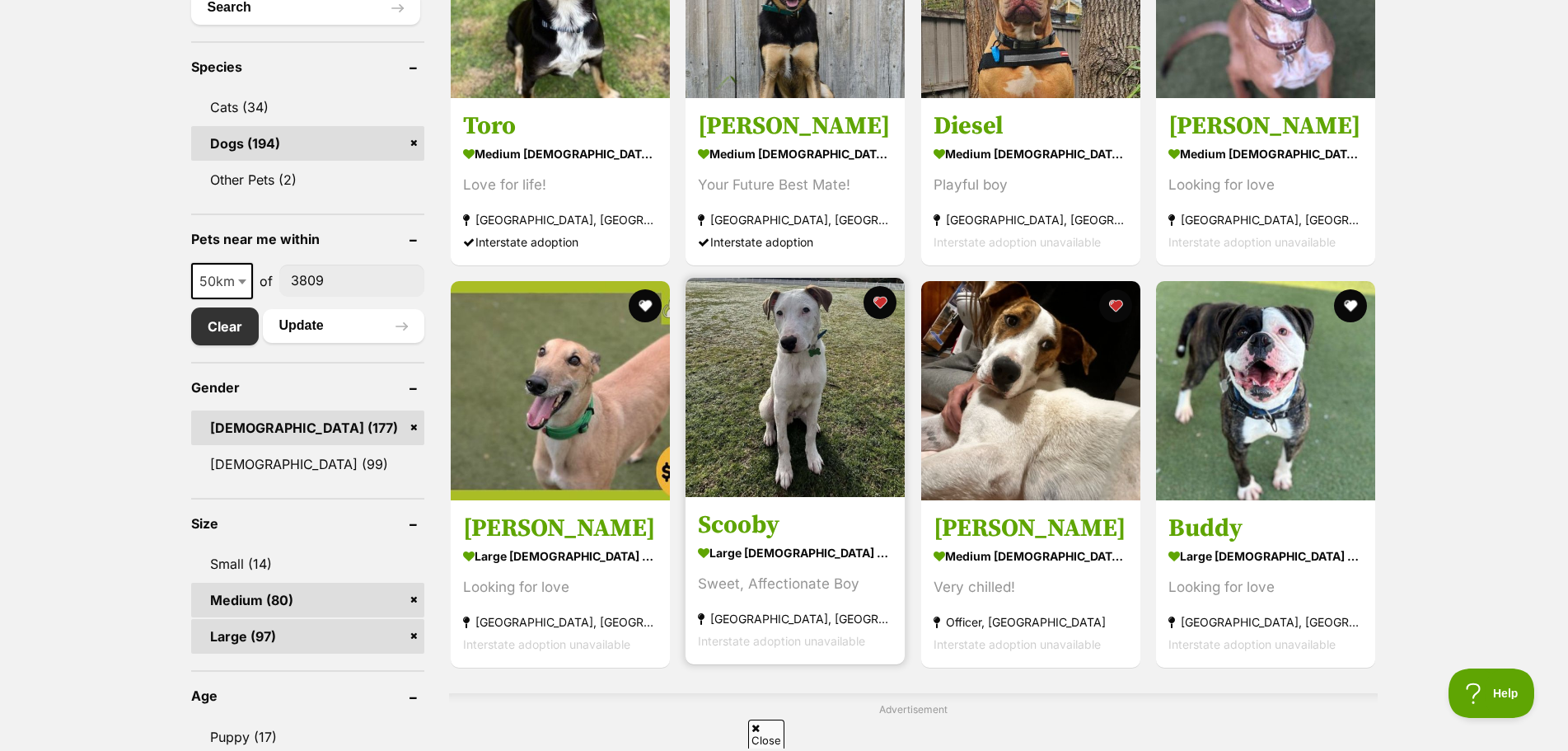
click at [748, 487] on img at bounding box center [794, 387] width 219 height 219
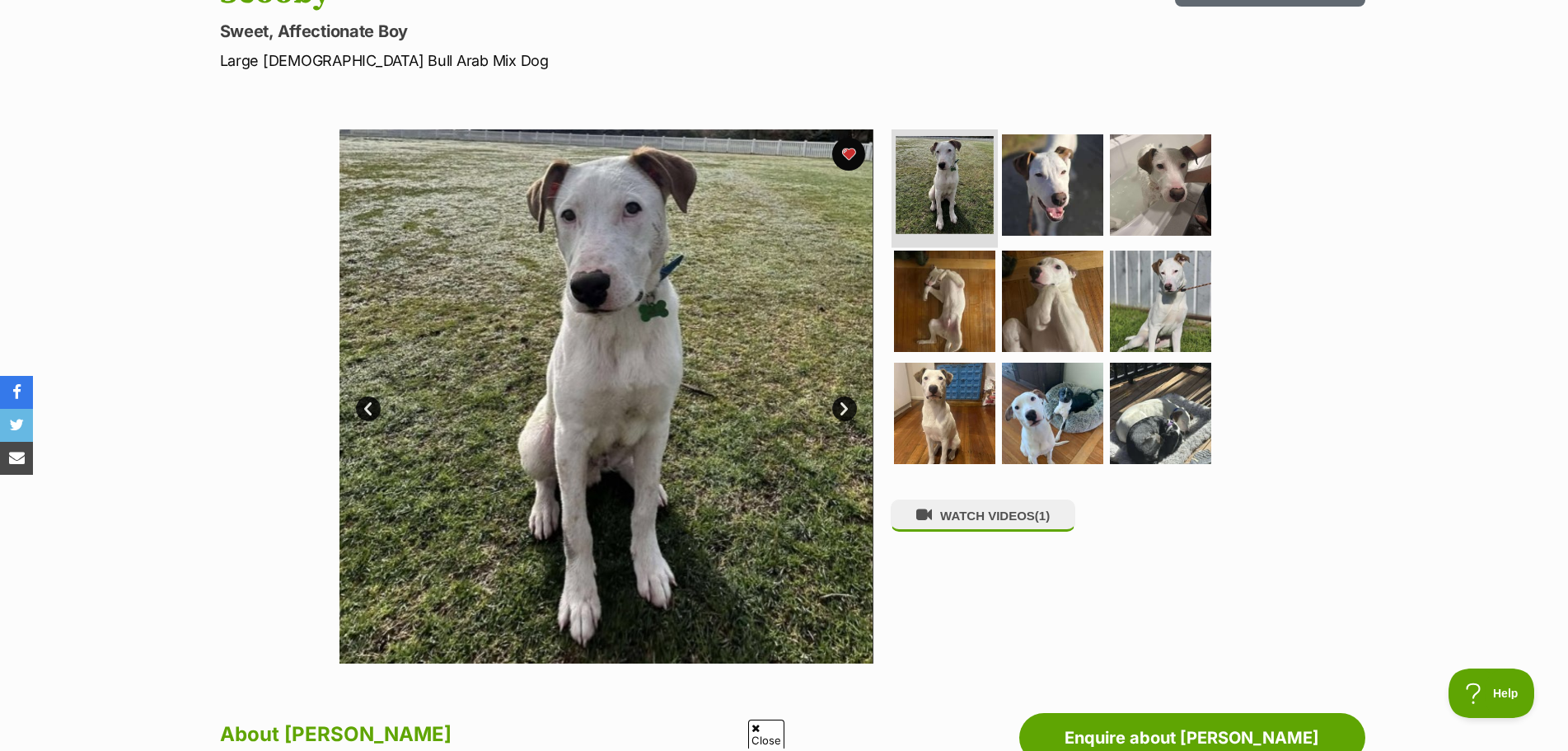
scroll to position [294, 0]
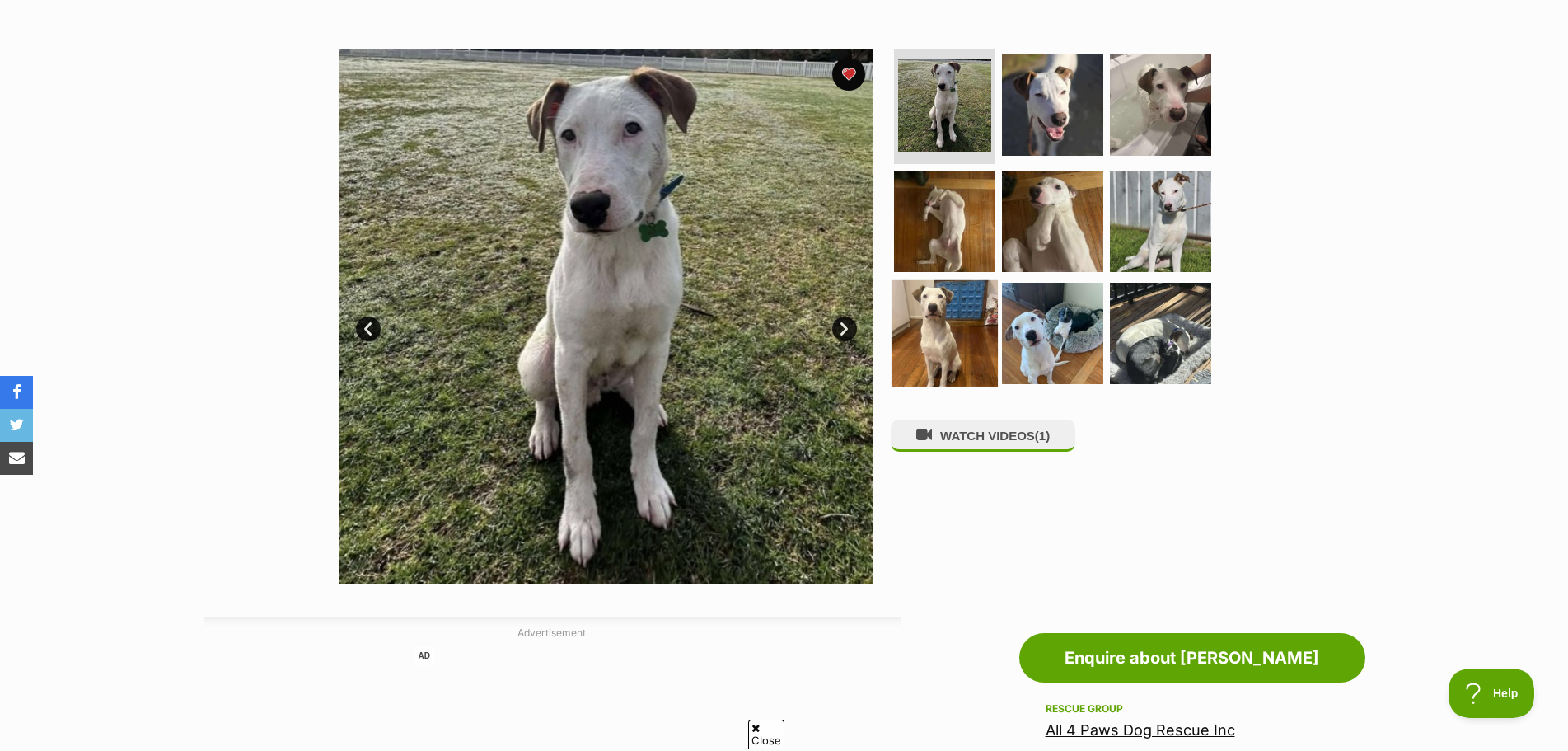
click at [951, 323] on img at bounding box center [945, 333] width 107 height 107
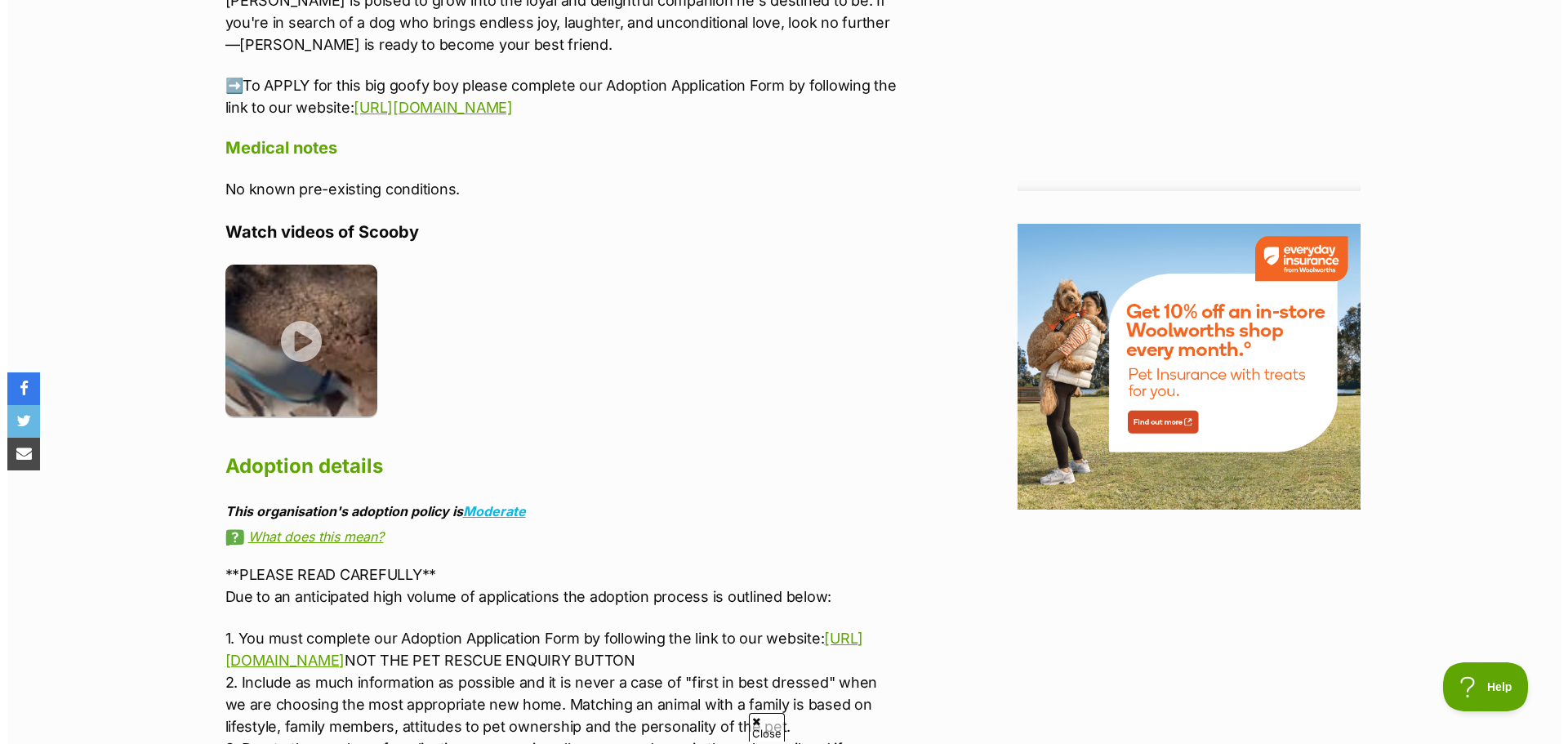
scroll to position [1924, 0]
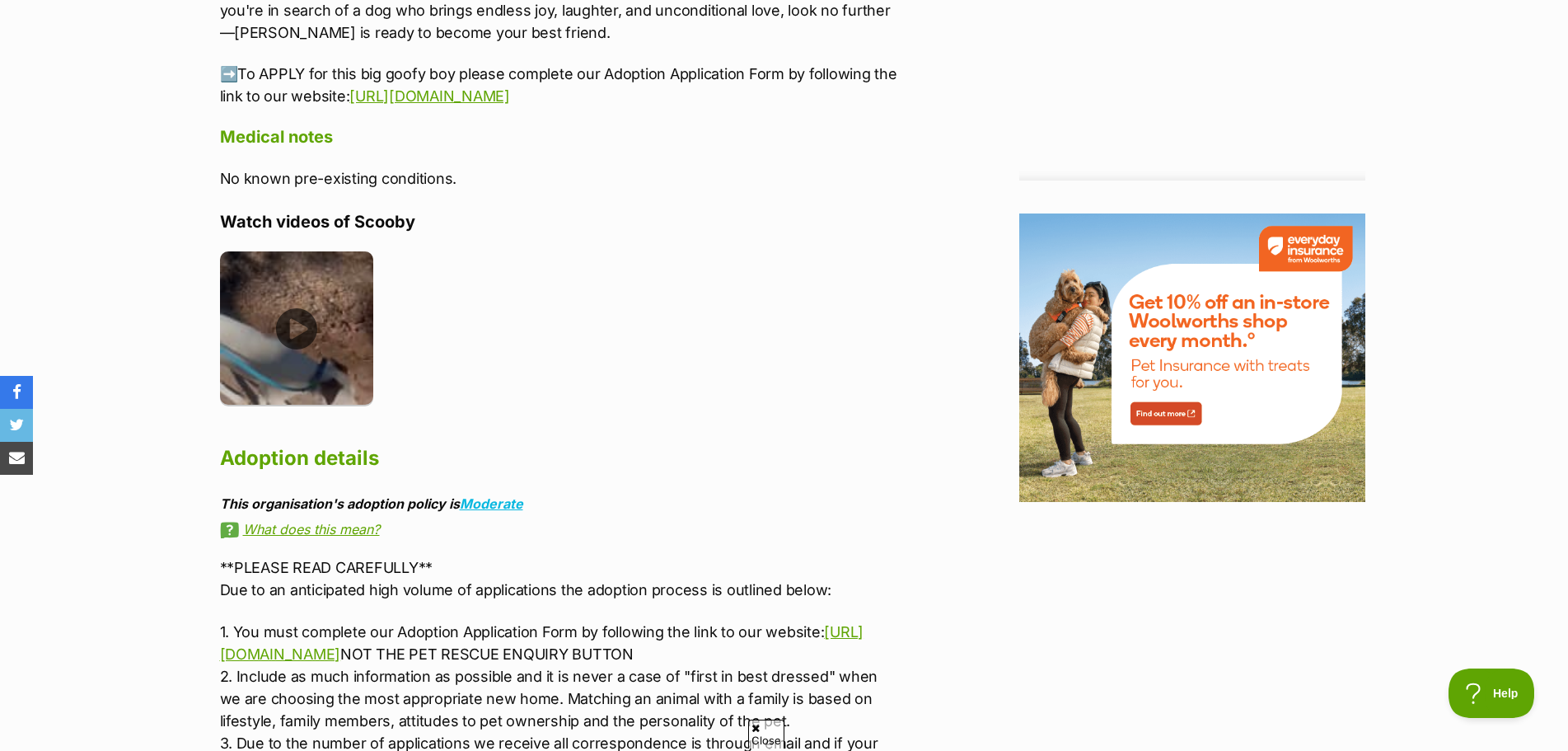
click at [289, 323] on img at bounding box center [297, 329] width 154 height 154
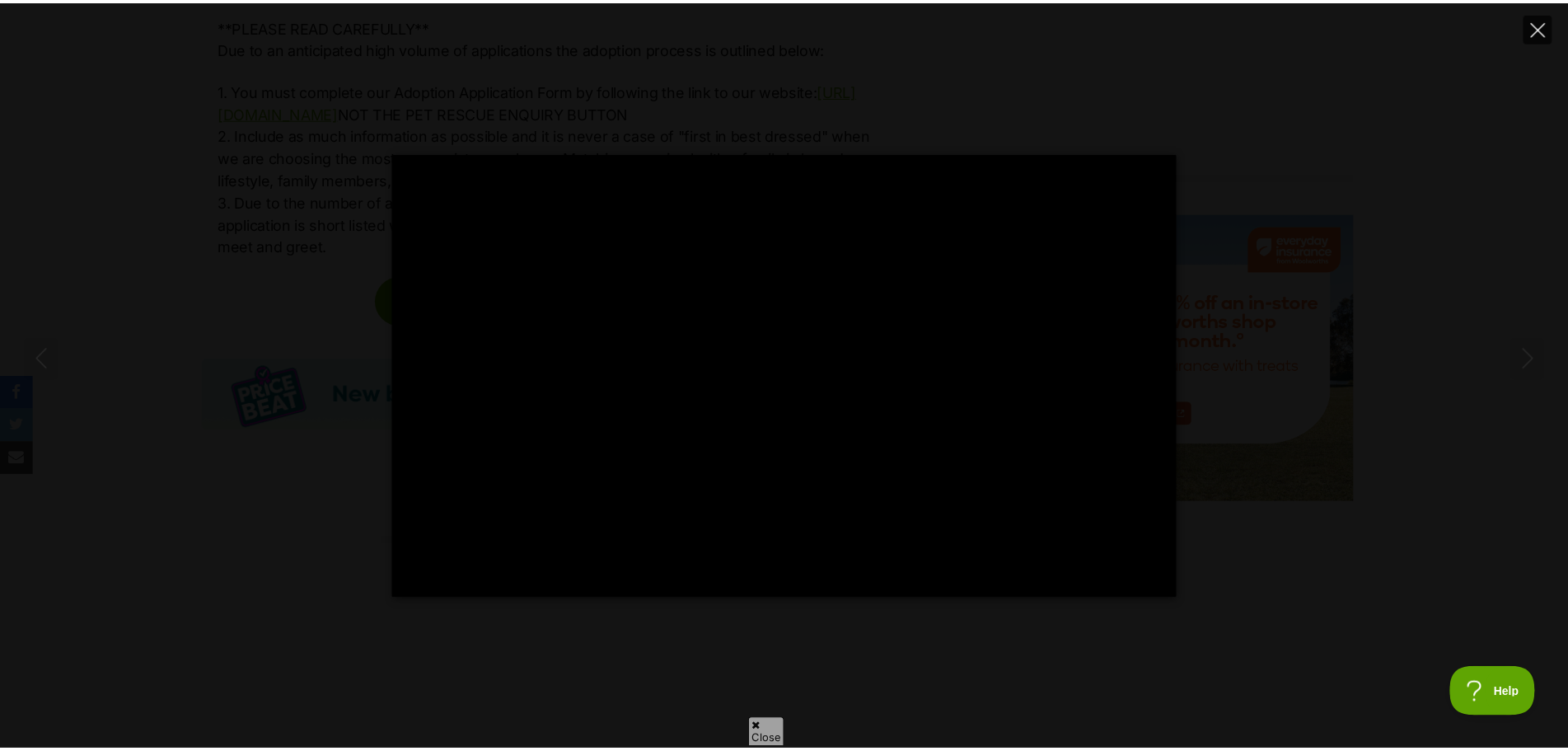
scroll to position [1400, 0]
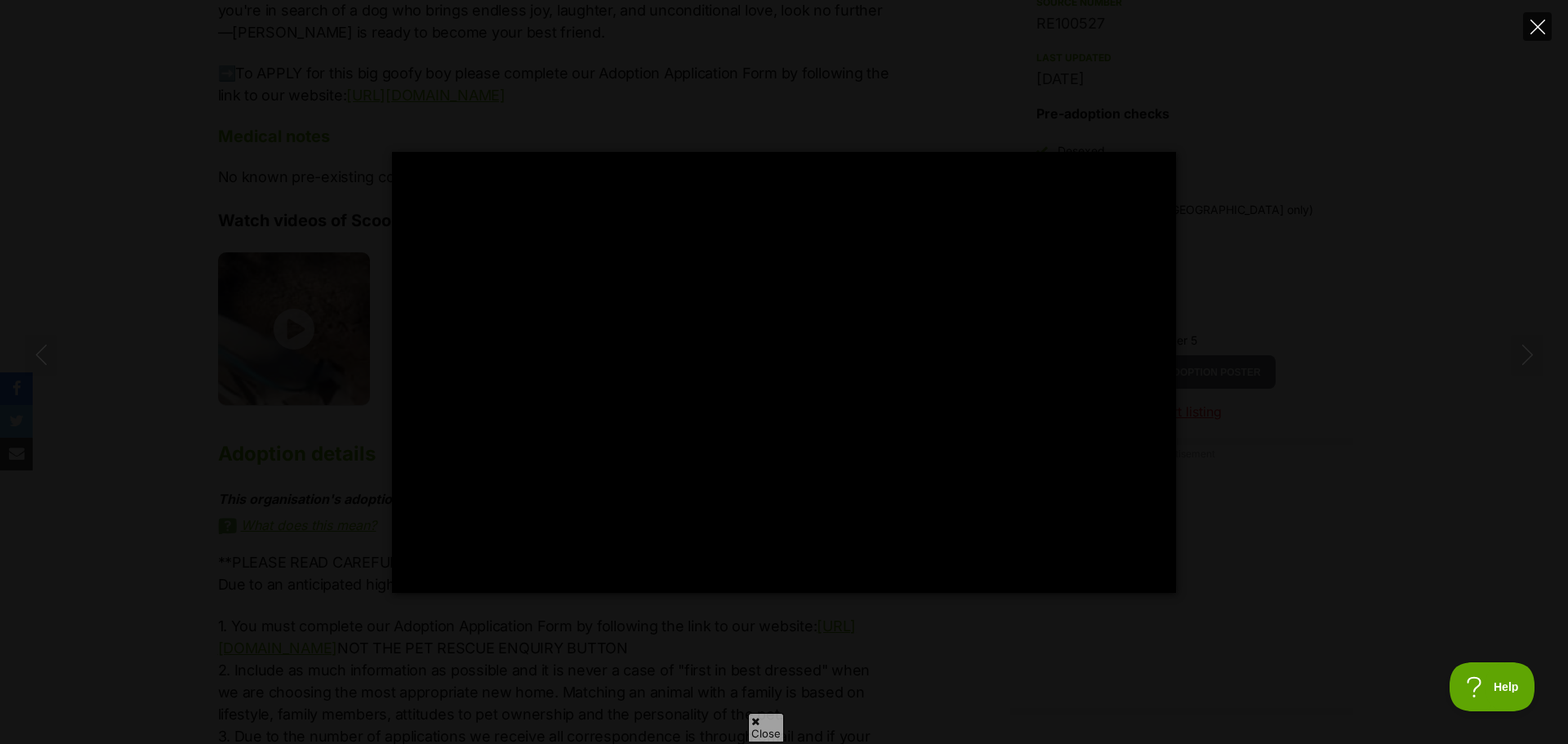
click at [1549, 26] on button "Close" at bounding box center [1537, 27] width 28 height 28
type input "80.23"
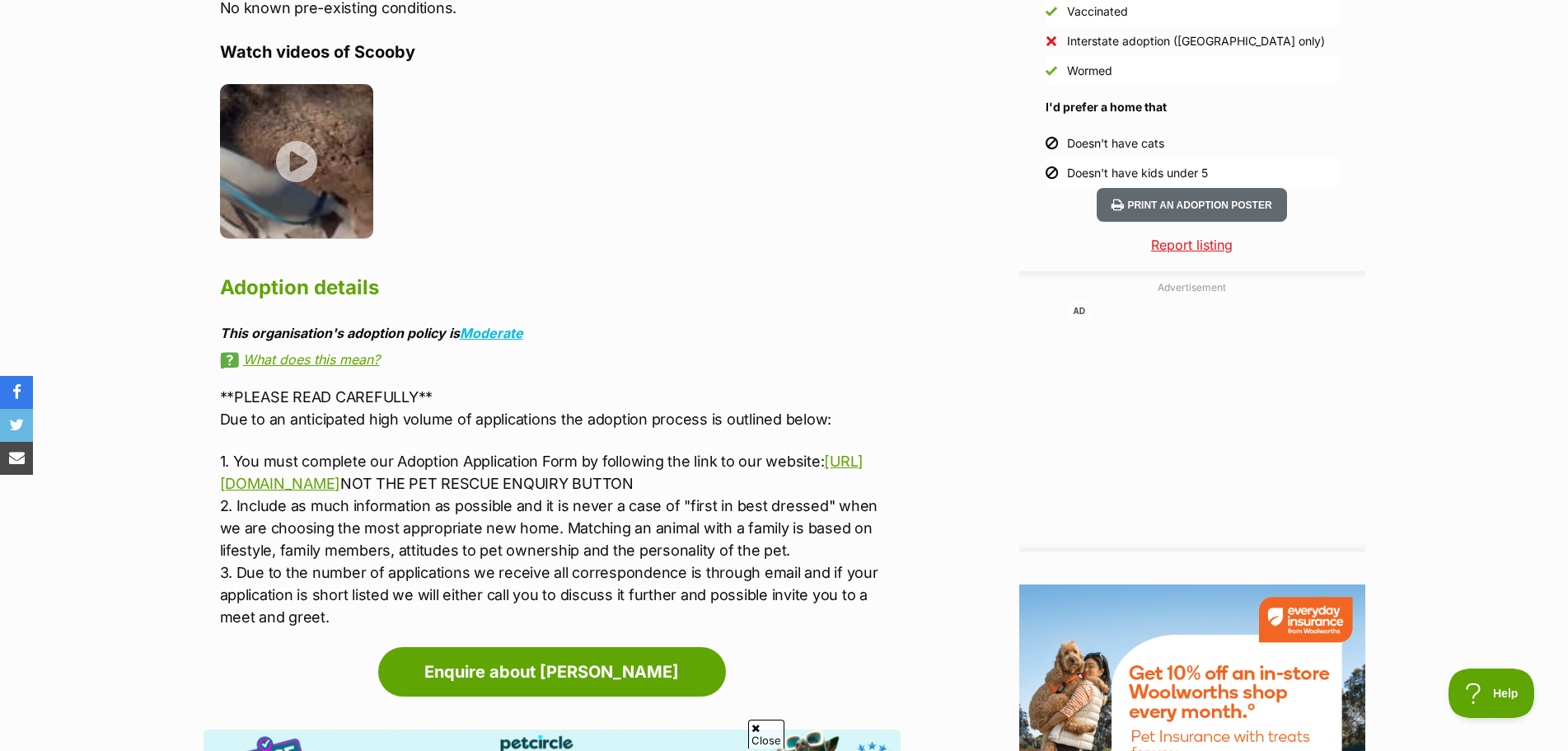
scroll to position [1565, 0]
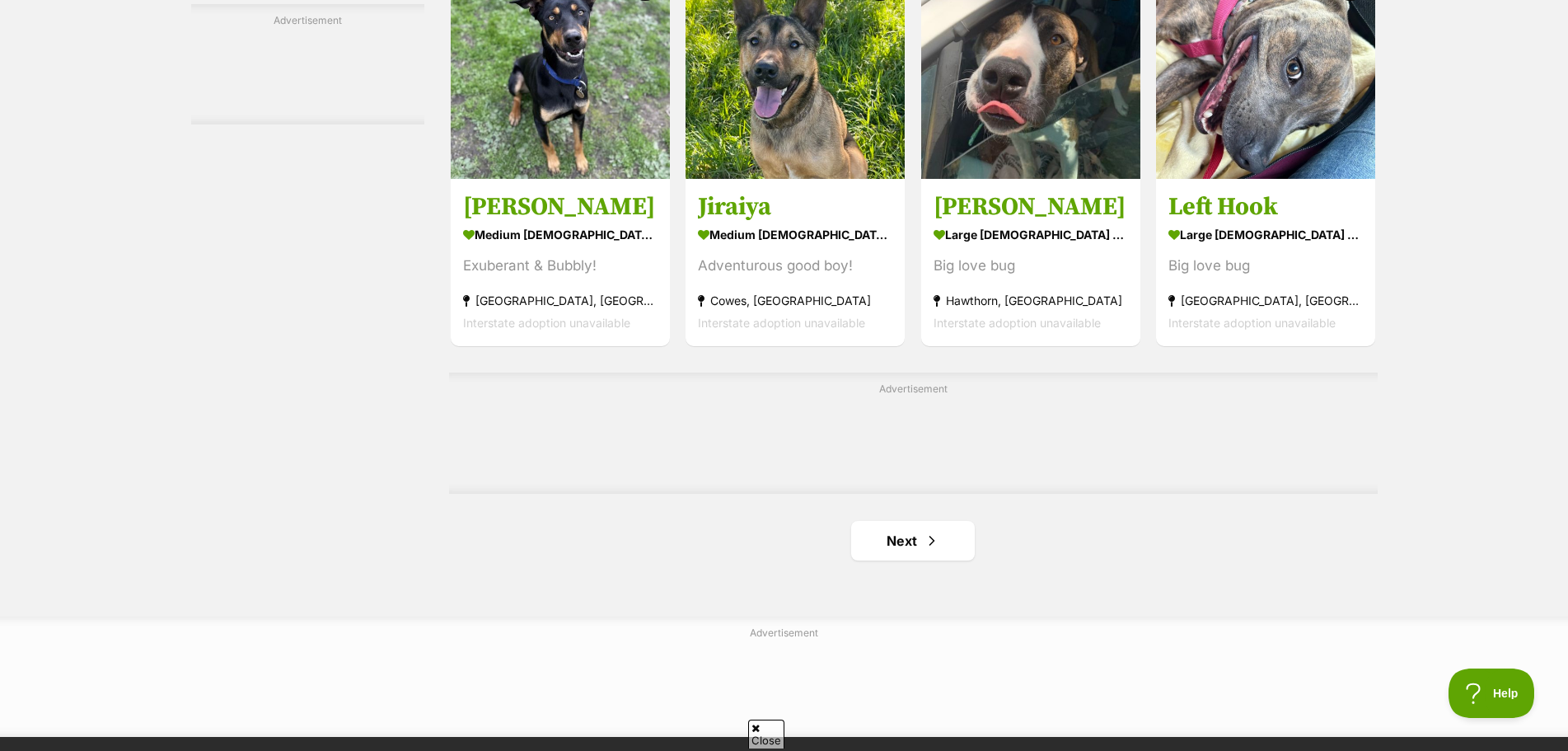
scroll to position [2555, 0]
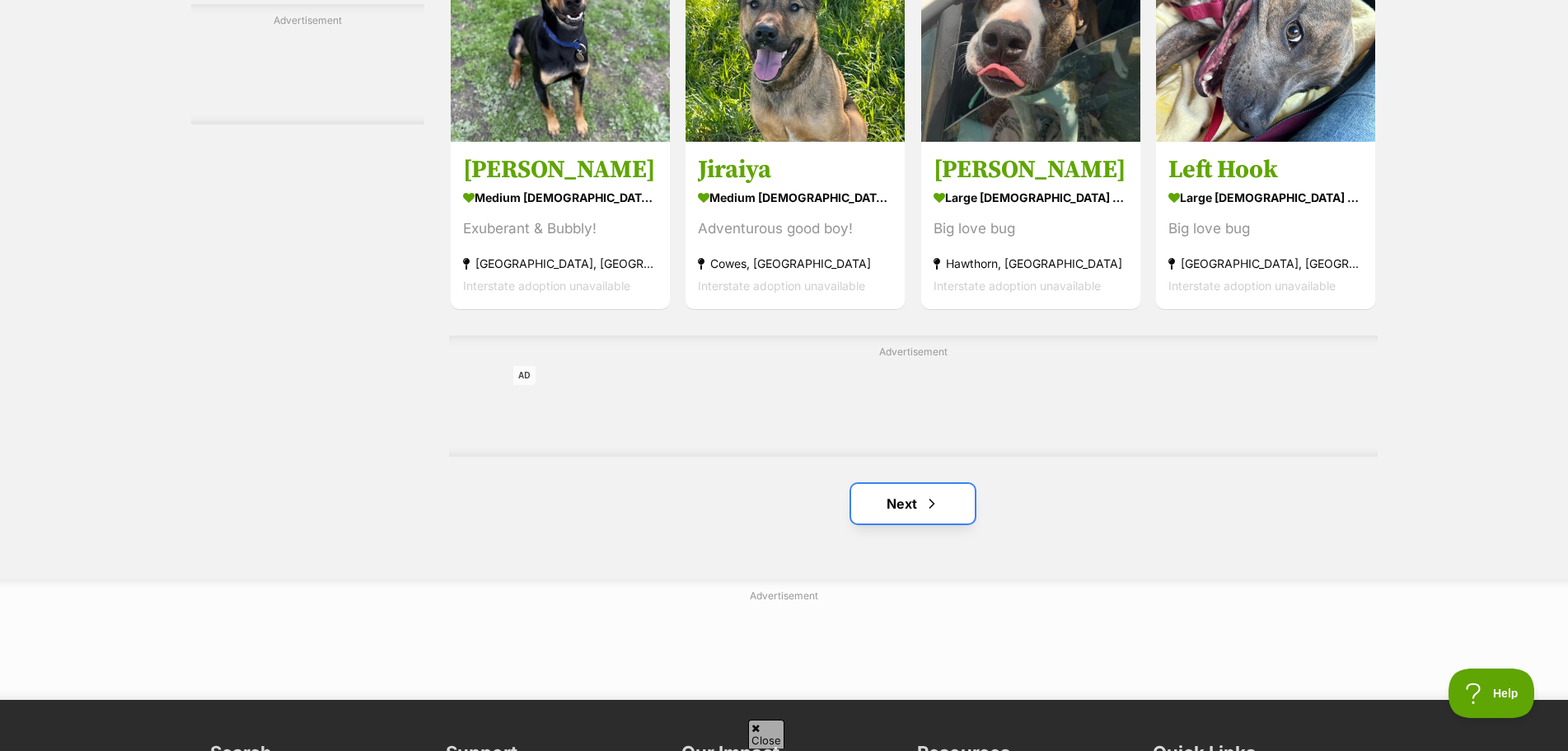
click at [931, 504] on span "Next page" at bounding box center [932, 503] width 17 height 20
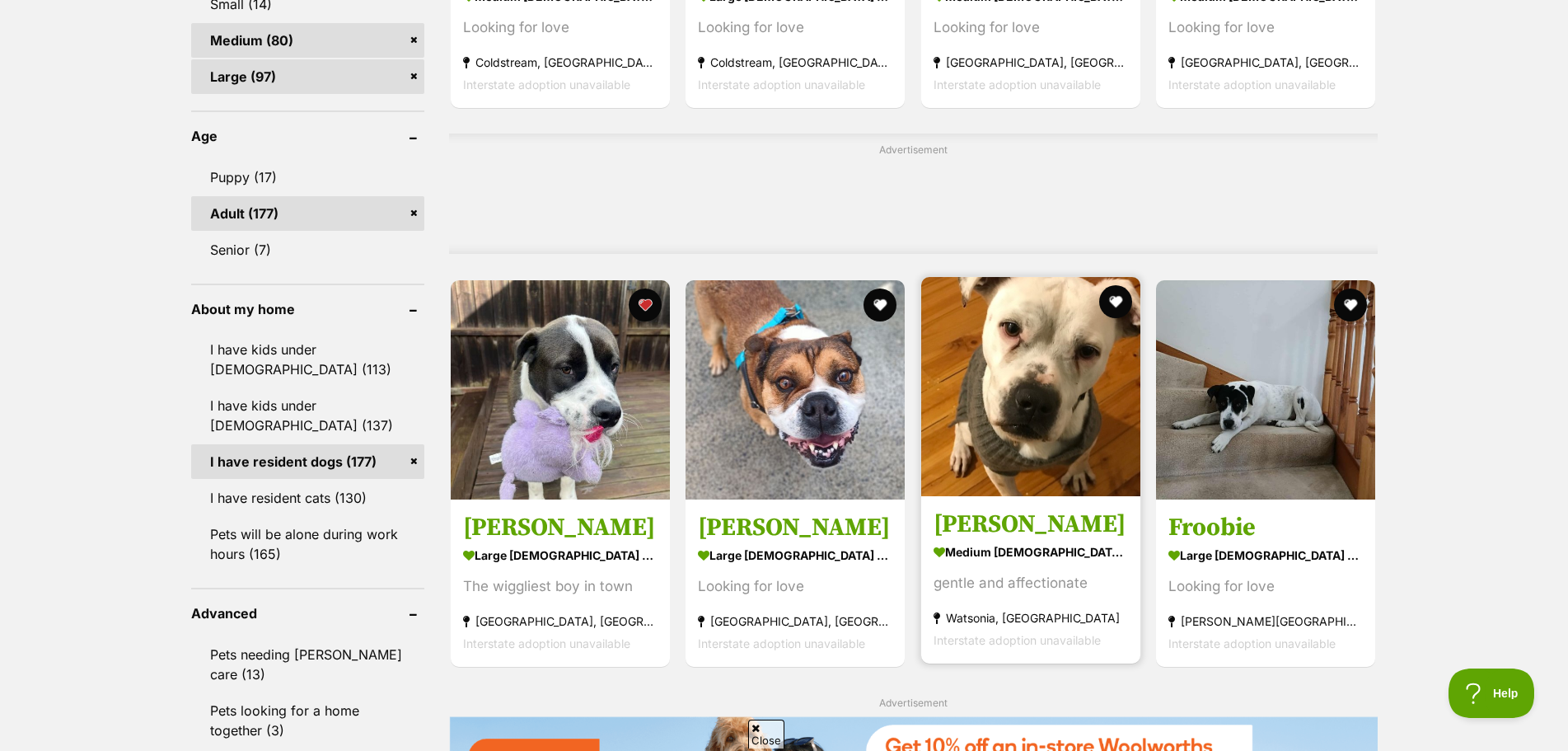
scroll to position [1662, 0]
